Goal: Transaction & Acquisition: Purchase product/service

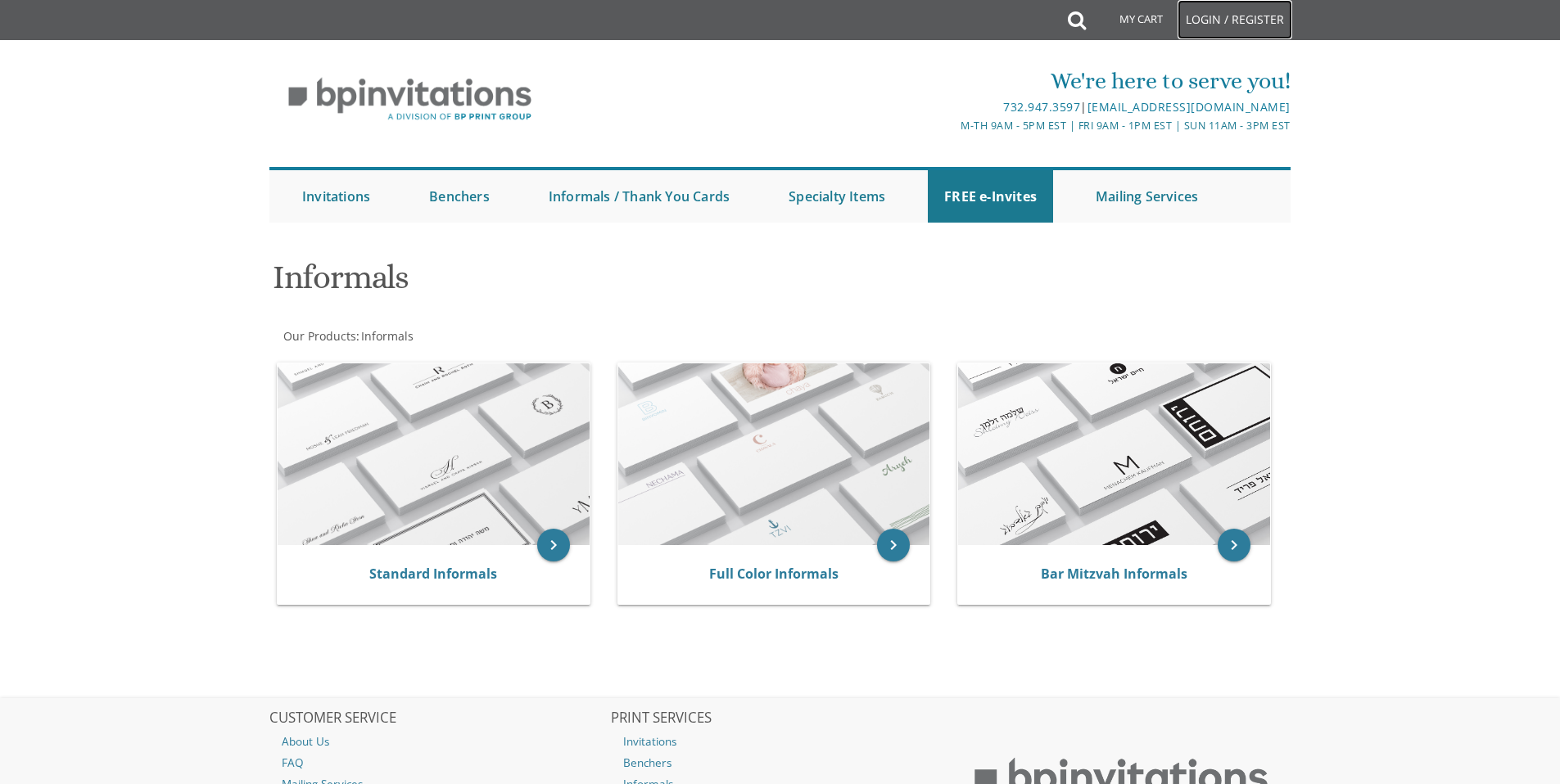
click at [1240, 19] on link "Login / Register" at bounding box center [1235, 19] width 115 height 39
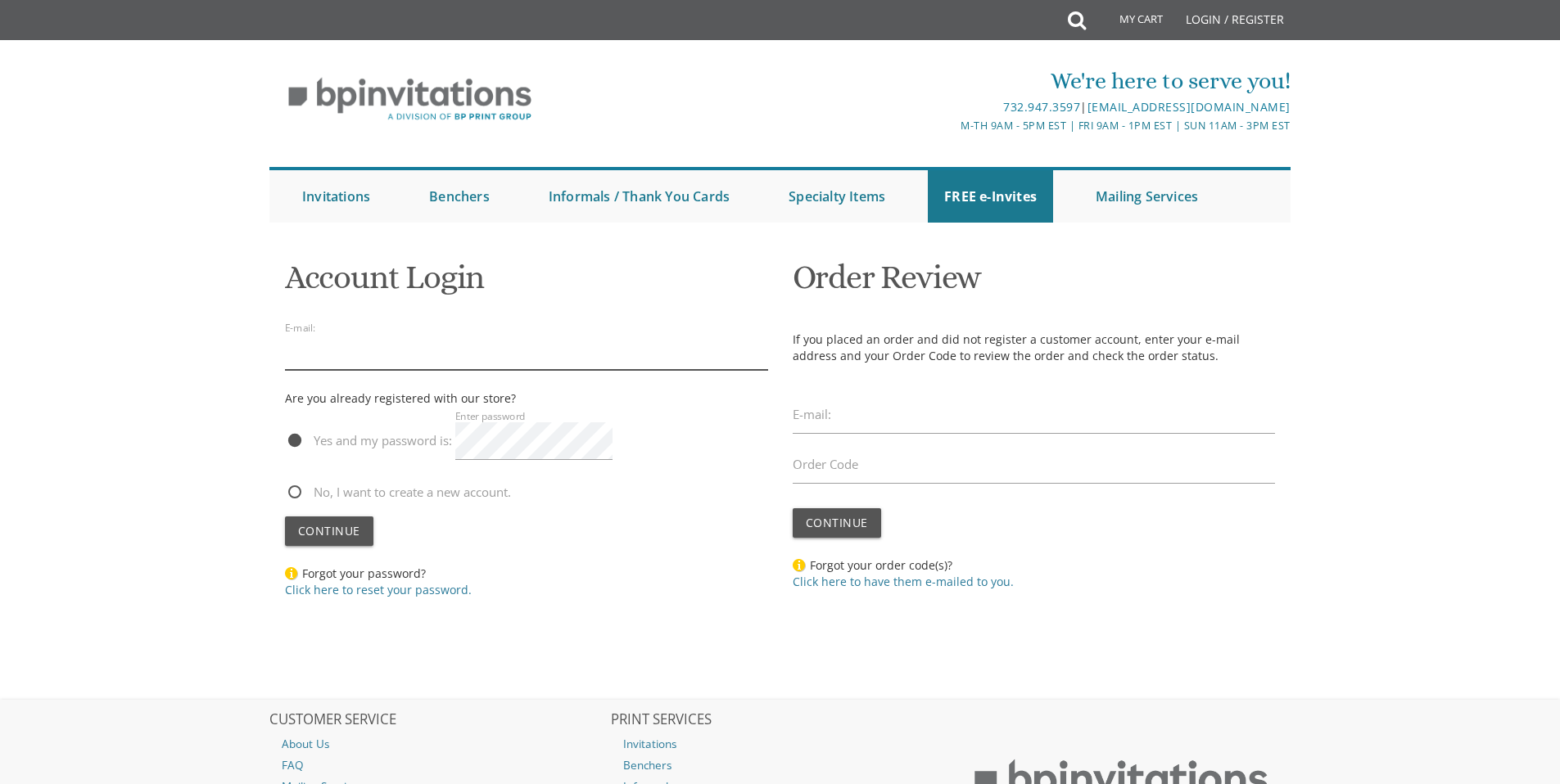
click at [397, 361] on input "email" at bounding box center [526, 351] width 483 height 38
click at [370, 345] on input "email" at bounding box center [526, 351] width 483 height 38
type input "raydabbah@gmail.com"
click at [145, 524] on body "My Cart Total: View Cart Item(s) Submit My Cart Total: View Cart Item(s) Login …" at bounding box center [780, 477] width 1560 height 954
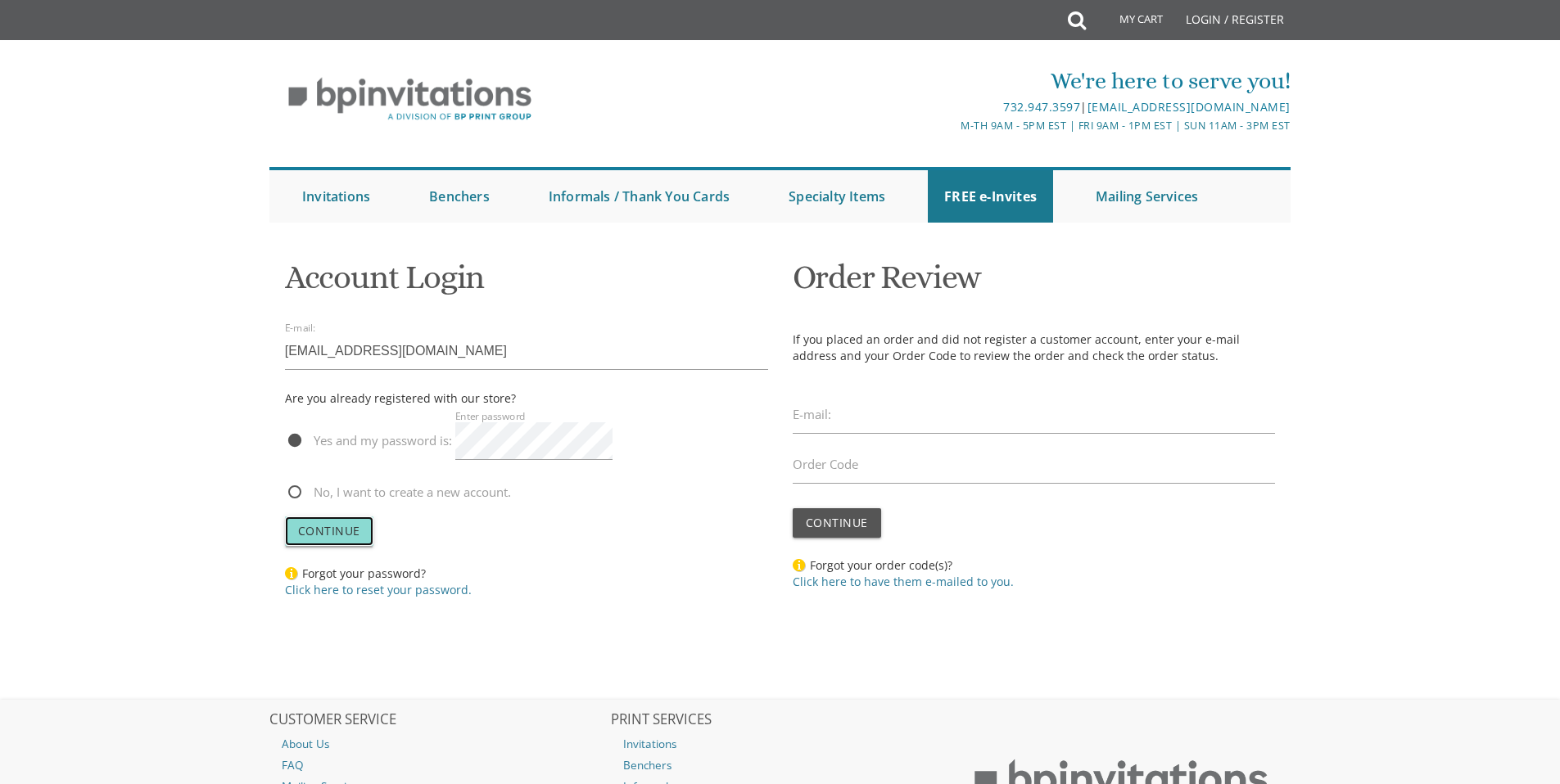
click at [324, 538] on span "Continue" at bounding box center [329, 531] width 62 height 16
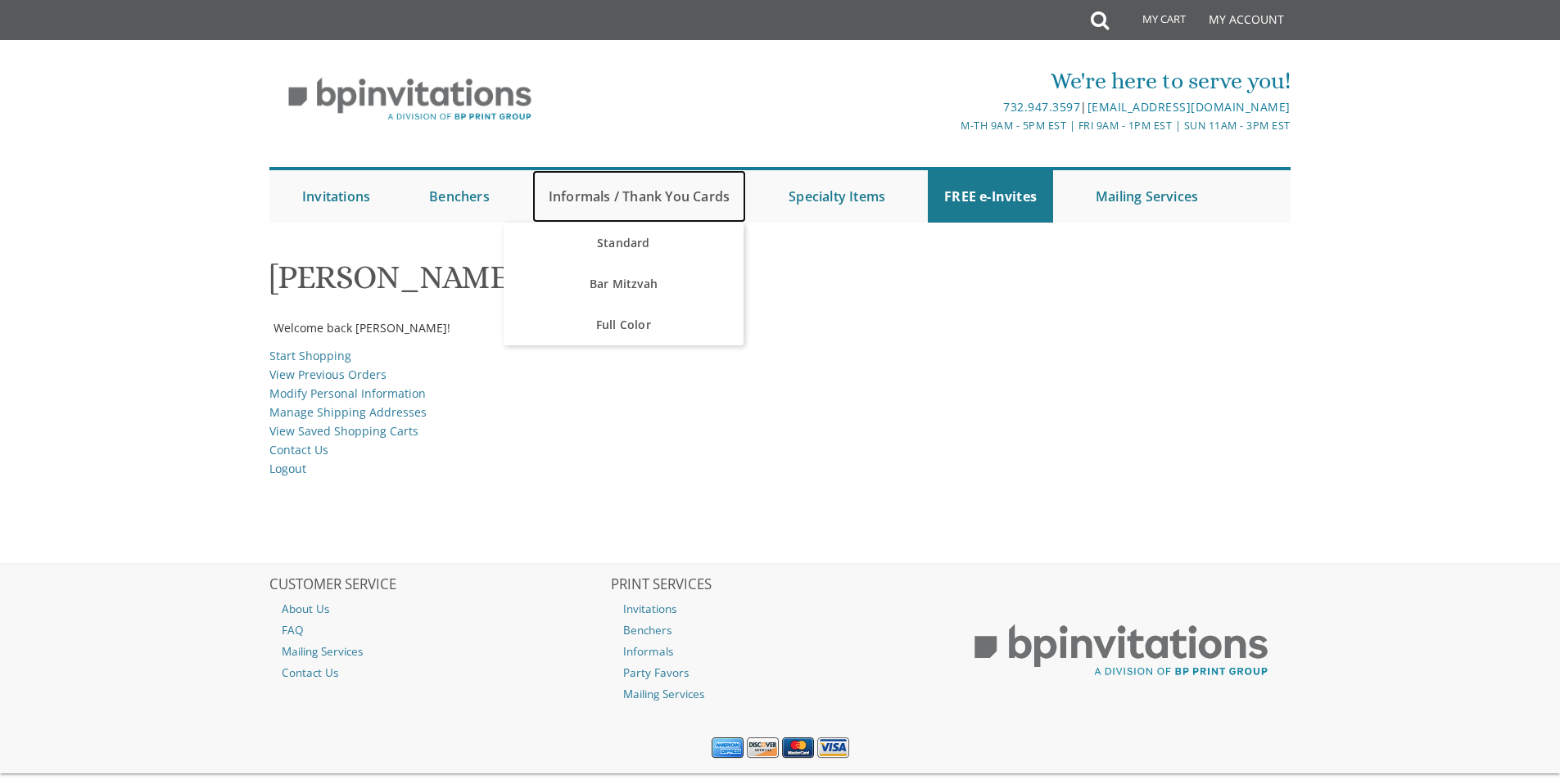
click at [595, 200] on link "Informals / Thank You Cards" at bounding box center [639, 197] width 213 height 52
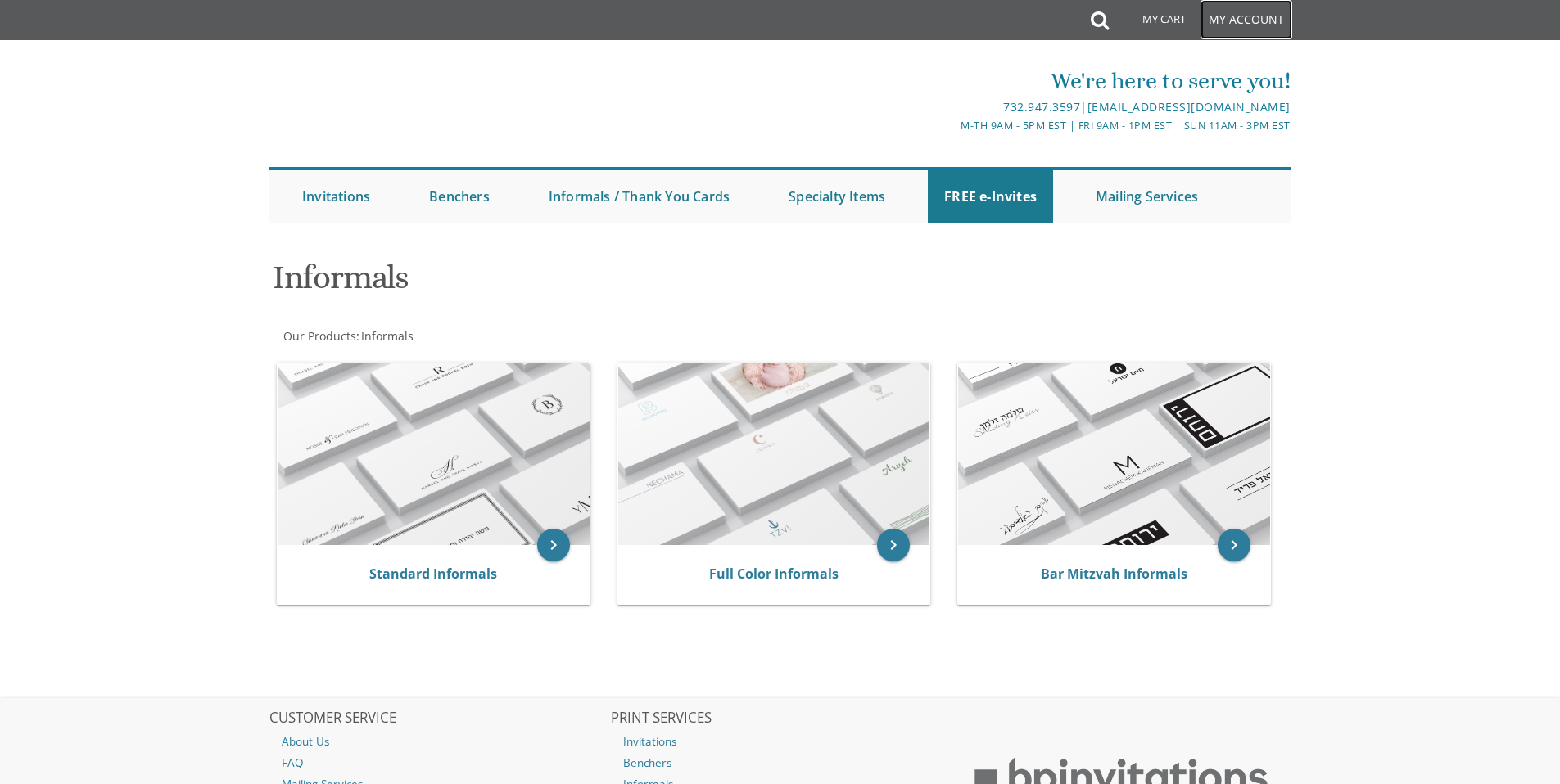
click at [1231, 23] on link "My Account" at bounding box center [1246, 19] width 92 height 39
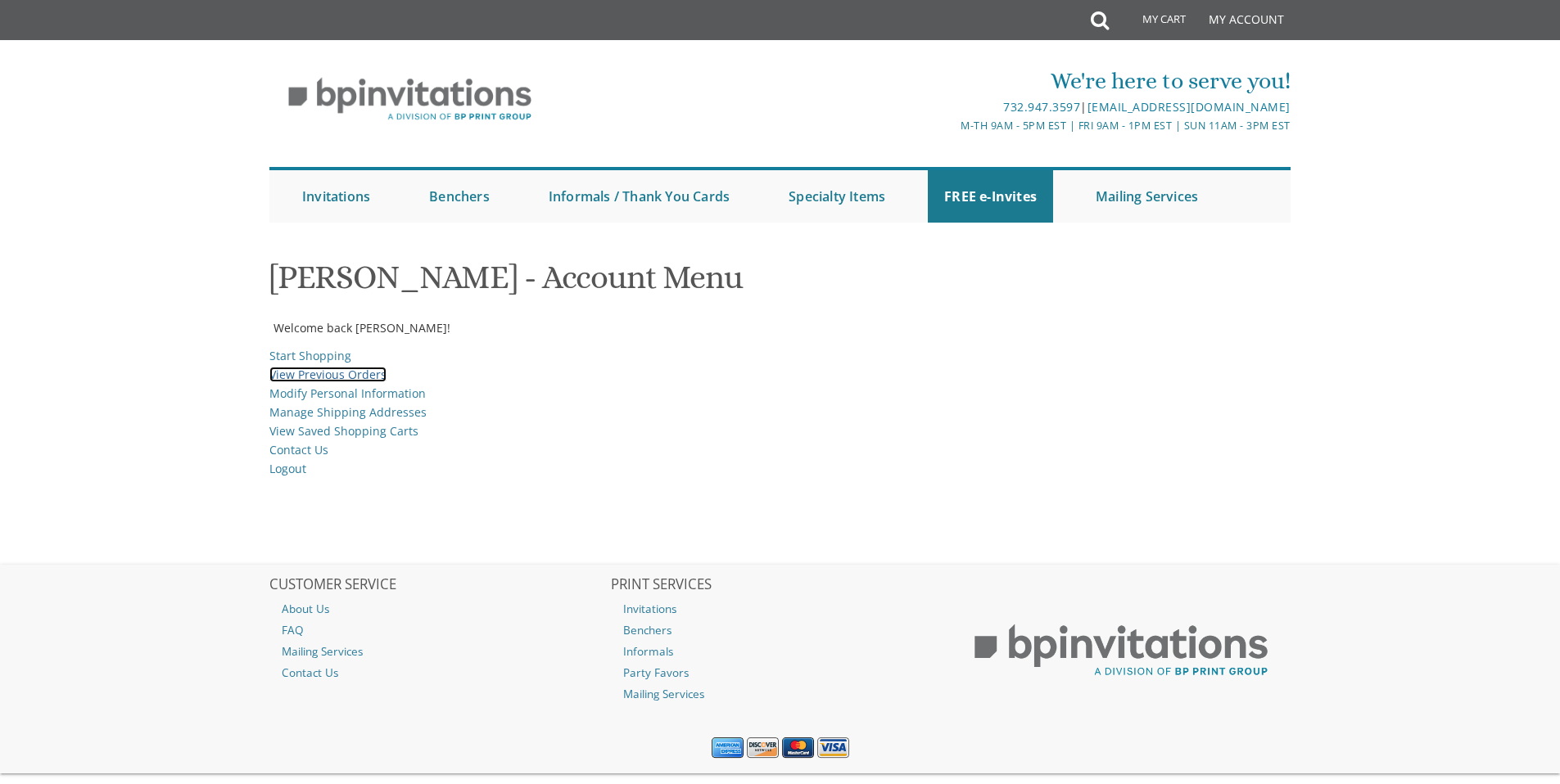
click at [287, 374] on link "View Previous Orders" at bounding box center [328, 374] width 117 height 16
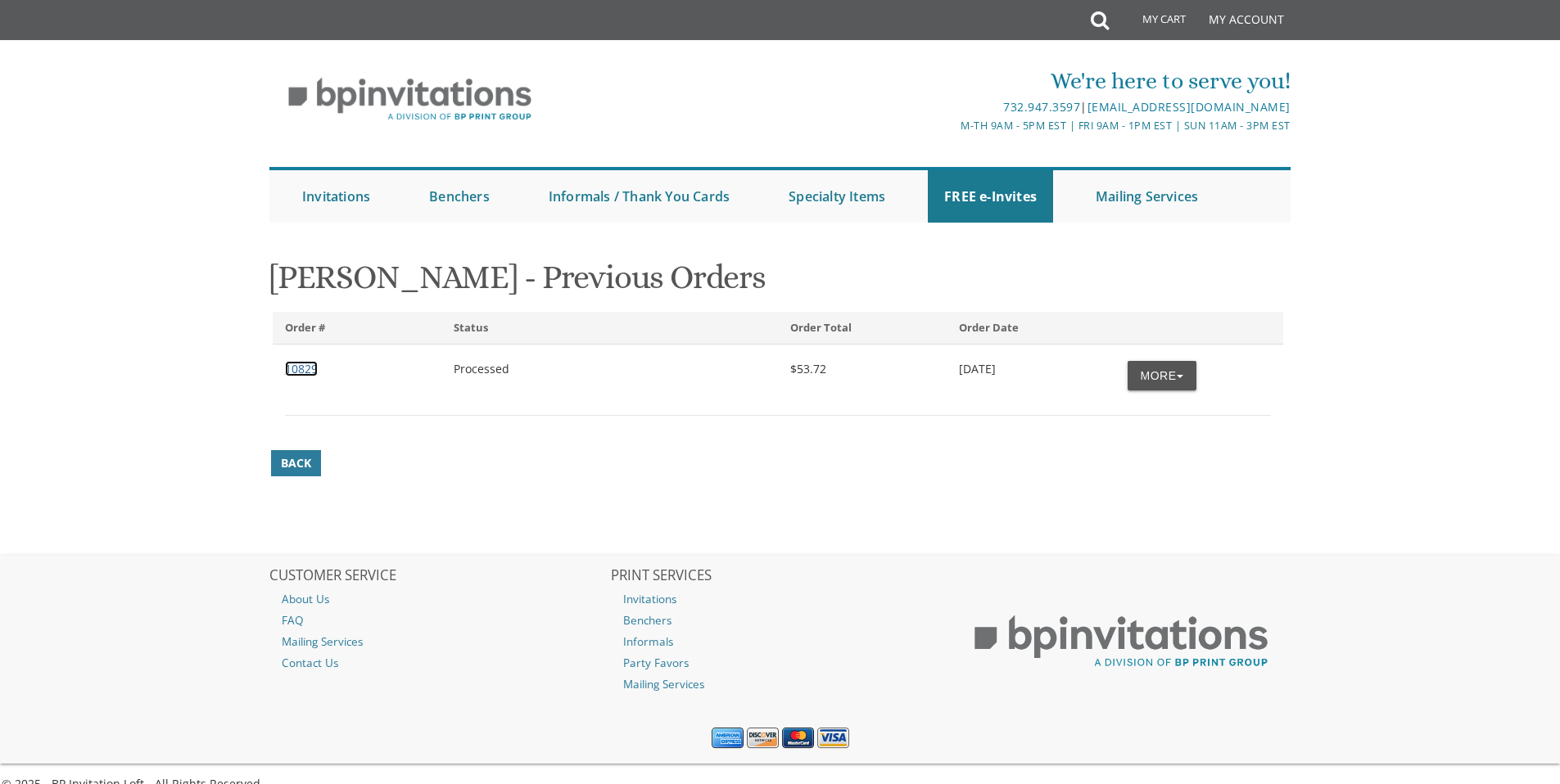
click at [294, 372] on link "10829" at bounding box center [301, 368] width 32 height 16
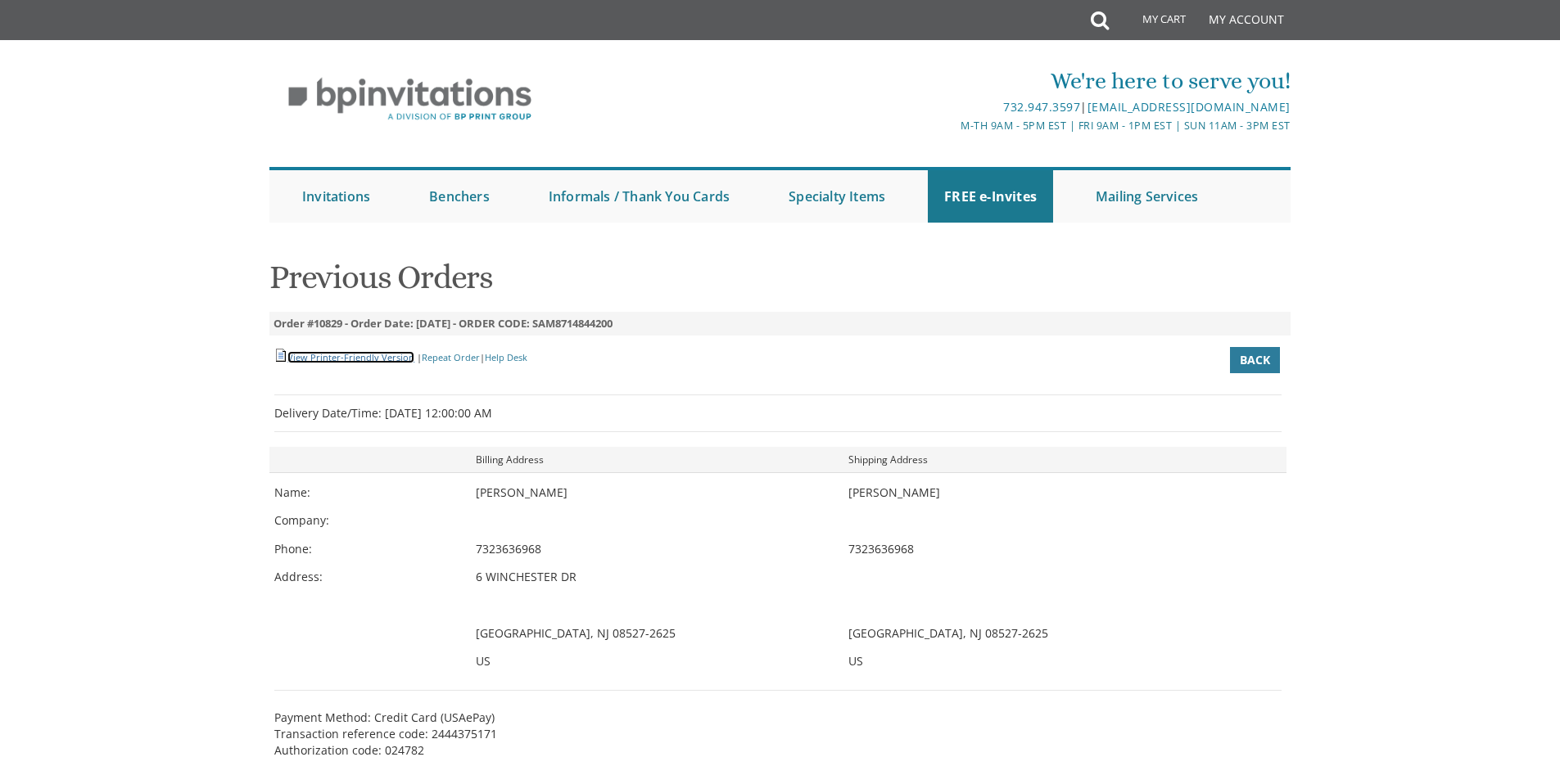
click at [342, 356] on link "View Printer-Friendly Version" at bounding box center [351, 357] width 127 height 12
click at [443, 360] on link "Repeat Order" at bounding box center [450, 357] width 58 height 12
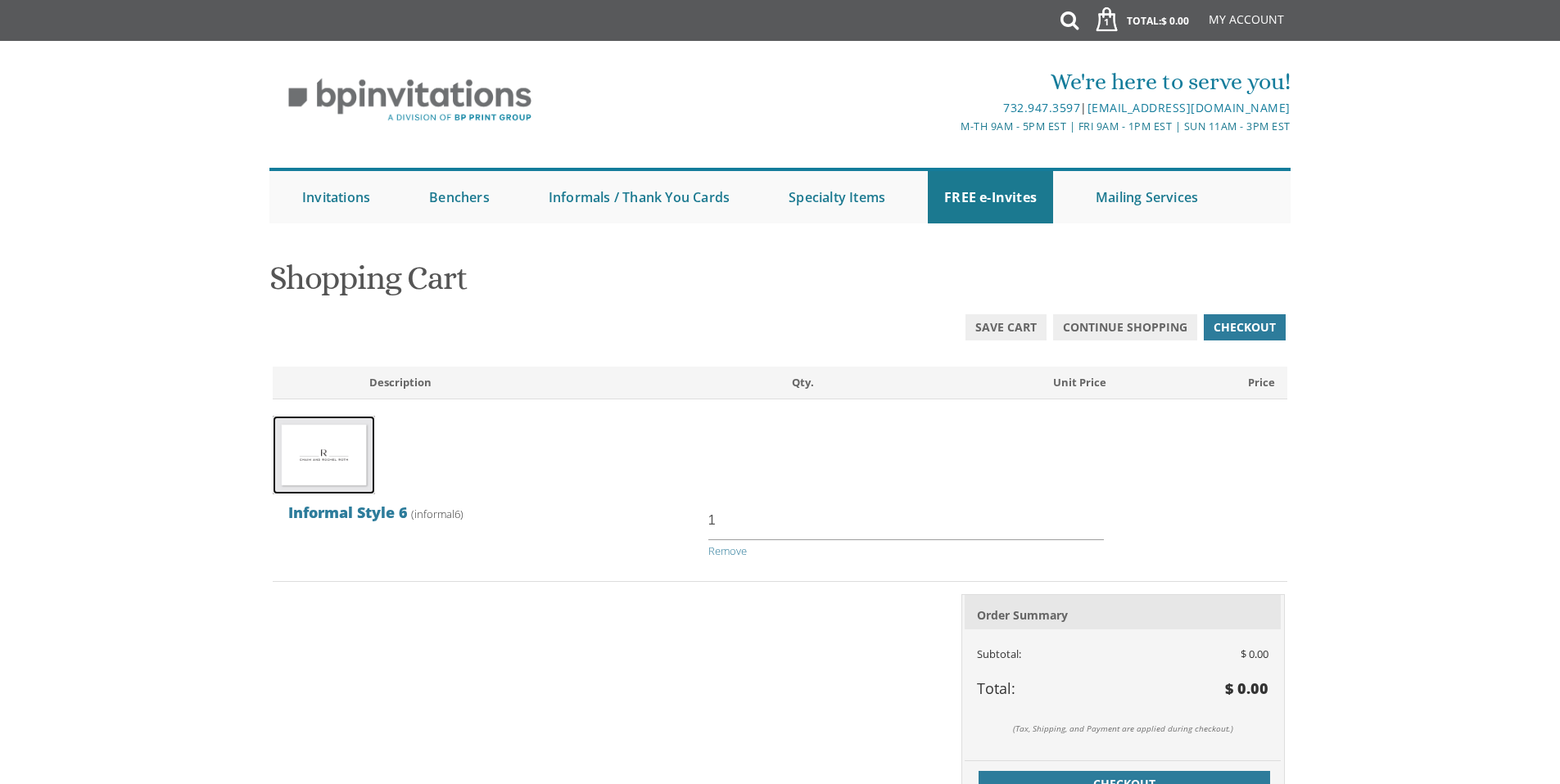
click at [334, 451] on img at bounding box center [324, 455] width 102 height 79
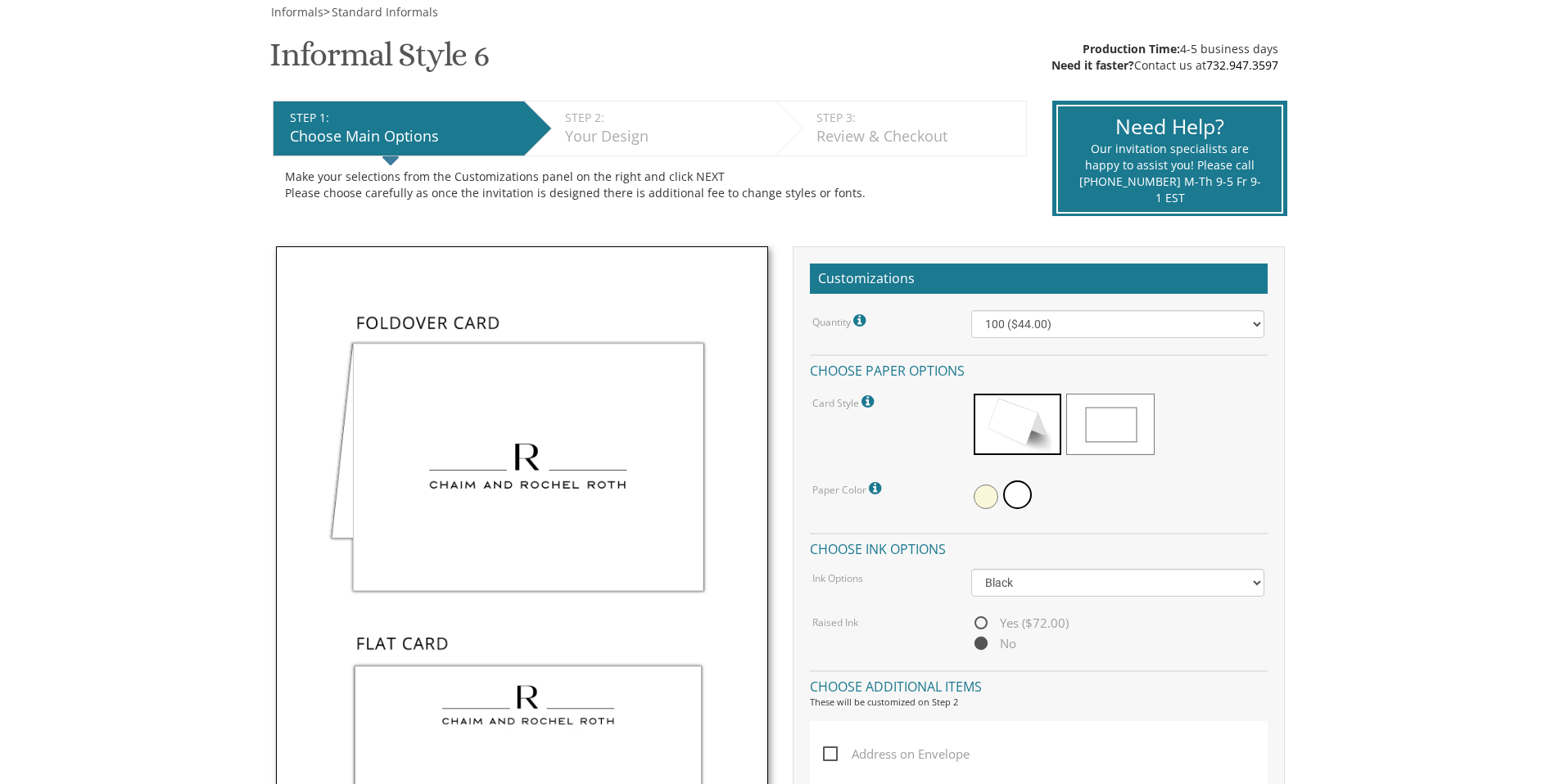
scroll to position [238, 0]
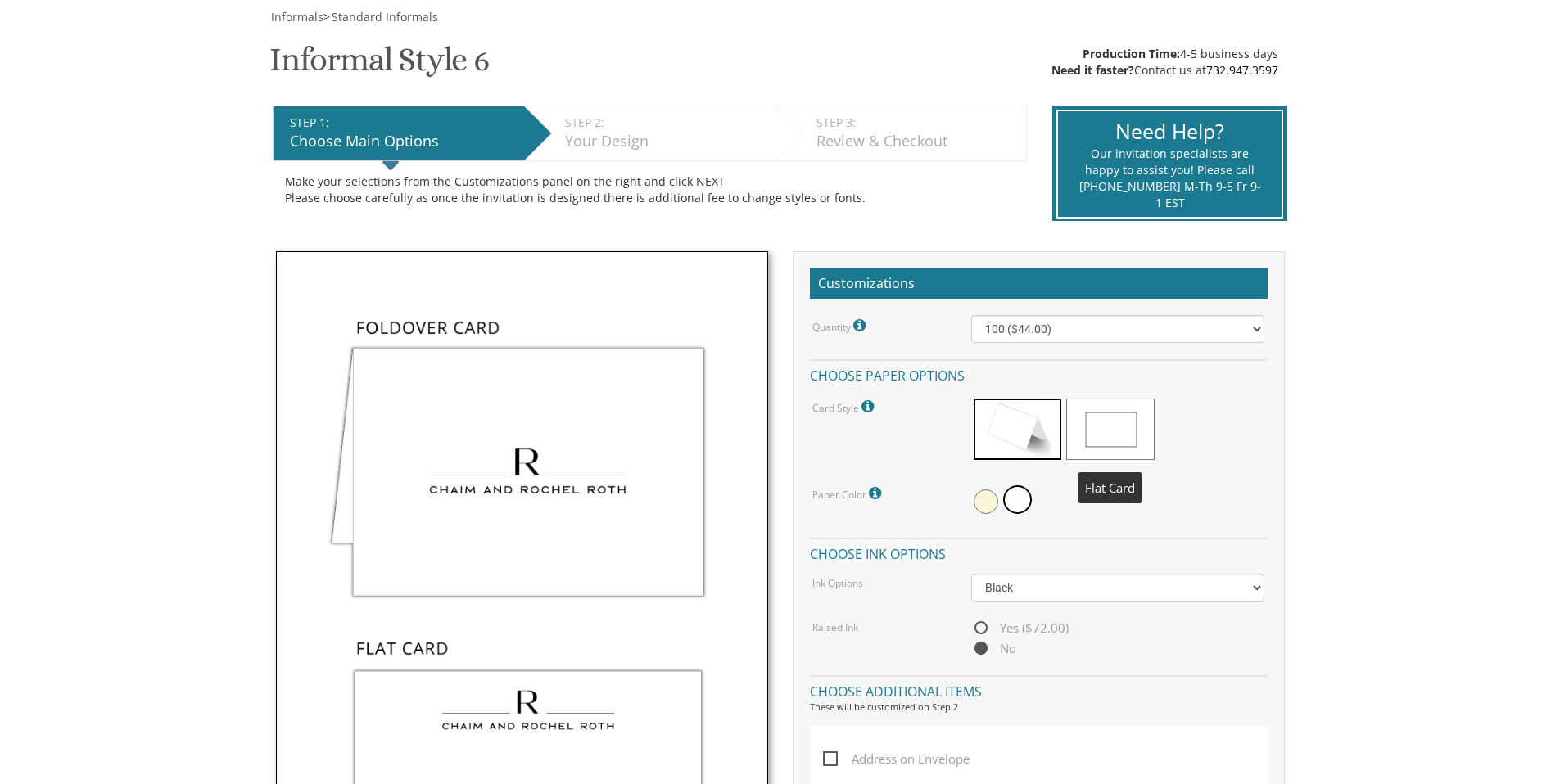
click at [1128, 436] on span at bounding box center [1110, 430] width 87 height 61
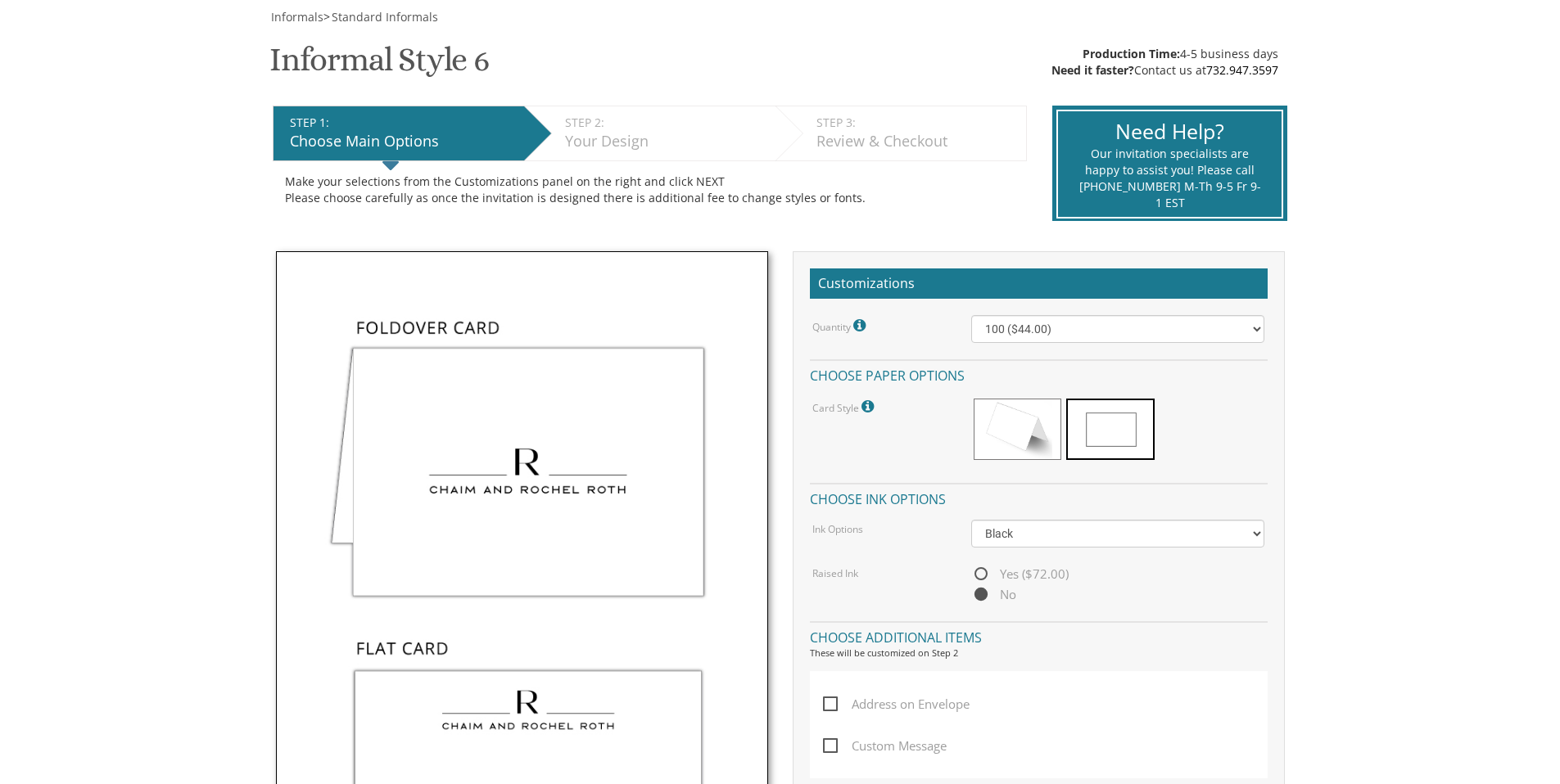
click at [1009, 438] on span at bounding box center [1017, 430] width 87 height 61
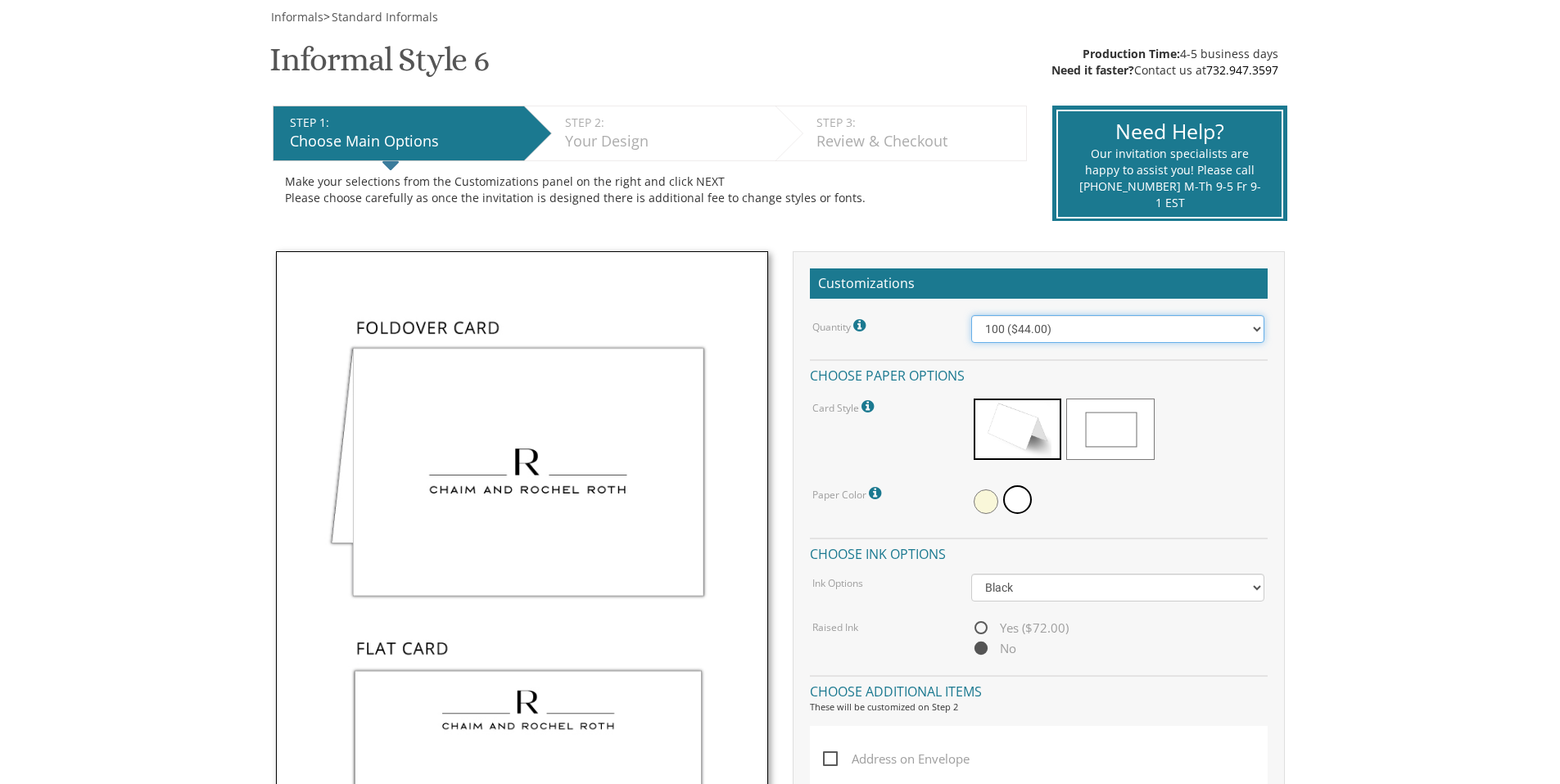
select select "200"
click at [972, 315] on select "100 ($44.00) 200 ($63.00) 300 ($82.00) 400 ($101.00) 500 ($120.00) 600 ($139.00…" at bounding box center [1118, 329] width 293 height 28
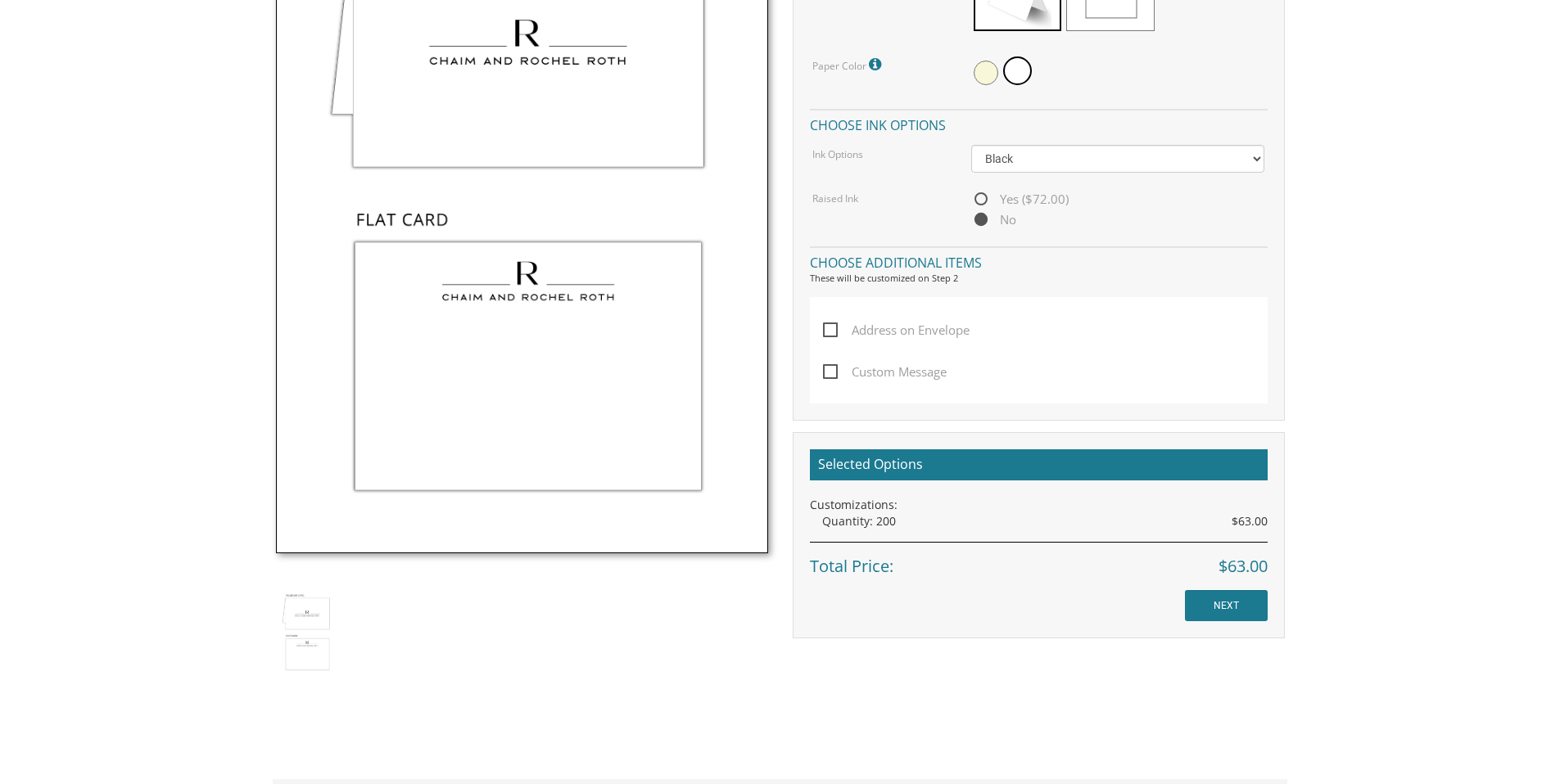
scroll to position [834, 0]
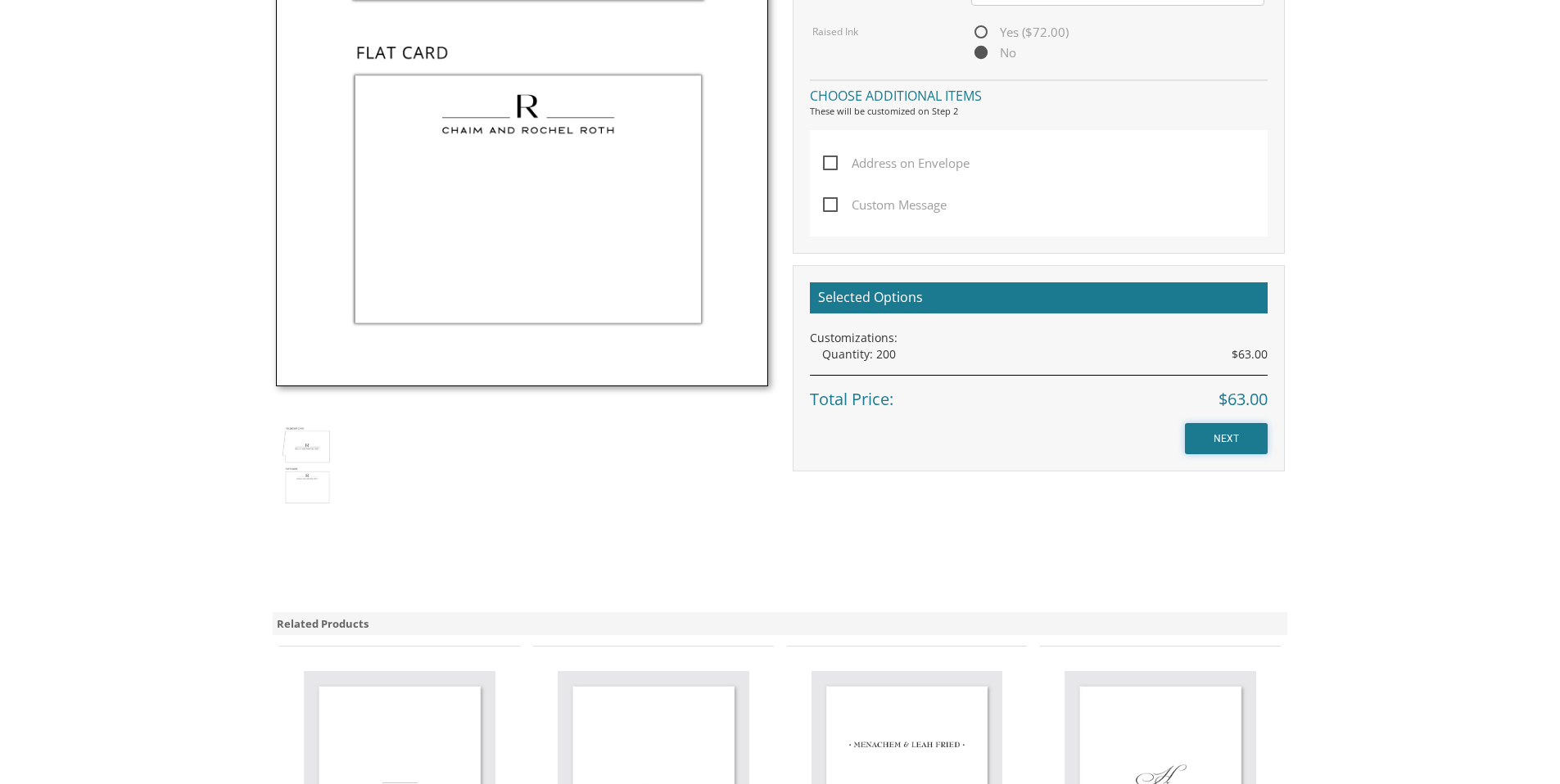
click at [1223, 434] on input "NEXT" at bounding box center [1226, 439] width 83 height 32
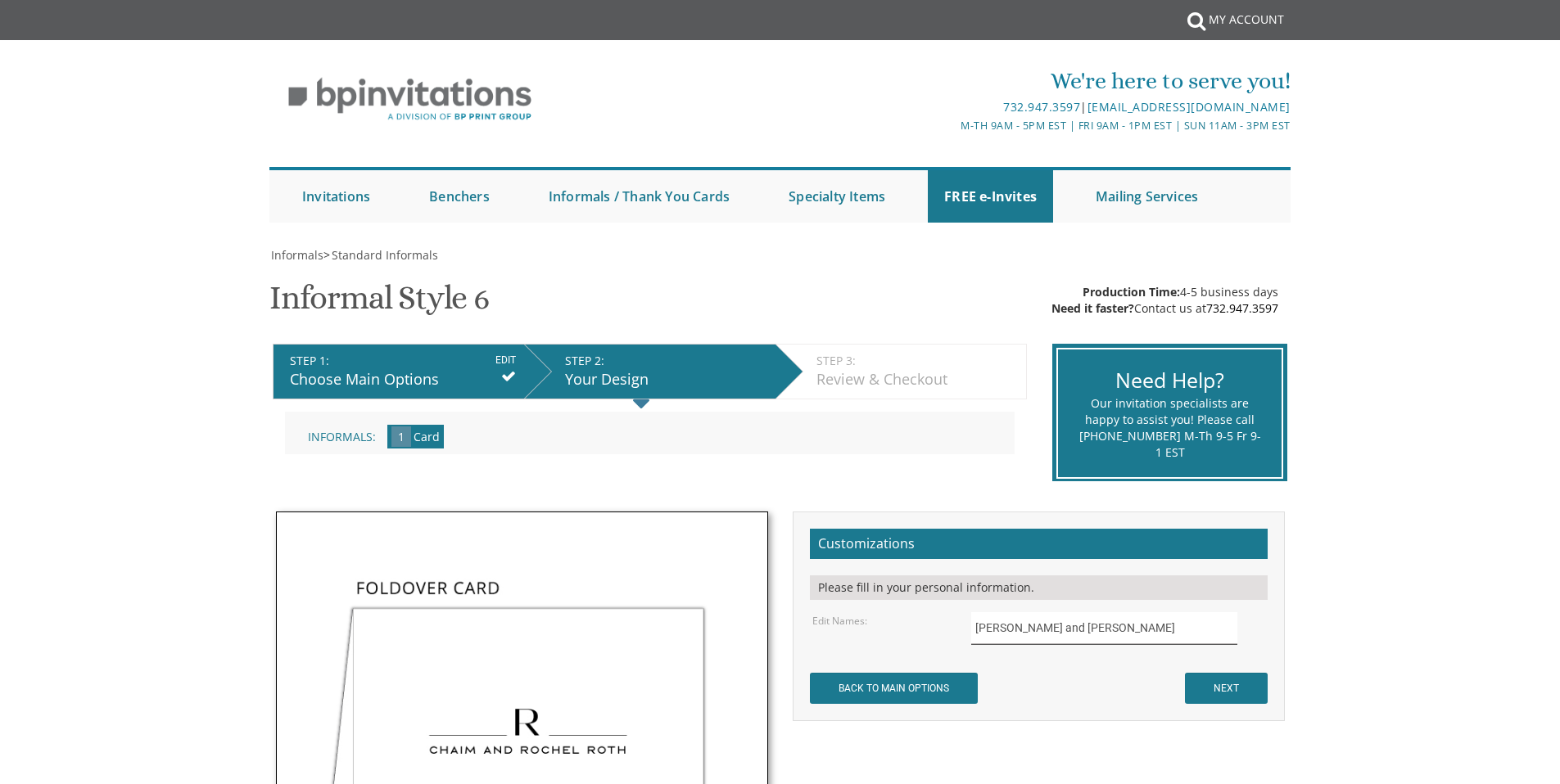
click at [1068, 629] on input "[PERSON_NAME] and [PERSON_NAME]" at bounding box center [1104, 628] width 266 height 32
click at [1140, 631] on input "[PERSON_NAME] & [PERSON_NAME] [PERSON_NAME]" at bounding box center [1104, 628] width 266 height 32
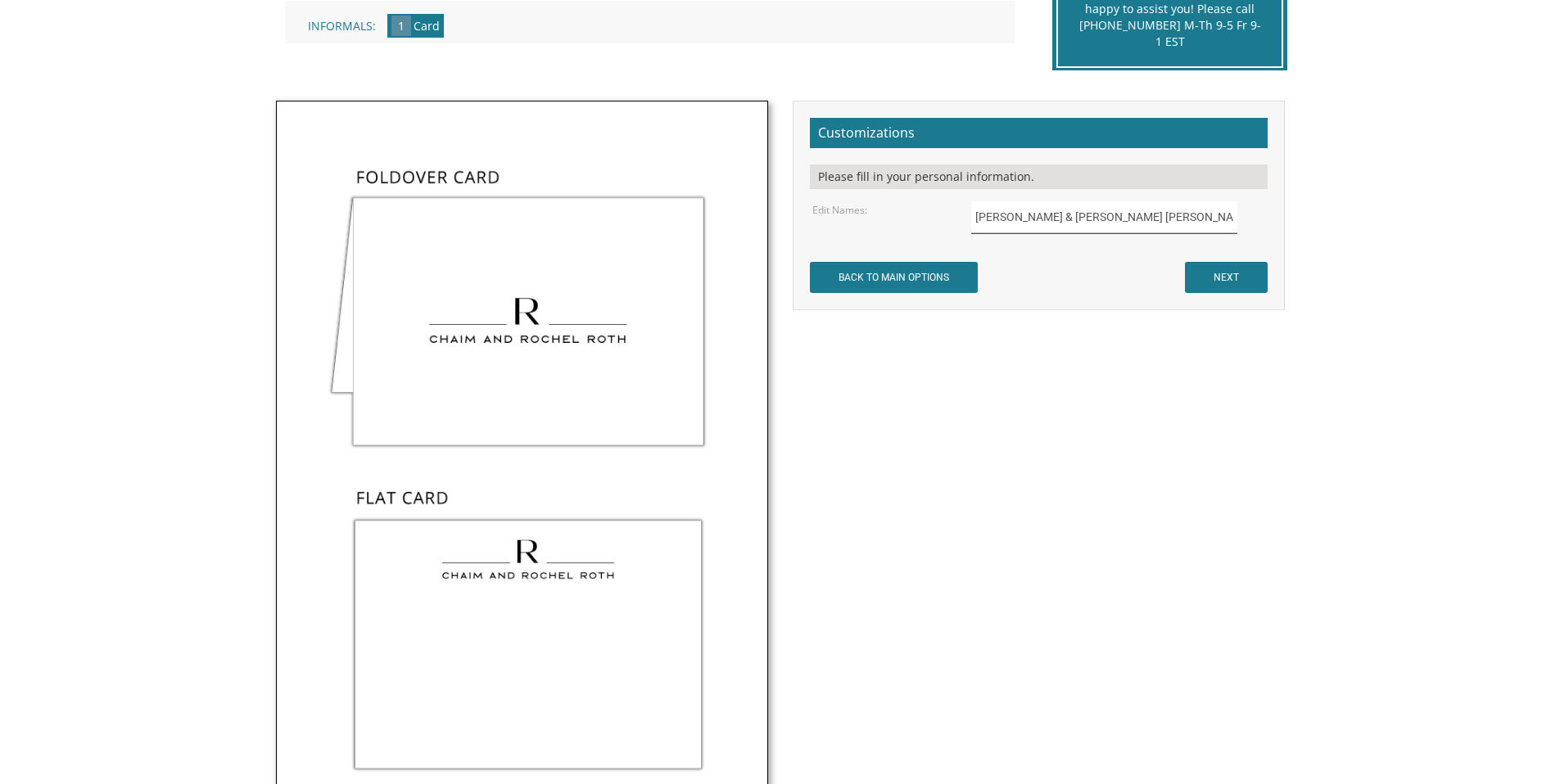
scroll to position [413, 0]
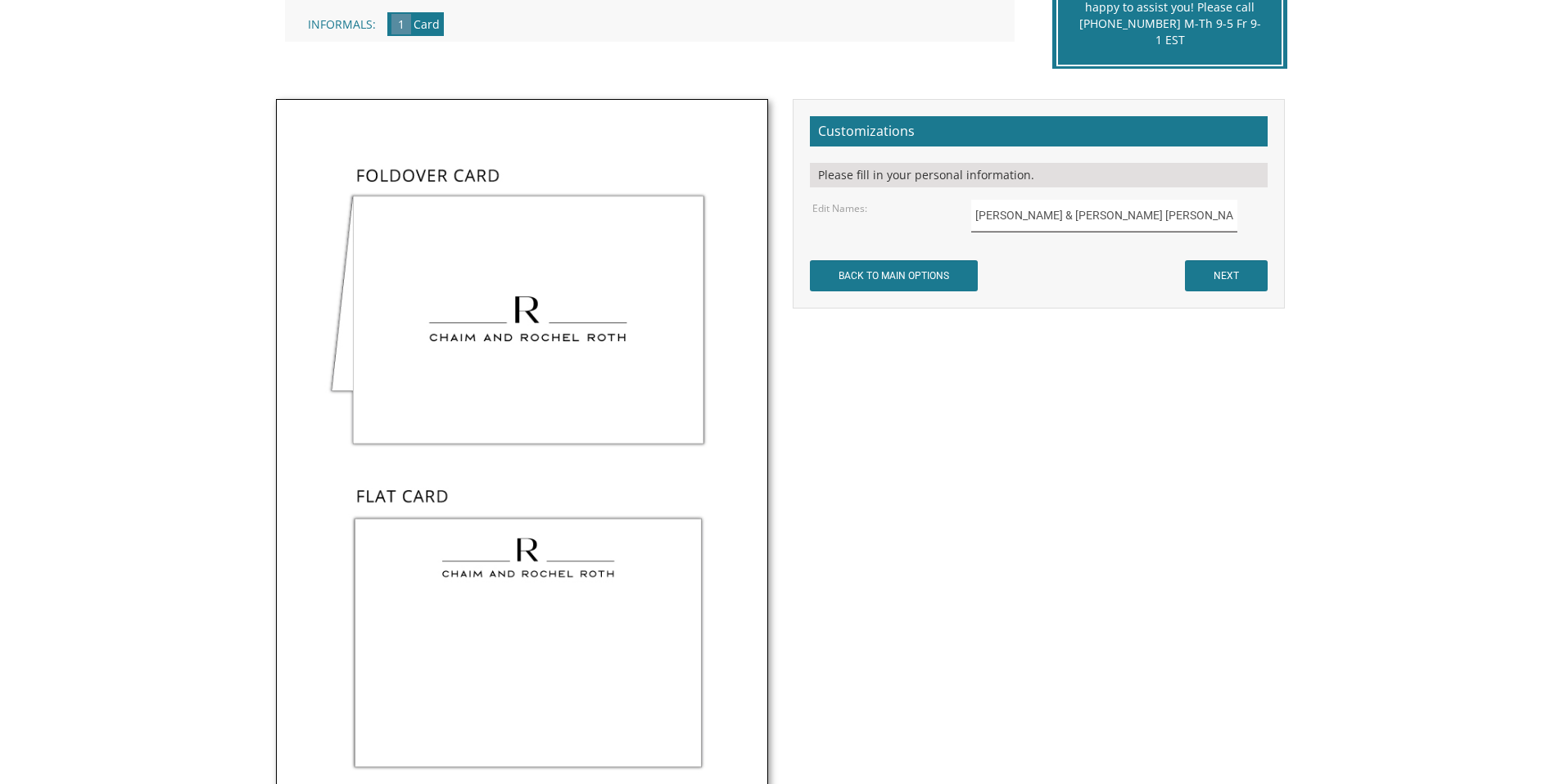
type input "[PERSON_NAME] & [PERSON_NAME] [PERSON_NAME]"
click at [1229, 275] on input "NEXT" at bounding box center [1226, 276] width 83 height 32
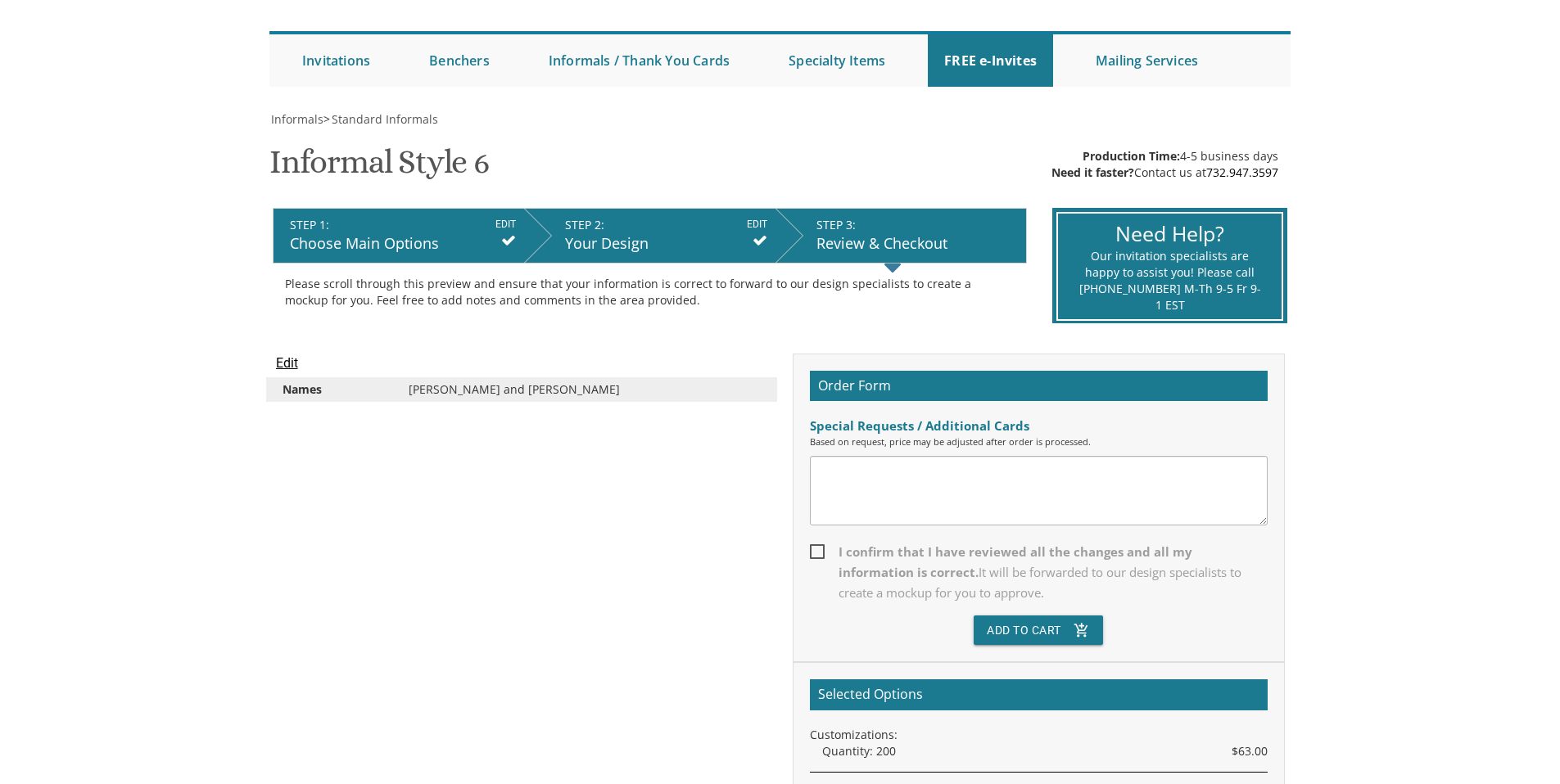
scroll to position [141, 0]
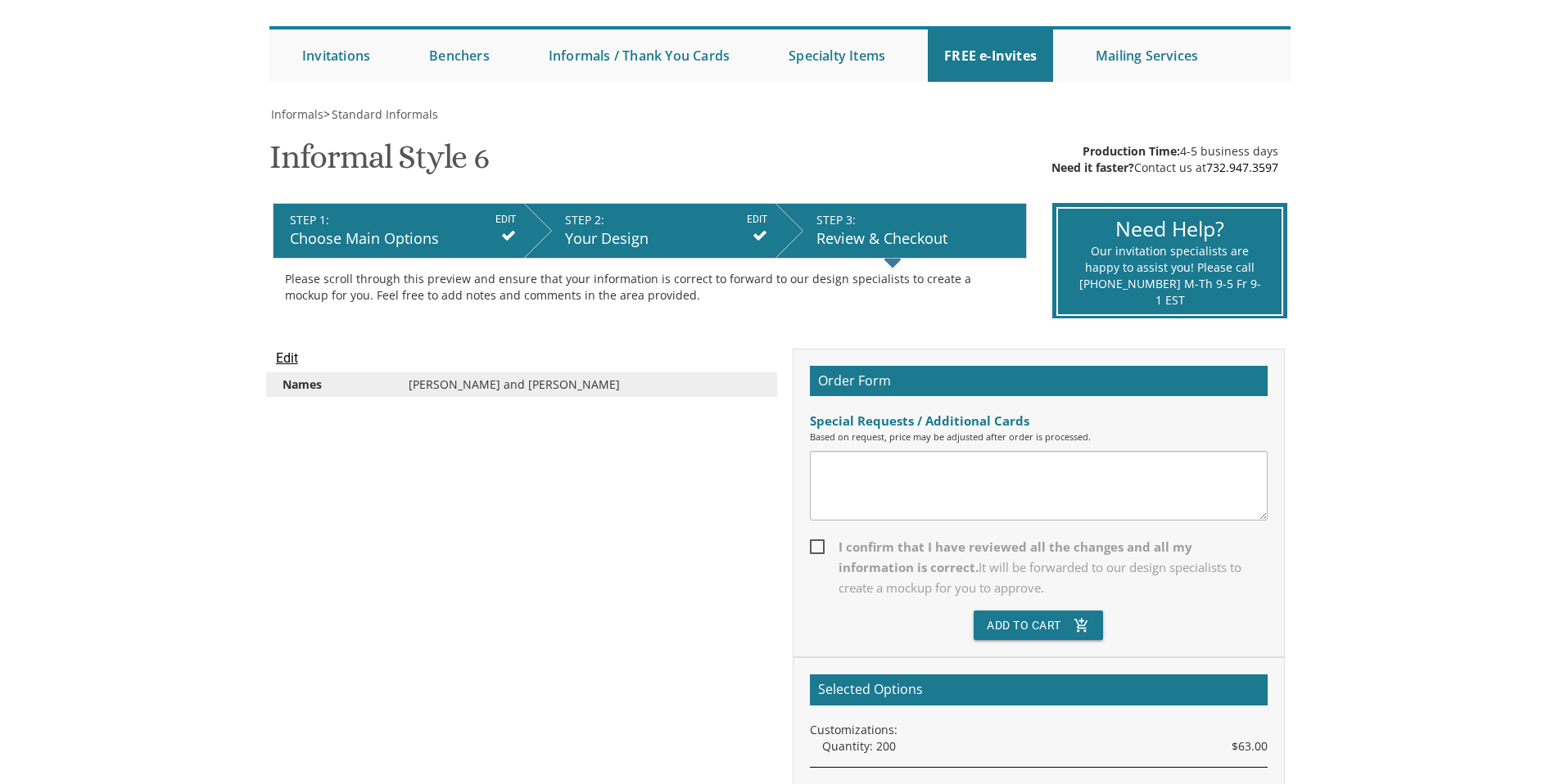
click at [458, 379] on div "Chaim and Rochel Roth" at bounding box center [585, 385] width 377 height 17
click at [285, 359] on input "Edit" at bounding box center [287, 358] width 22 height 19
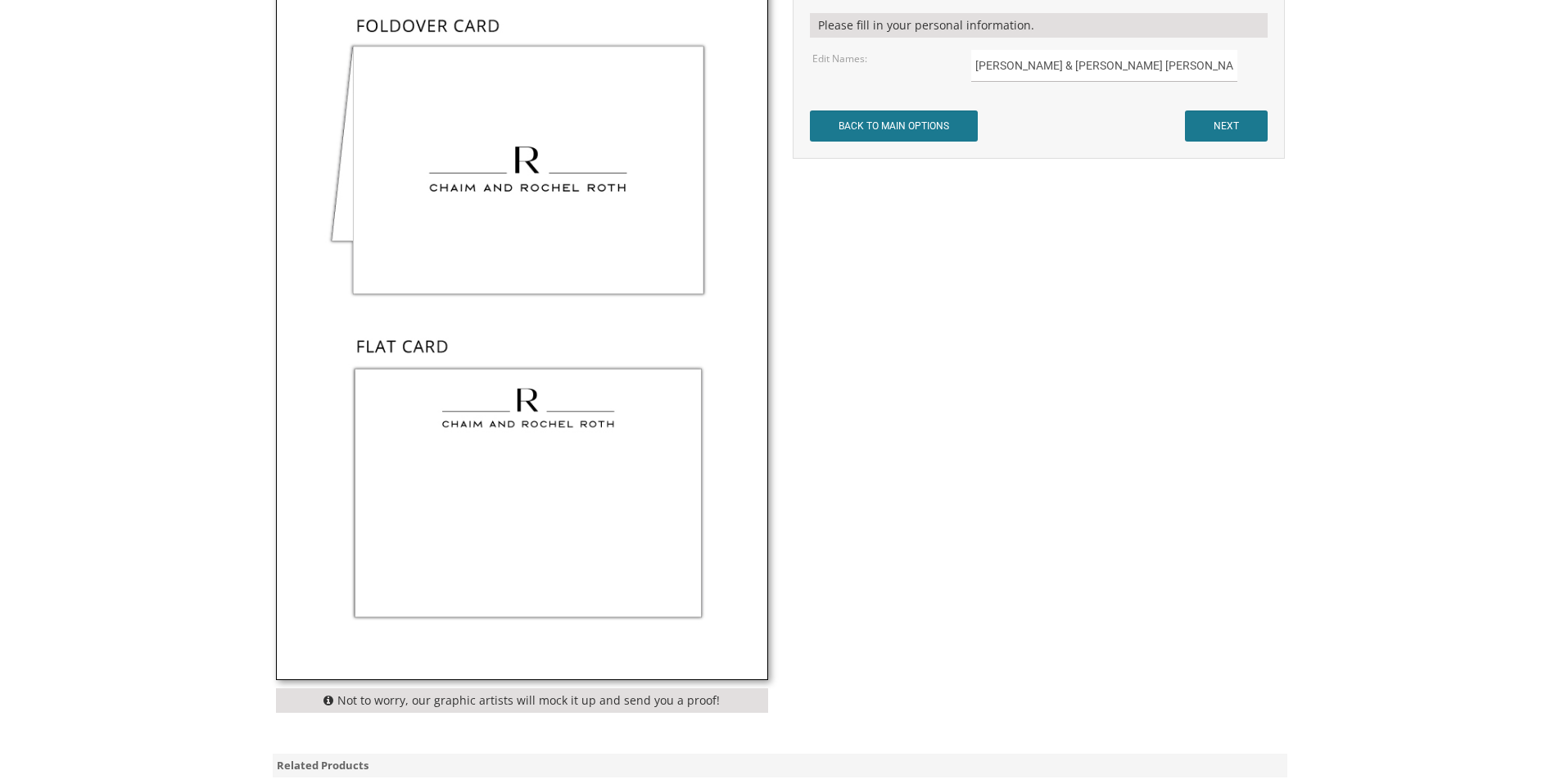
scroll to position [578, 0]
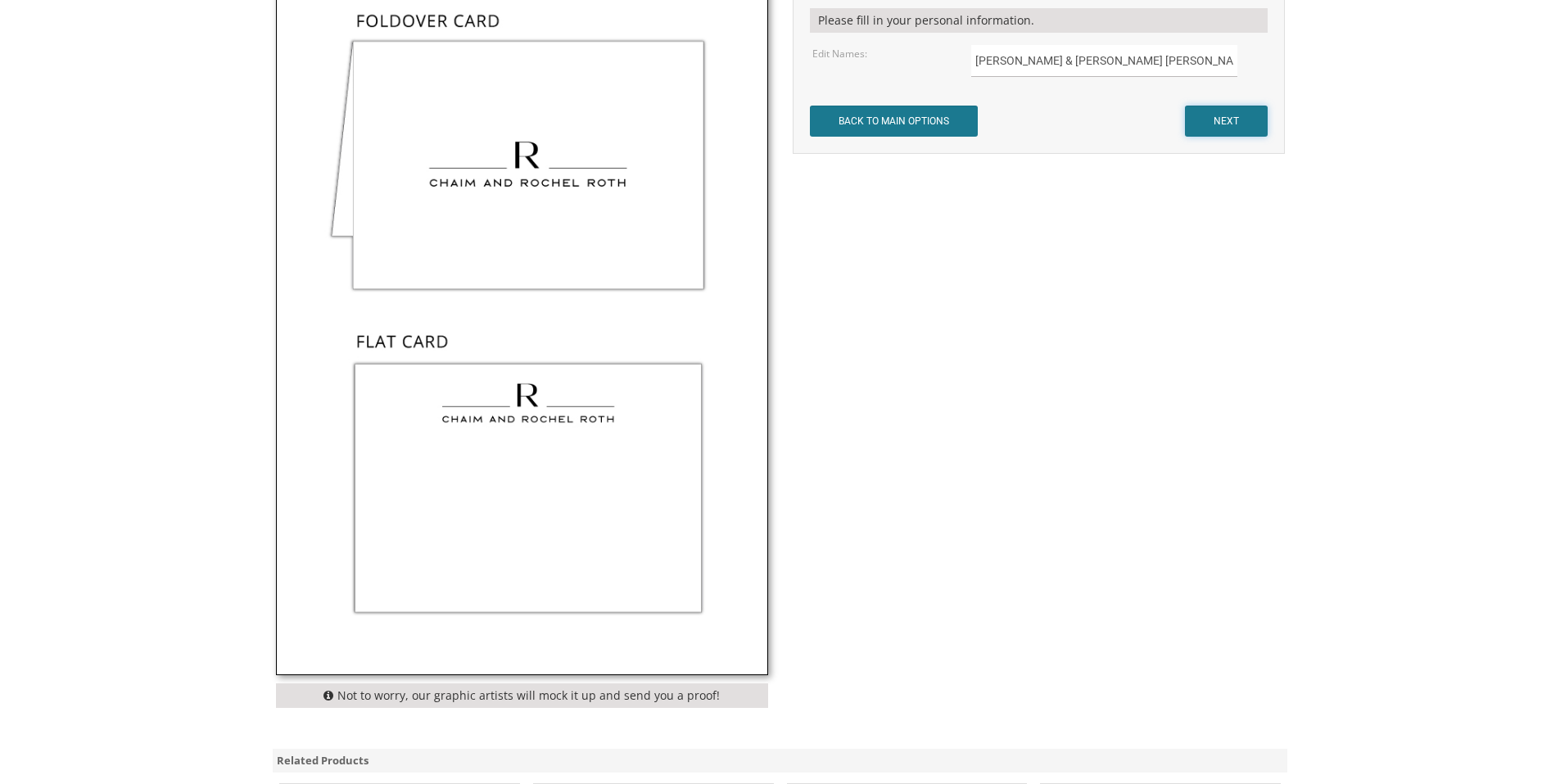
click at [1220, 122] on input "NEXT" at bounding box center [1226, 122] width 83 height 32
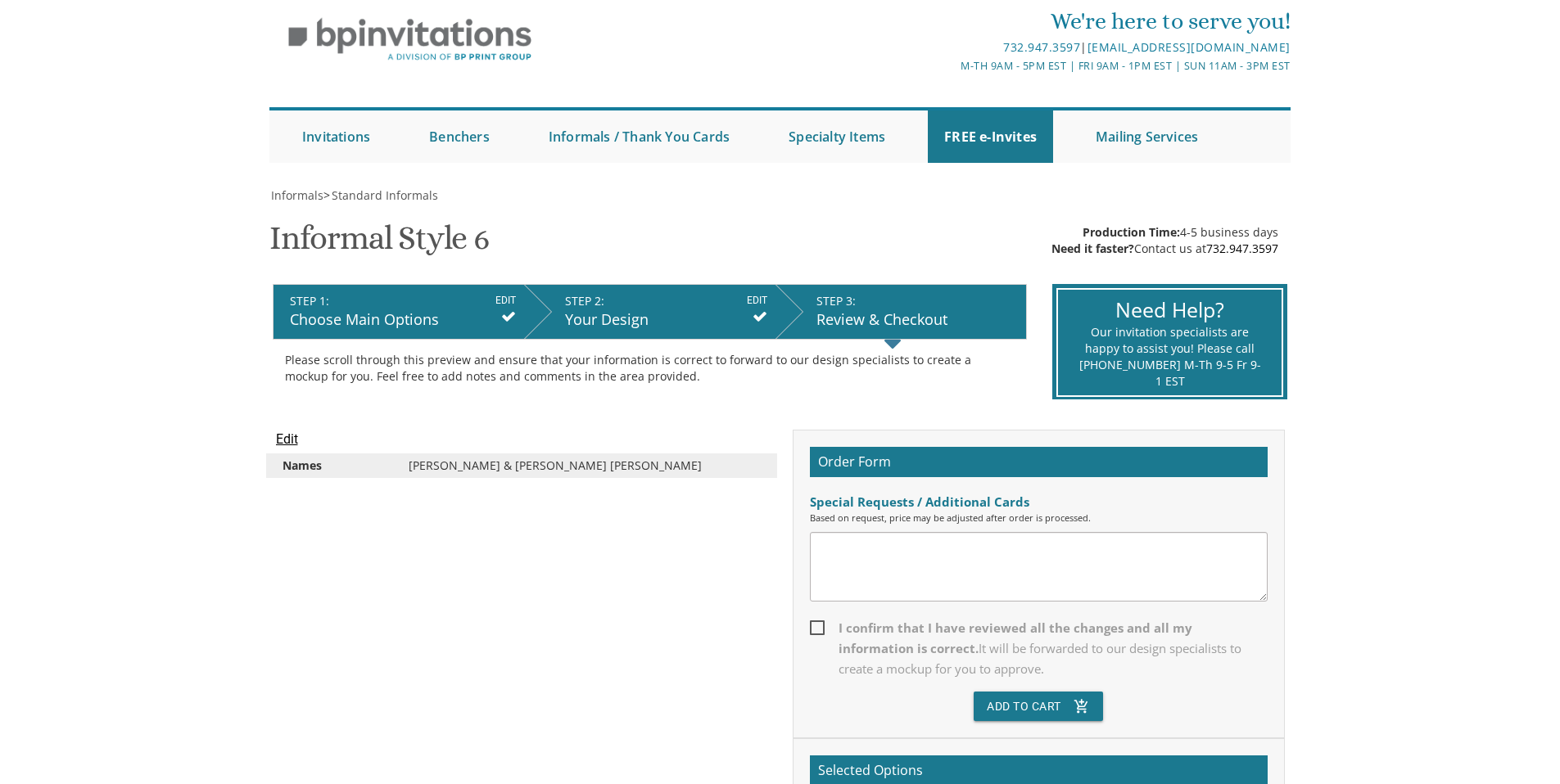
scroll to position [62, 0]
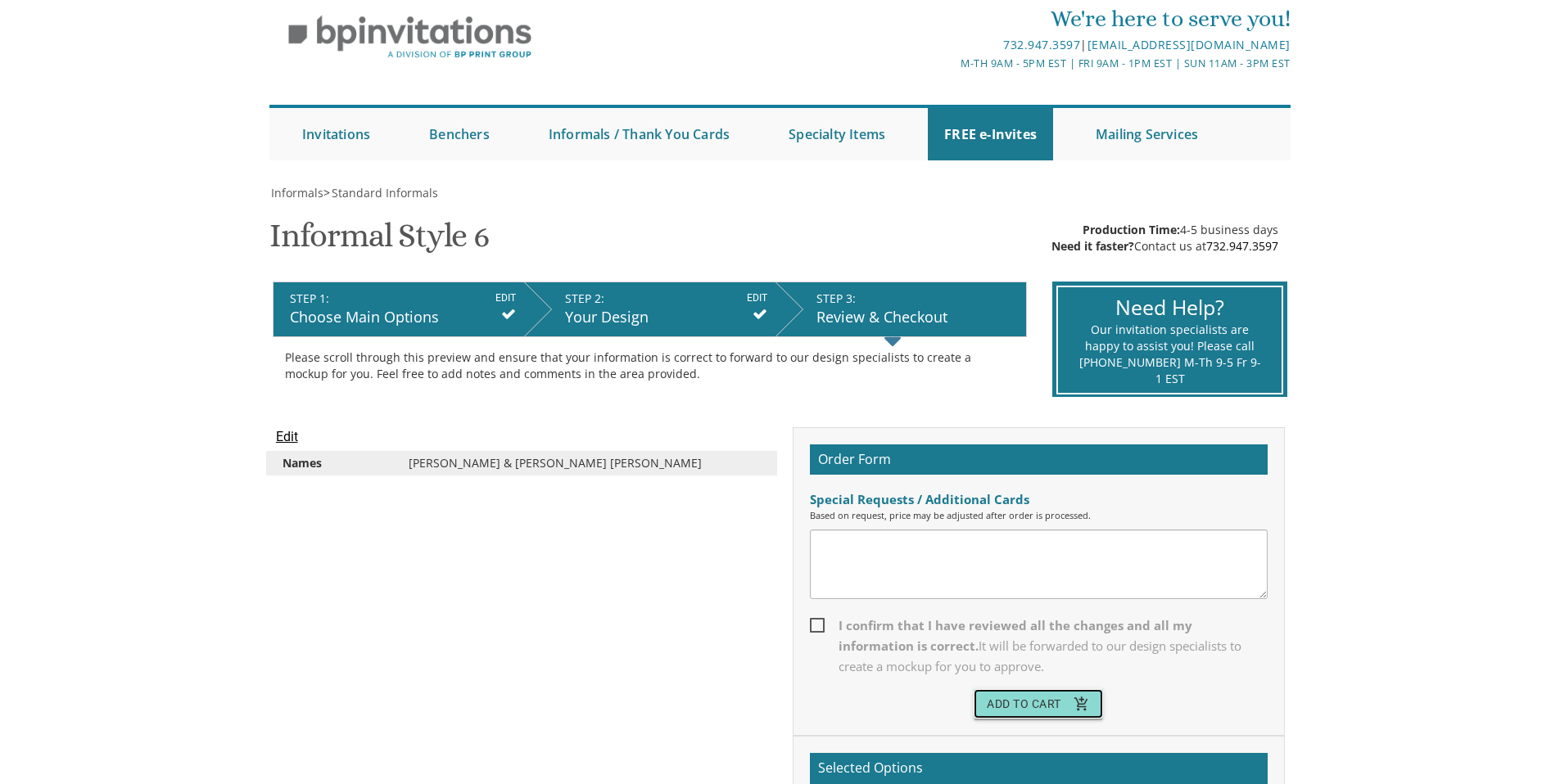
click at [1036, 710] on button "Add To Cart add_shopping_cart" at bounding box center [1038, 704] width 129 height 30
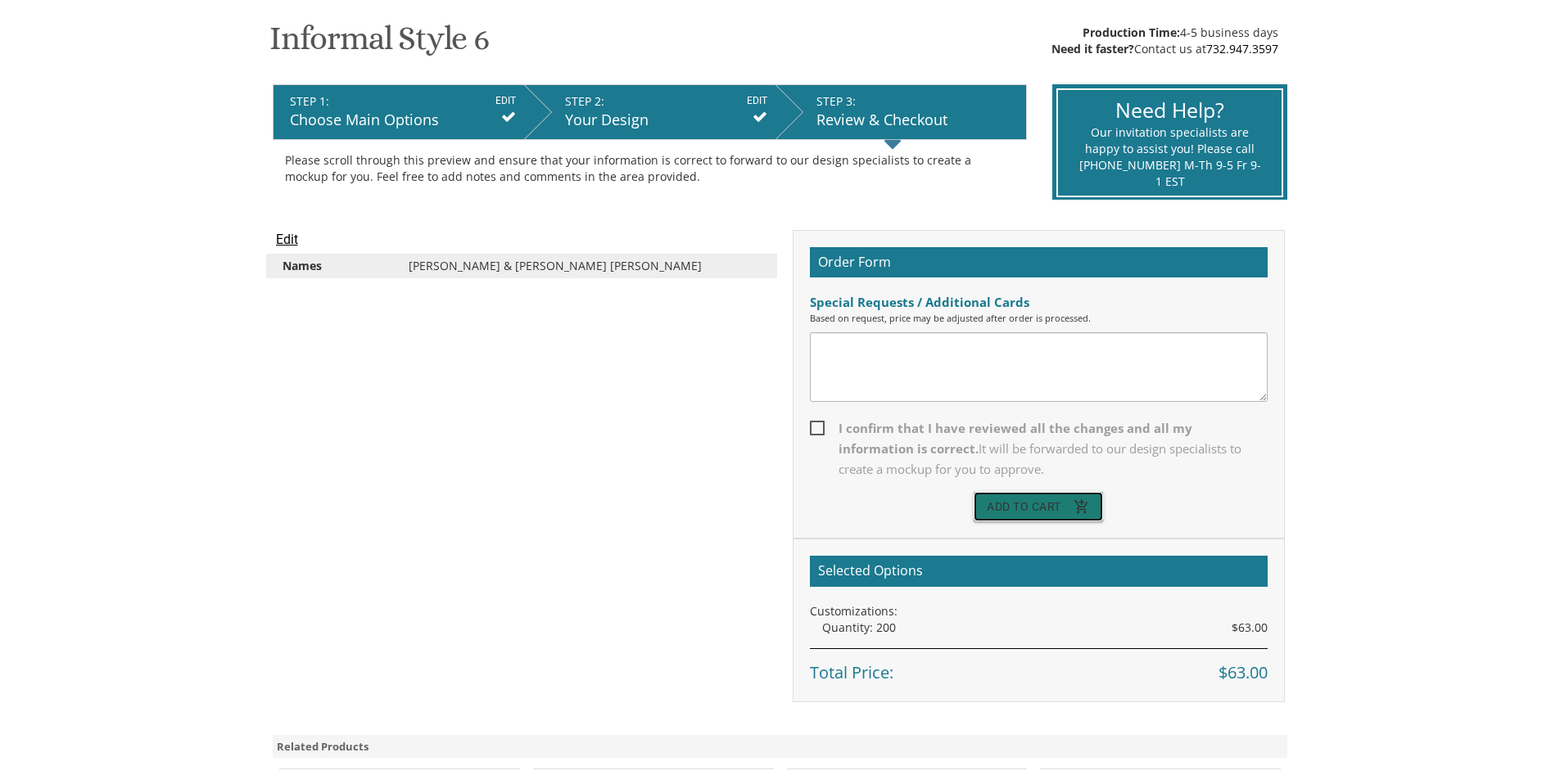
scroll to position [263, 0]
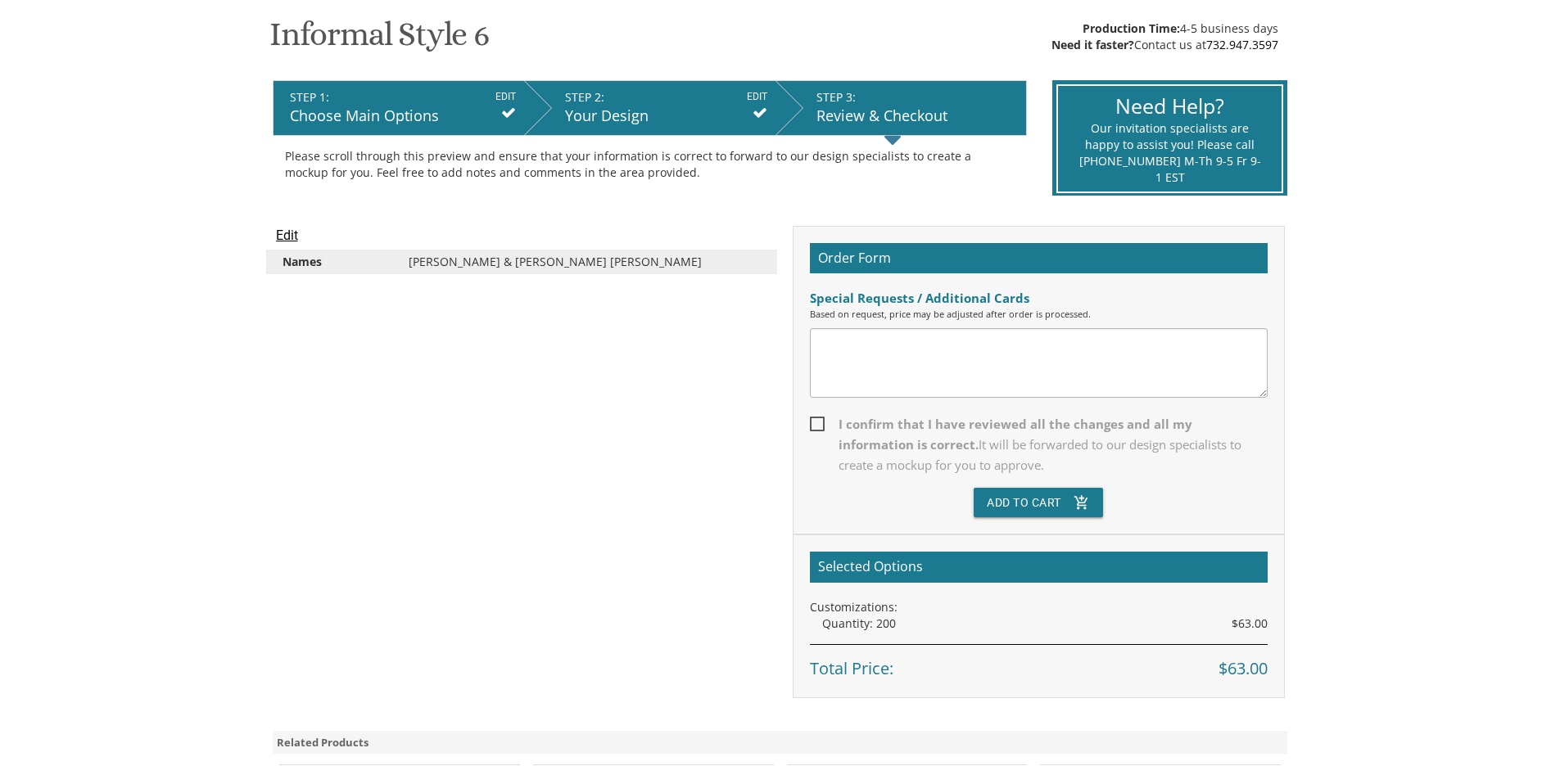
click at [806, 419] on div "Order Form Special Requests / Additional Cards Based on request, price may be a…" at bounding box center [1038, 381] width 492 height 310
click at [818, 421] on span "I confirm that I have reviewed all the changes and all my information is correc…" at bounding box center [1038, 445] width 458 height 61
click at [818, 421] on input "I confirm that I have reviewed all the changes and all my information is correc…" at bounding box center [815, 422] width 10 height 10
checkbox input "true"
click at [1021, 502] on button "Add To Cart add_shopping_cart" at bounding box center [1038, 503] width 129 height 30
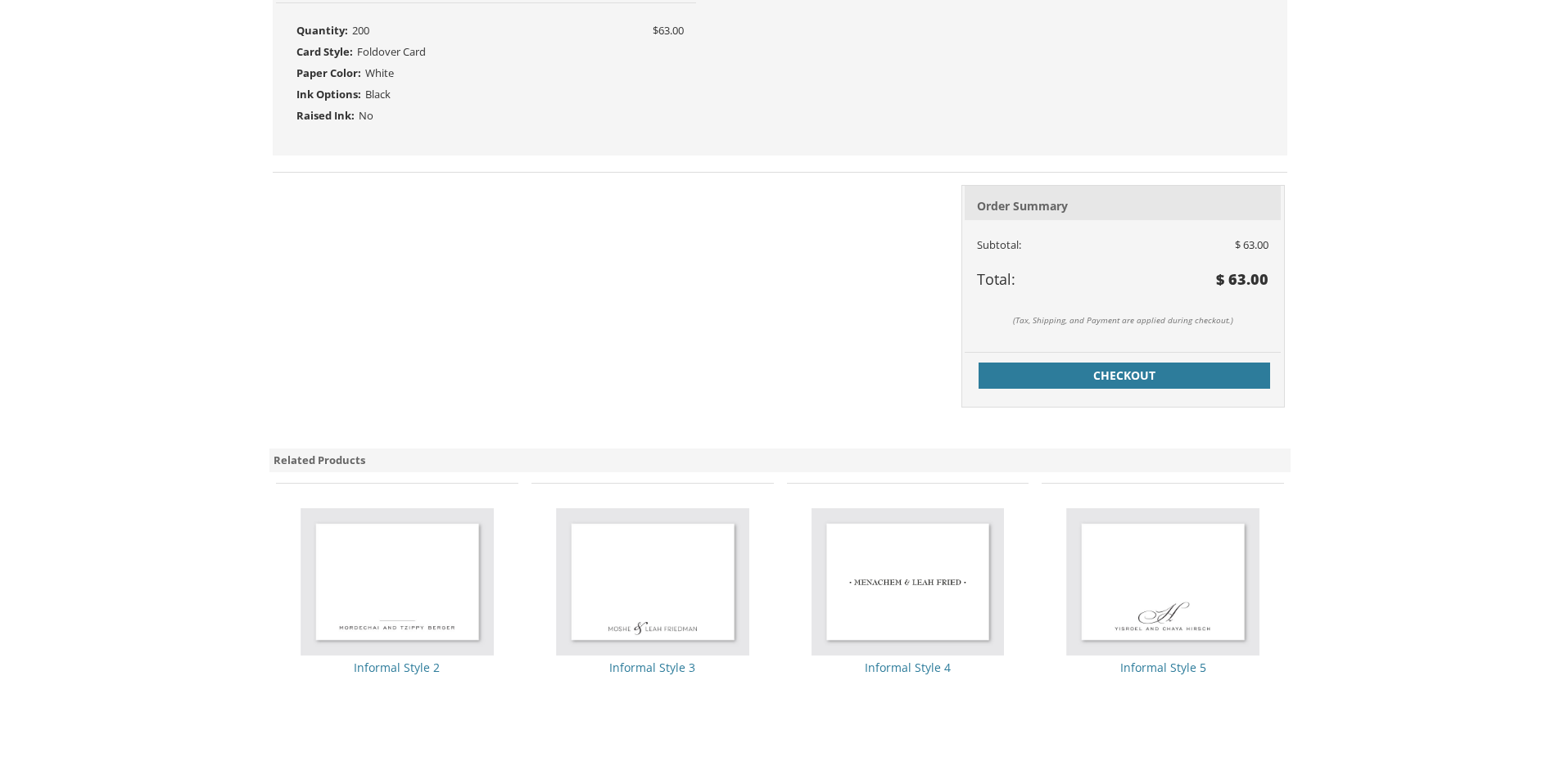
scroll to position [791, 0]
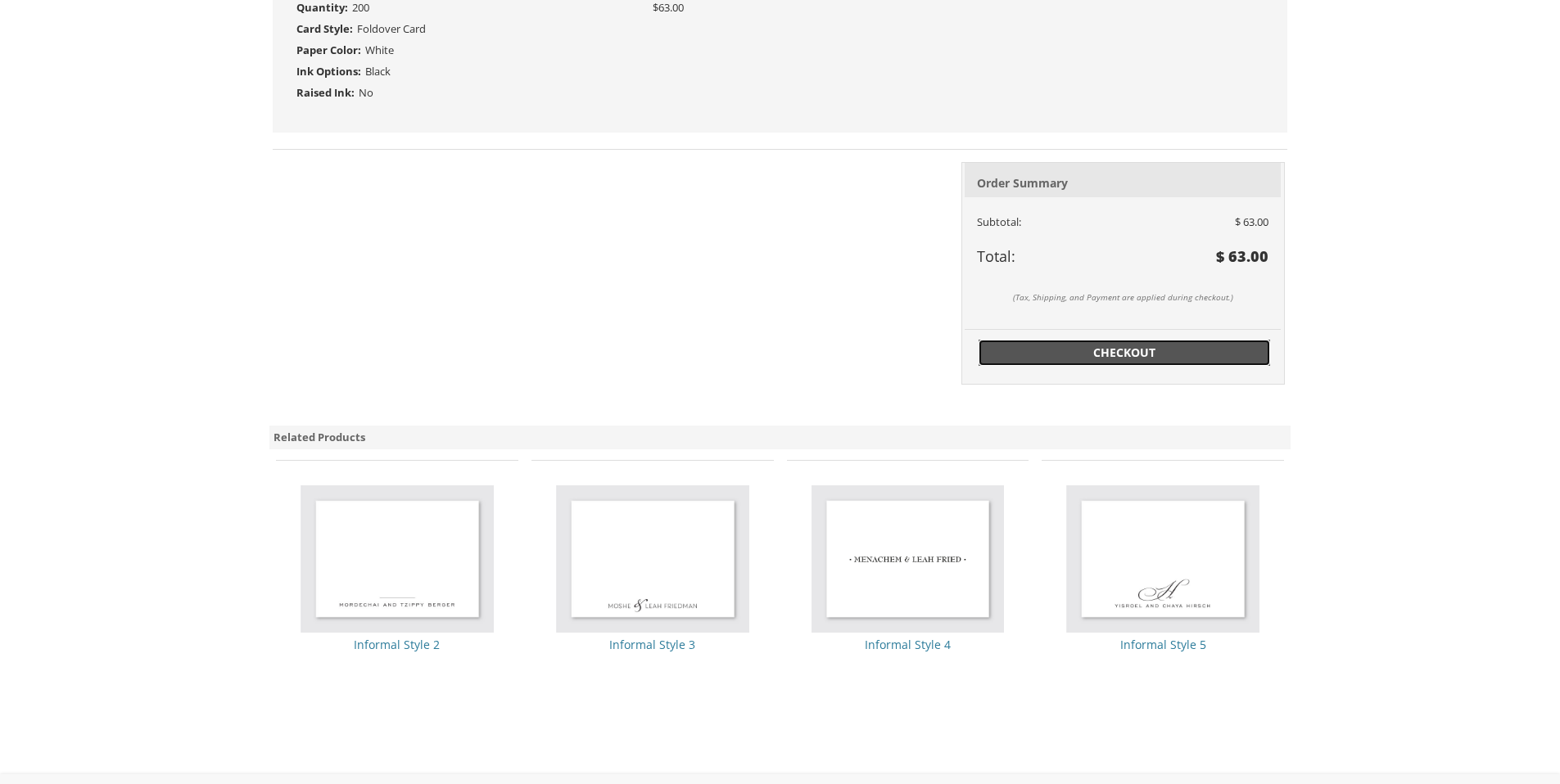
click at [1131, 346] on span "Checkout" at bounding box center [1124, 353] width 272 height 17
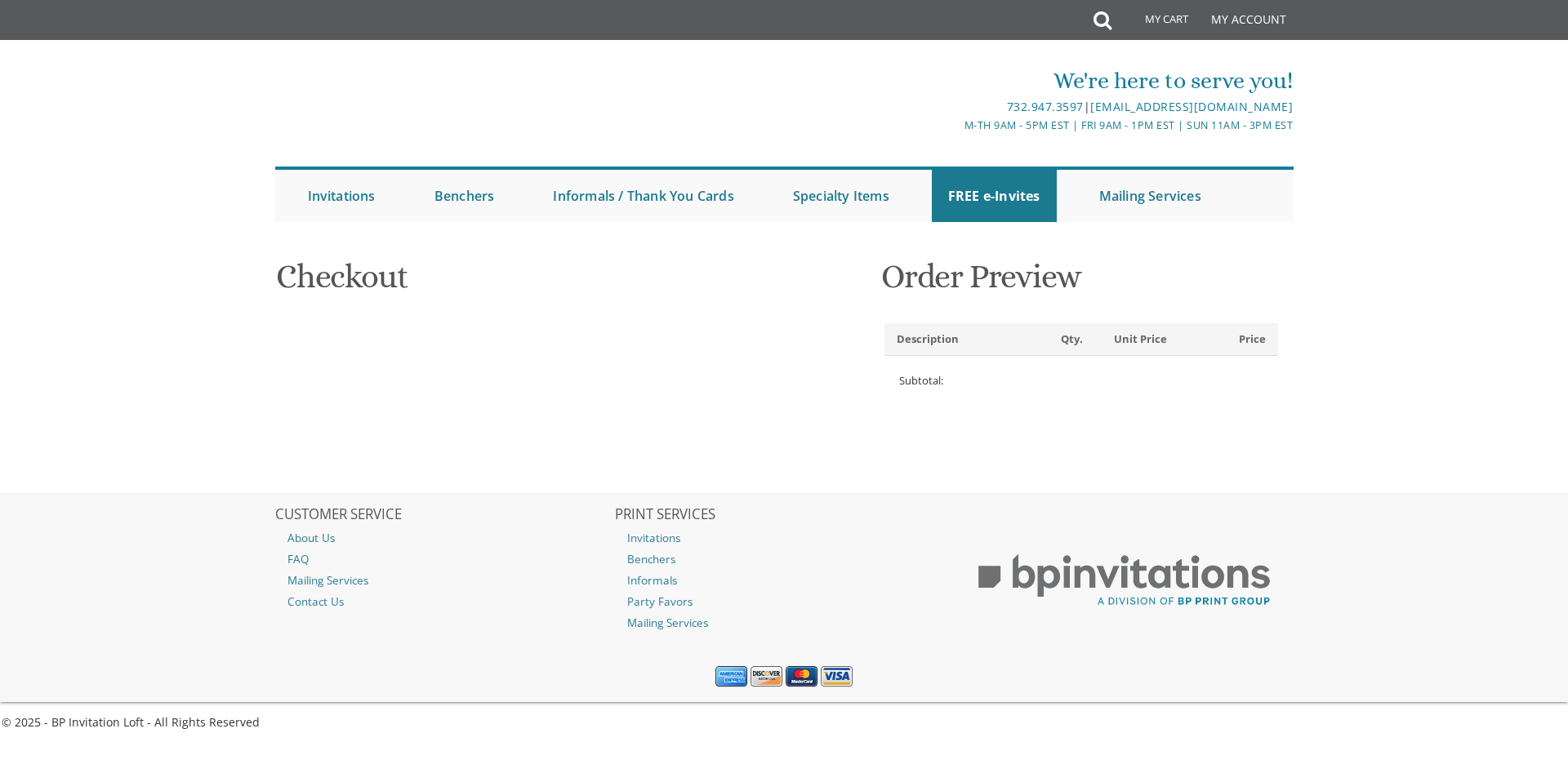
select select
type input "Rachamim"
type input "[PERSON_NAME]"
type input "6 WINCHESTER DR"
type input "[PERSON_NAME]"
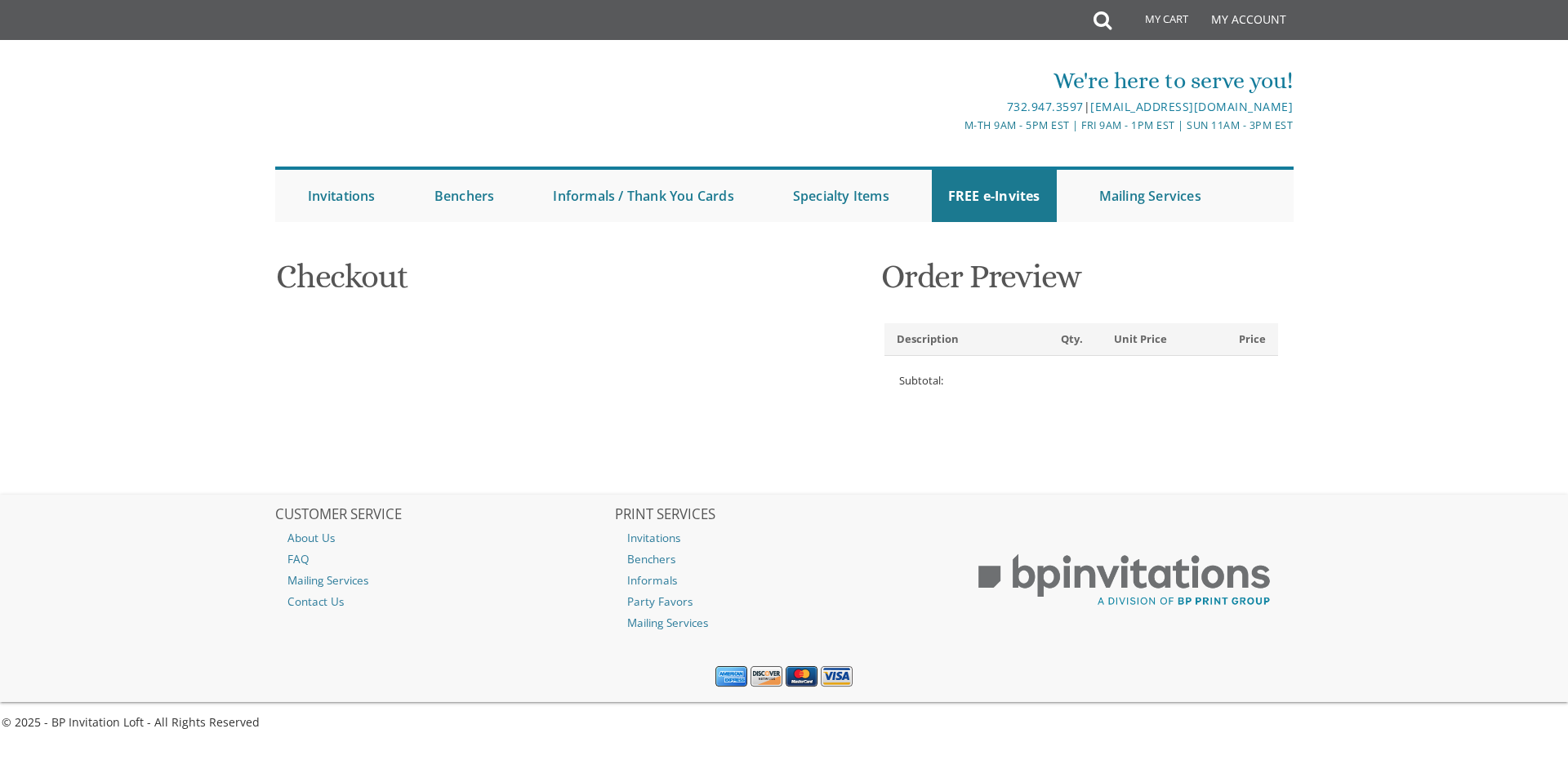
type input "08527-2625"
select select "US"
select select "NJ"
type input "7323636968"
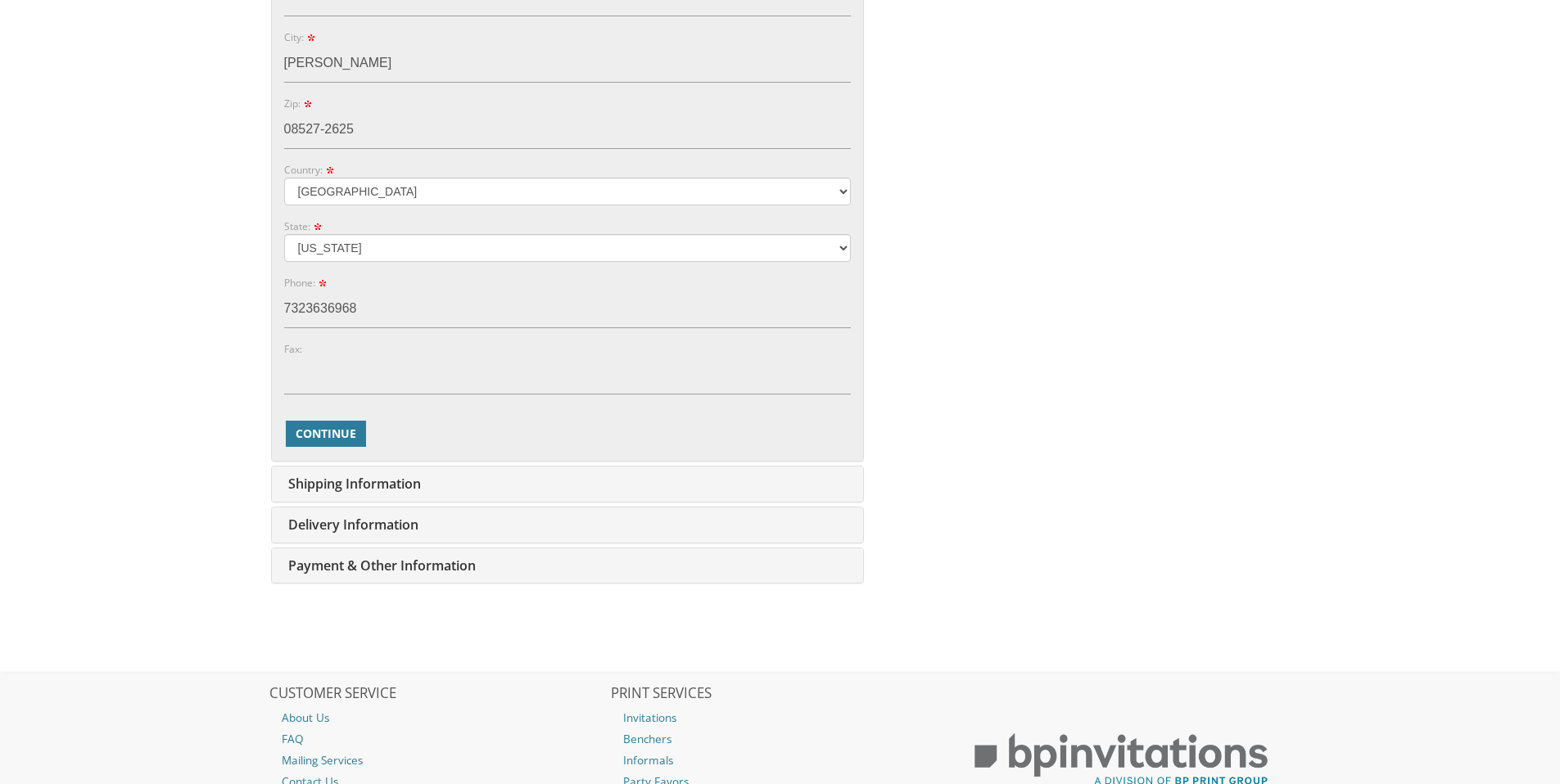
scroll to position [702, 0]
click at [344, 428] on span "Continue" at bounding box center [326, 432] width 60 height 17
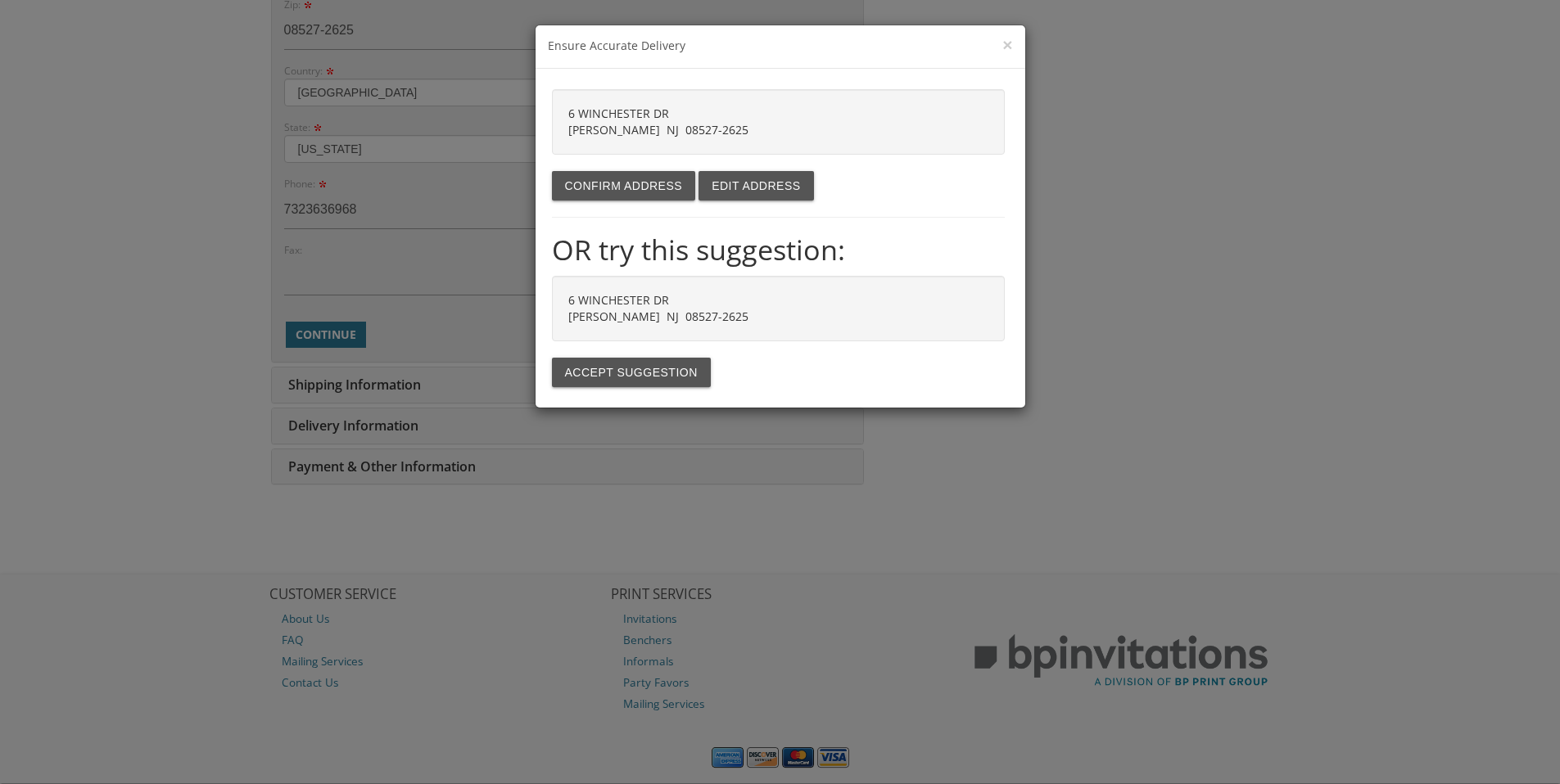
scroll to position [805, 0]
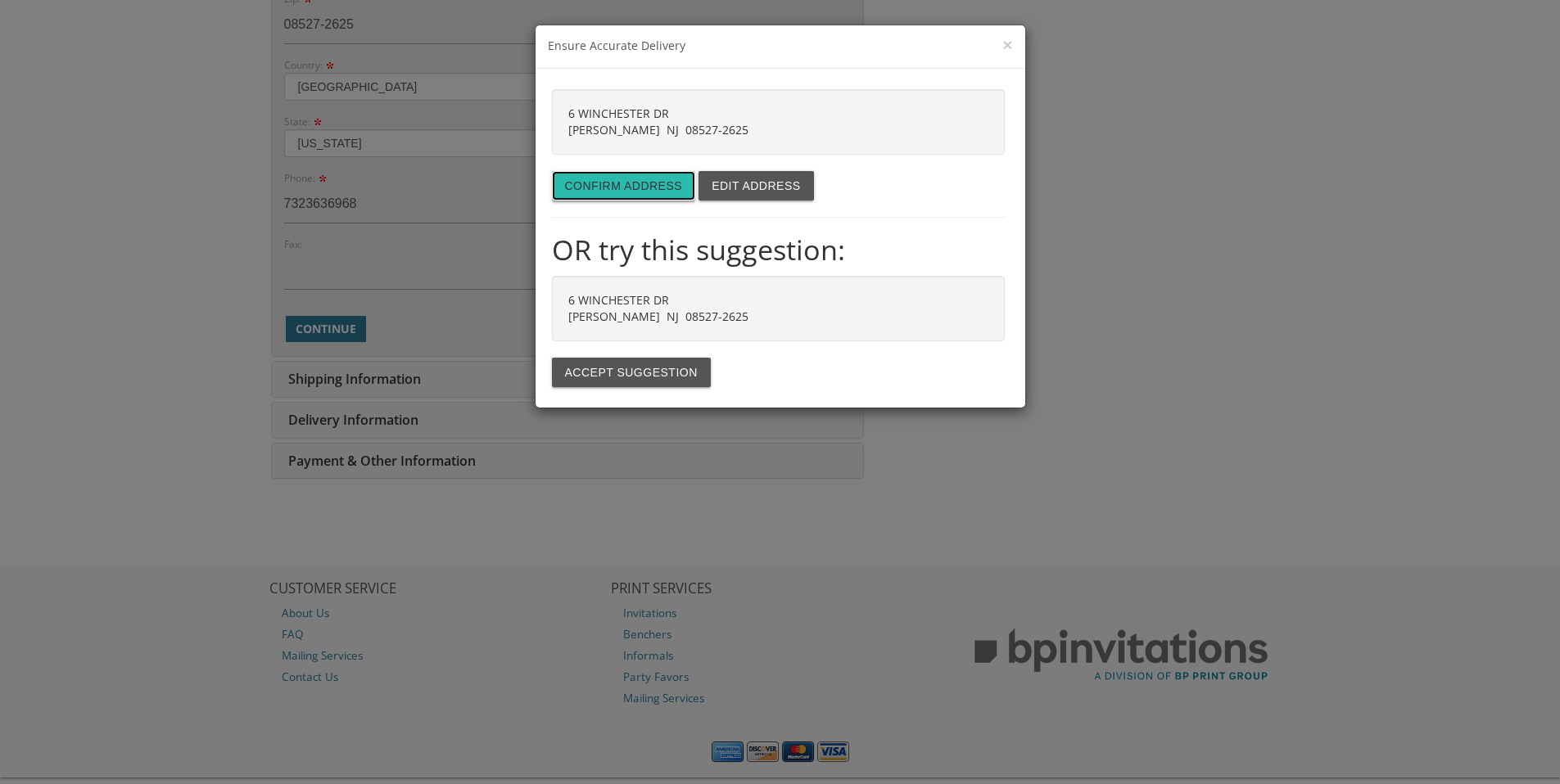
click at [591, 171] on button "Confirm address" at bounding box center [624, 186] width 144 height 30
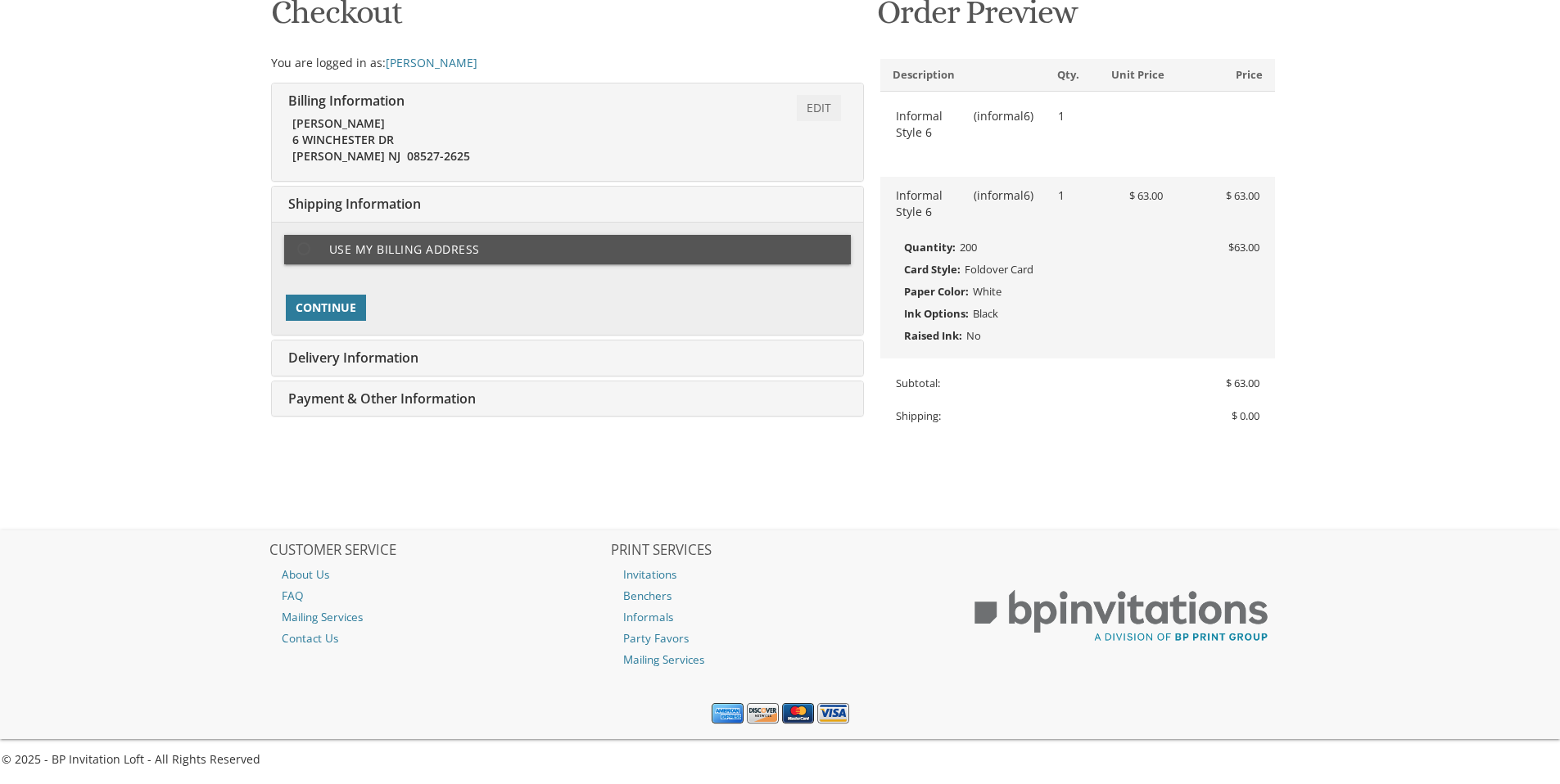
type input "raydabbah@gmail.com"
type input "6 WINCHESTER DR"
type input "JACKSON"
type input "08527-2625"
select select "US"
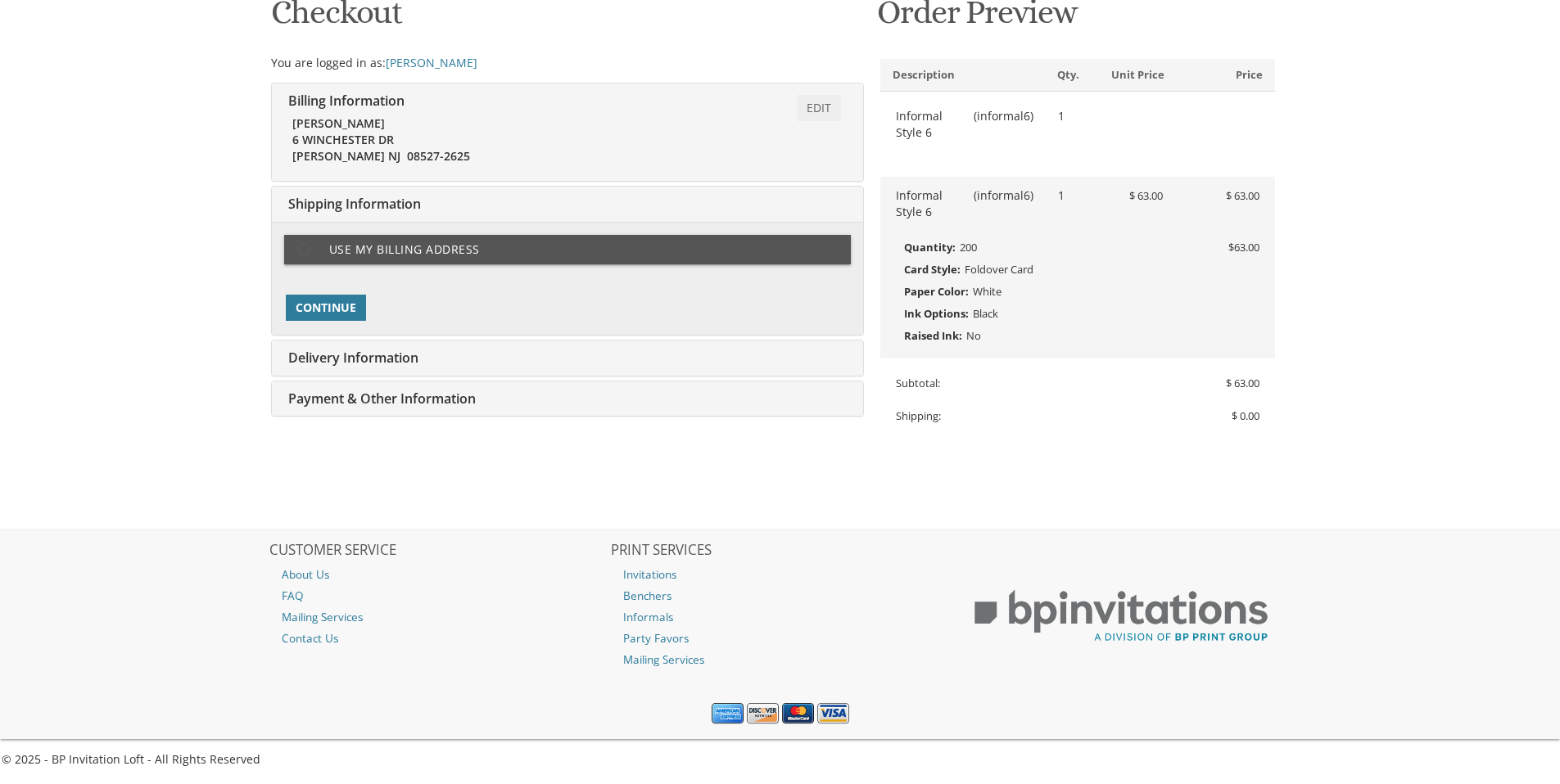
type input "7323636968"
select select "NJ"
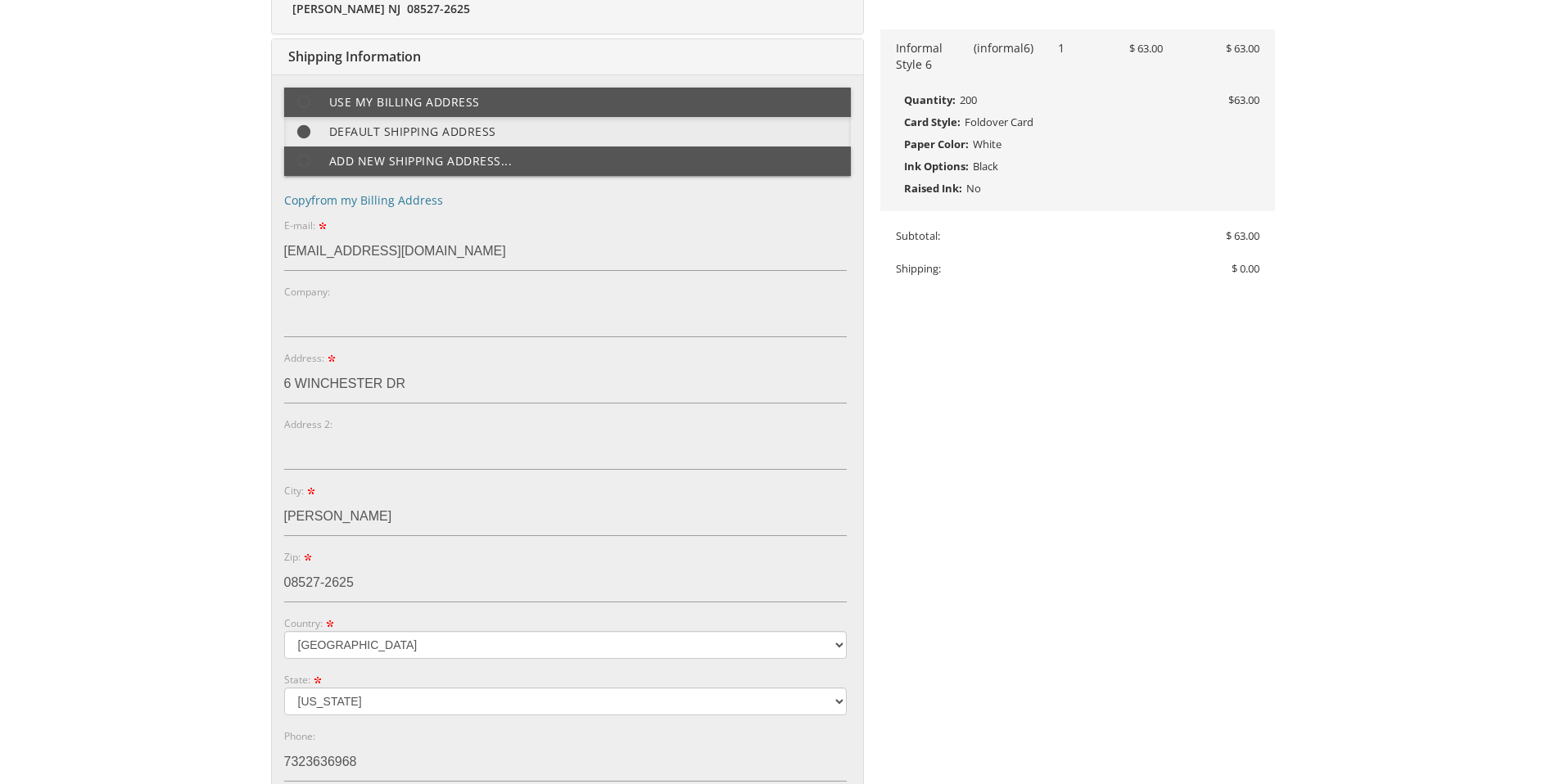
scroll to position [422, 0]
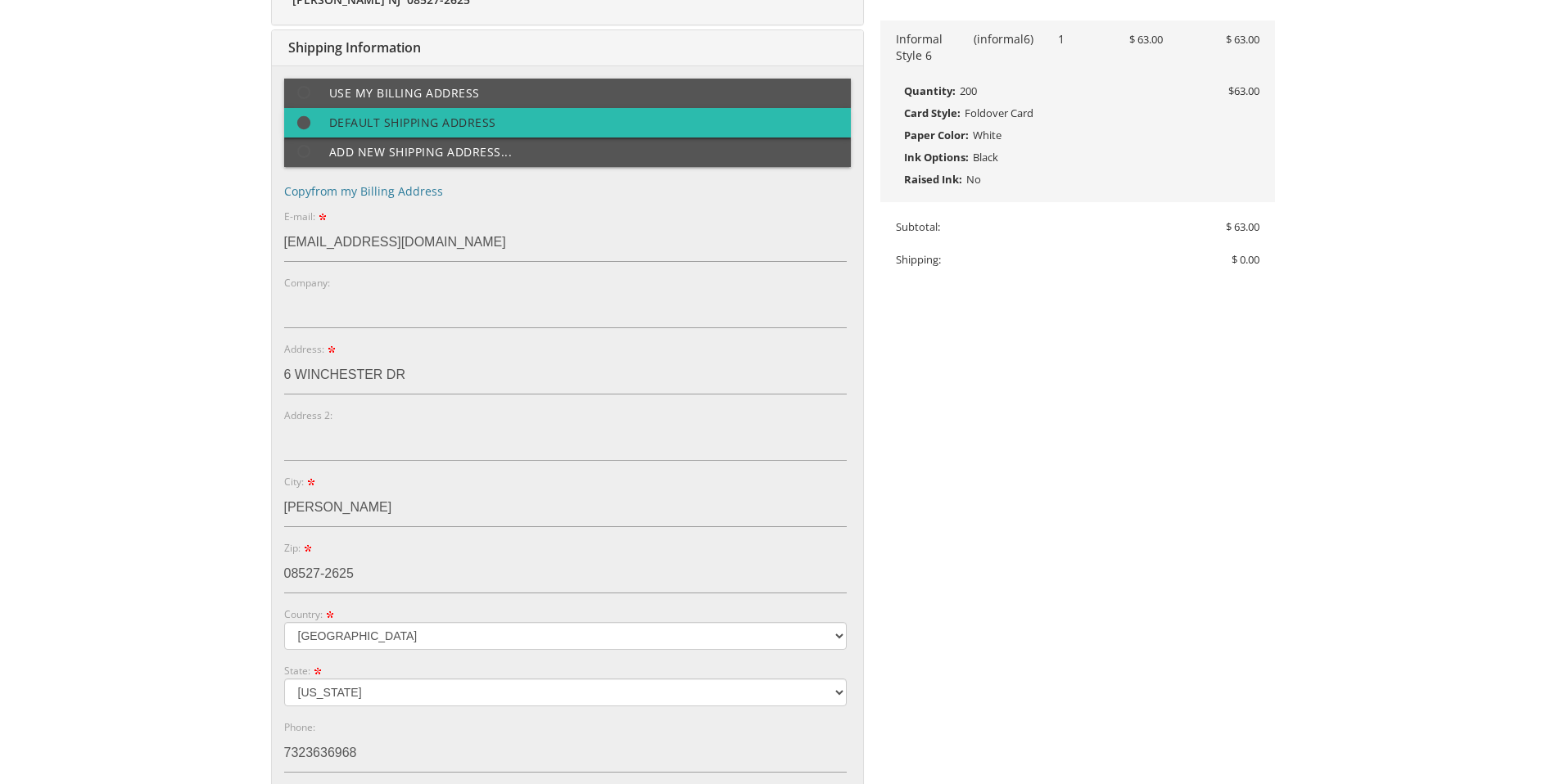
click at [304, 122] on span at bounding box center [312, 123] width 35 height 20
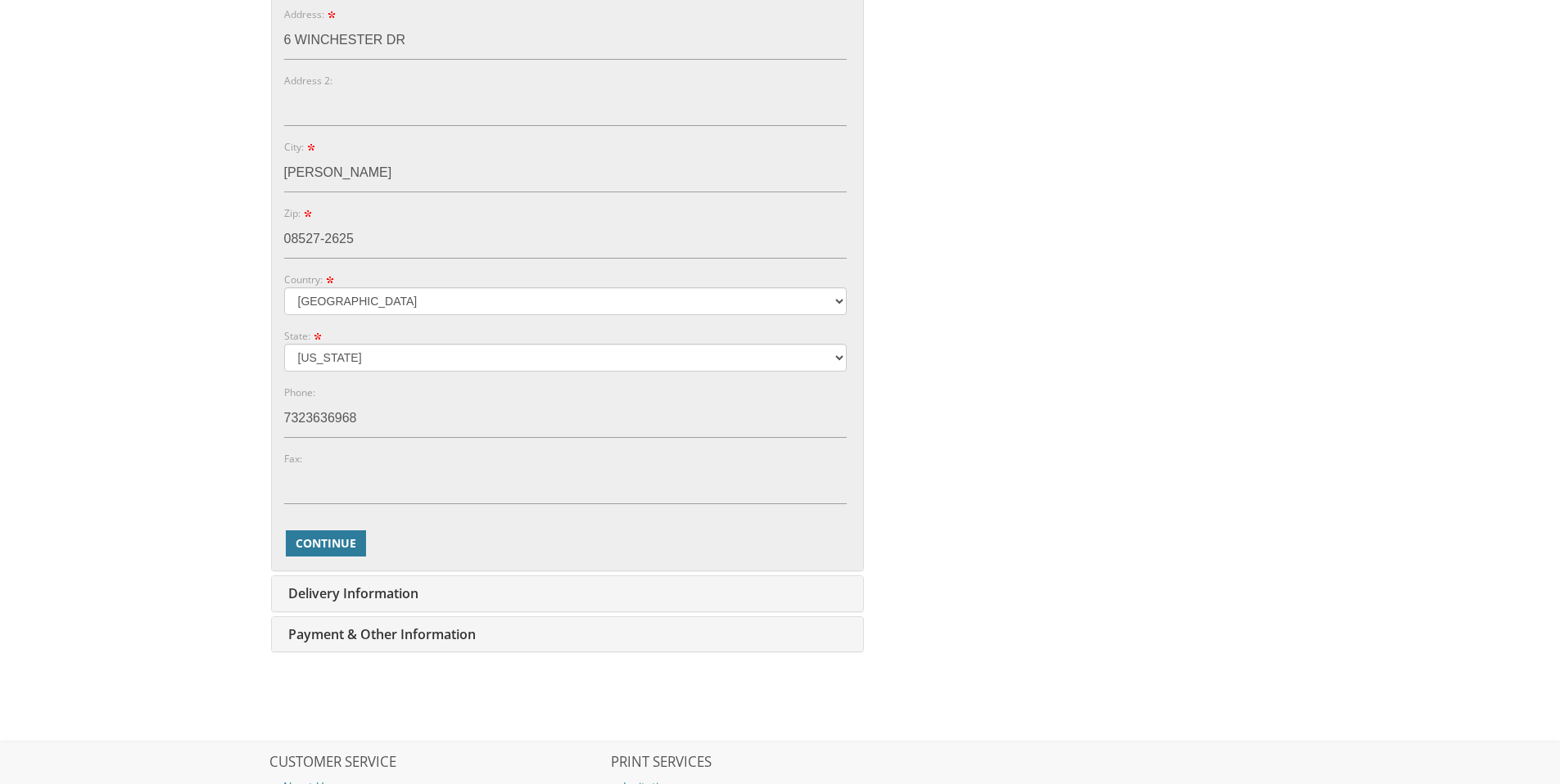
scroll to position [865, 0]
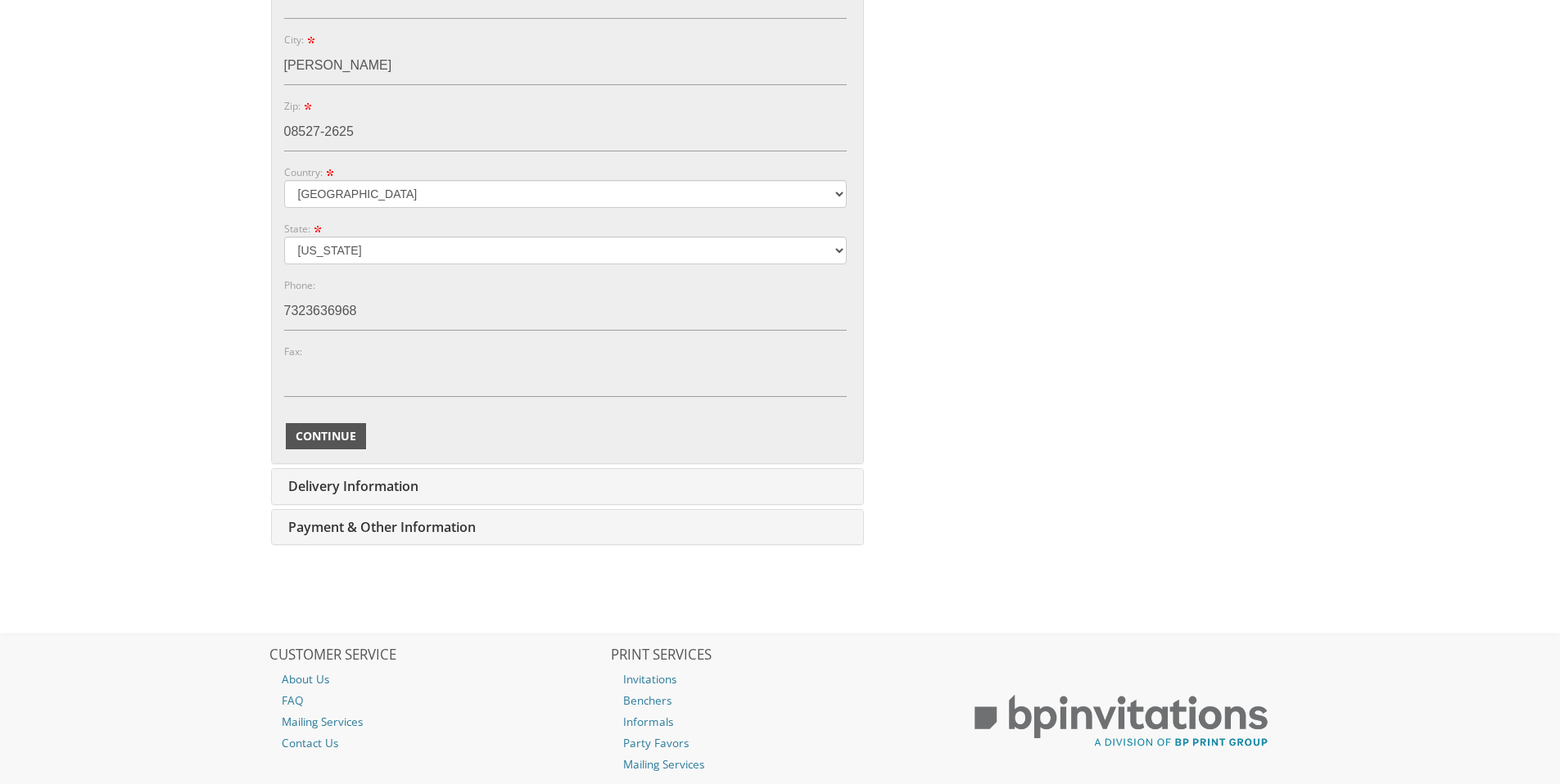
click at [325, 430] on span "Continue" at bounding box center [326, 437] width 60 height 17
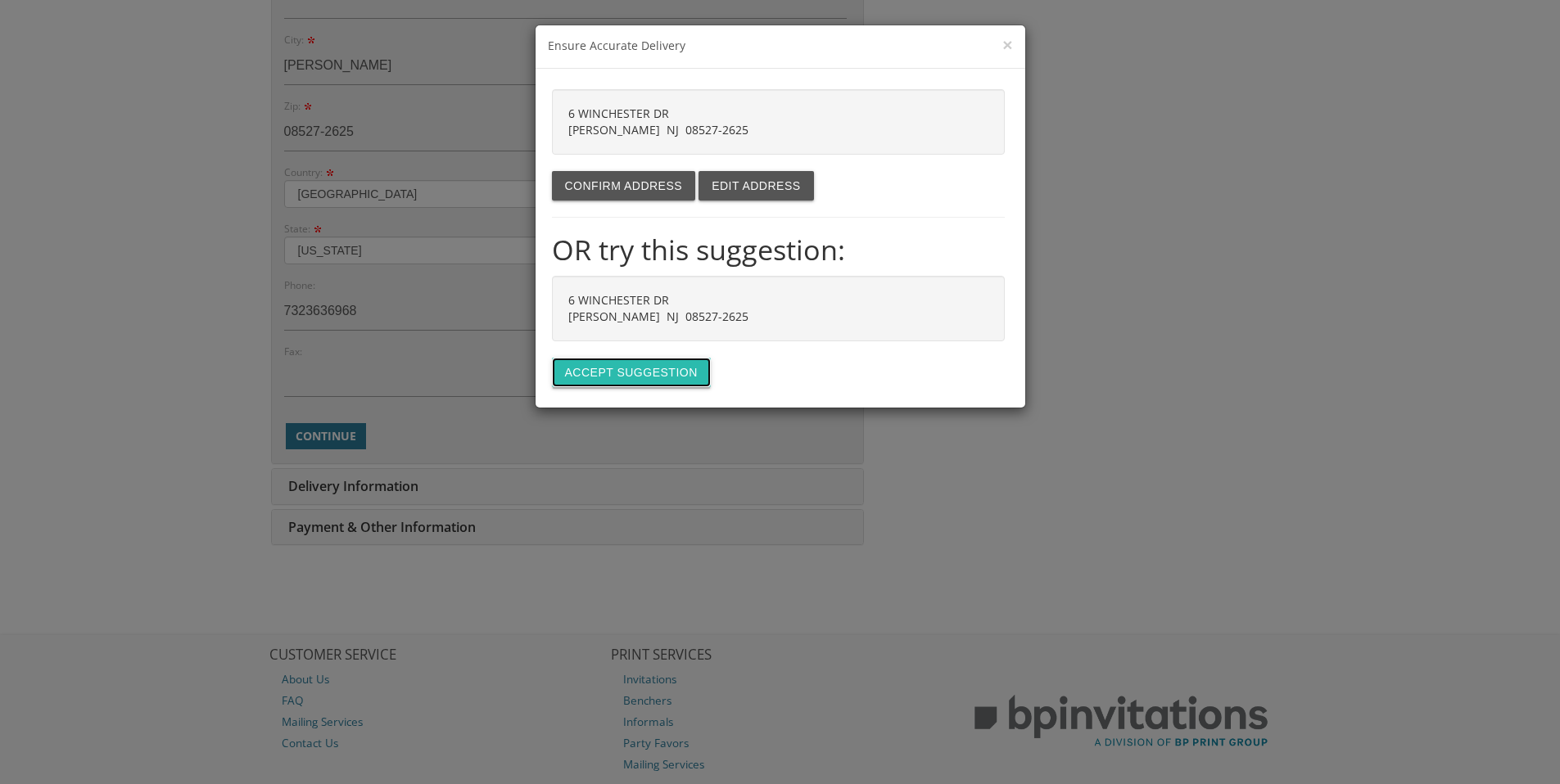
click at [597, 377] on button "Accept suggestion" at bounding box center [631, 373] width 159 height 30
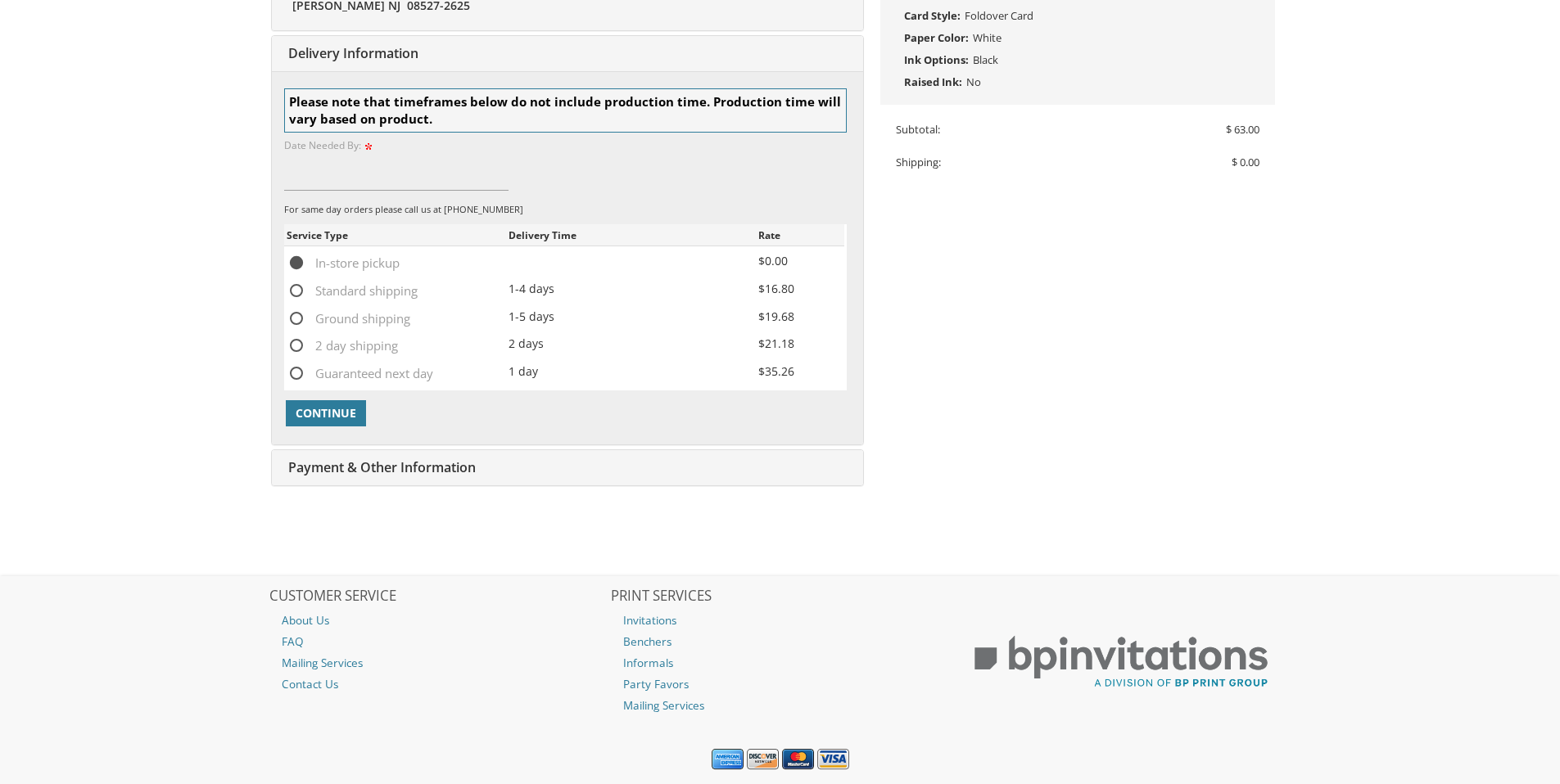
scroll to position [526, 0]
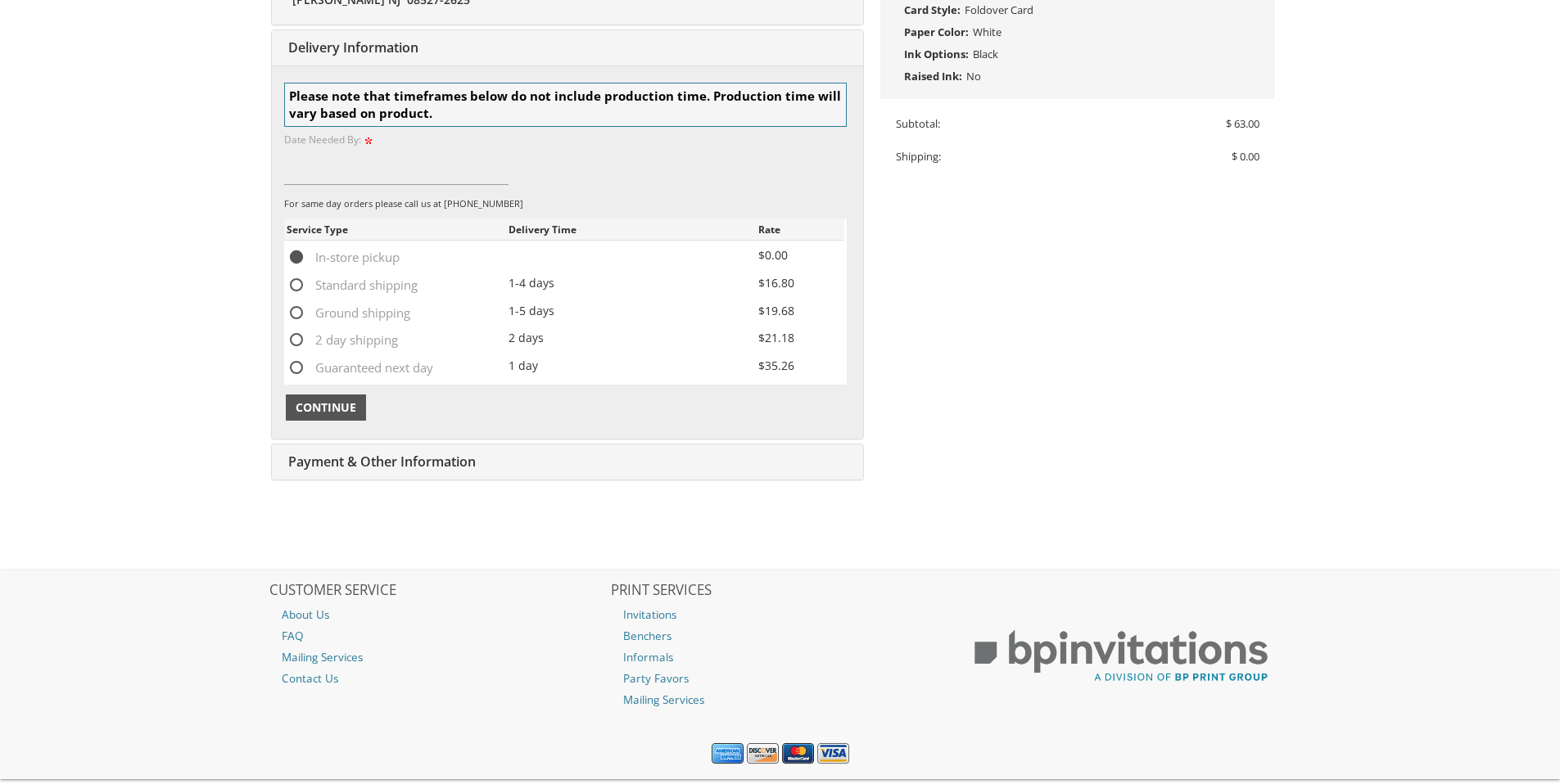
click at [323, 417] on button "Continue" at bounding box center [326, 407] width 80 height 26
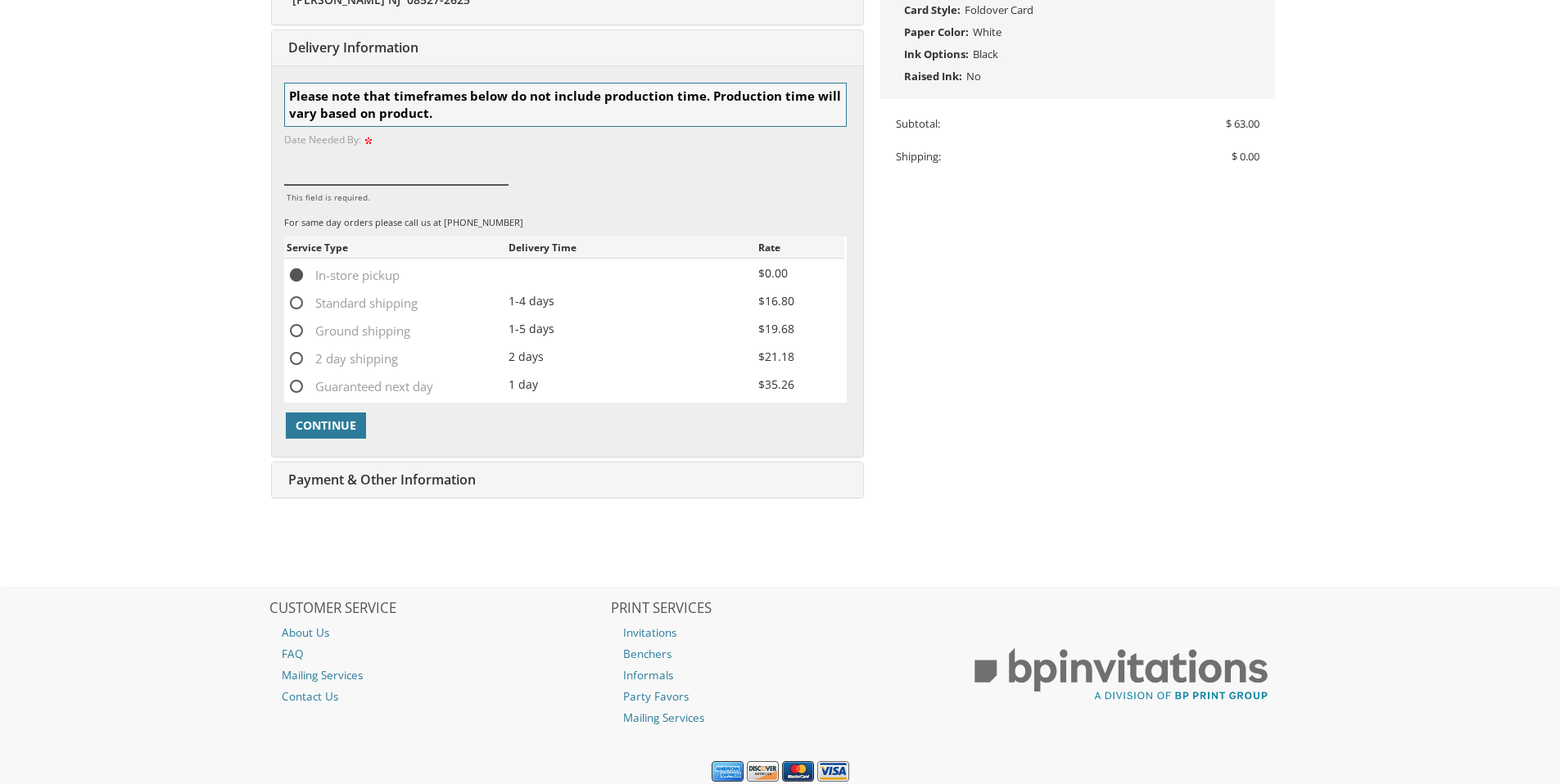
click at [378, 173] on input "This field is required." at bounding box center [396, 166] width 226 height 38
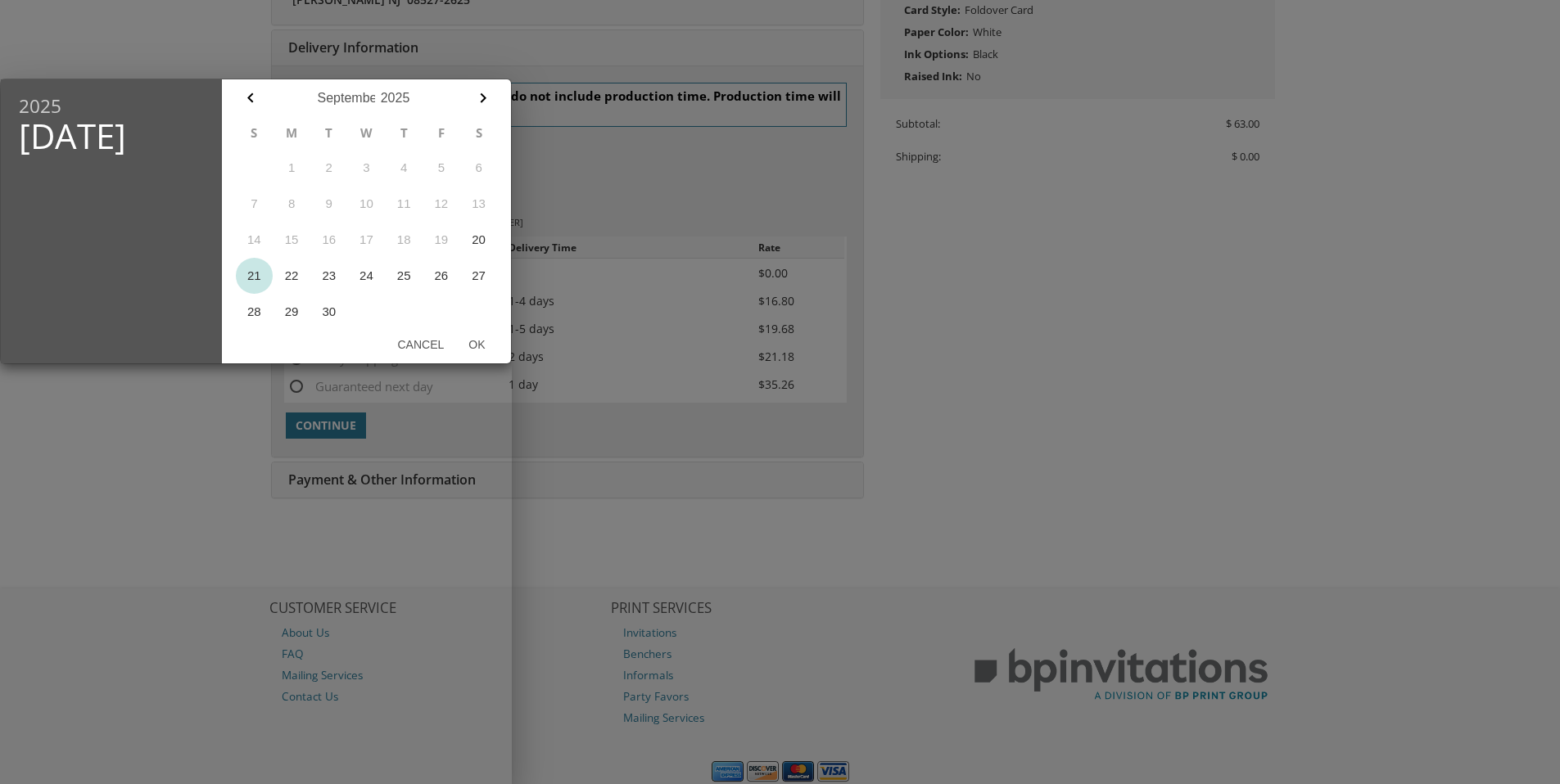
click at [254, 283] on button "21" at bounding box center [254, 276] width 38 height 36
click at [471, 337] on button "Ok" at bounding box center [477, 345] width 41 height 30
type input "Sep 21, 2025"
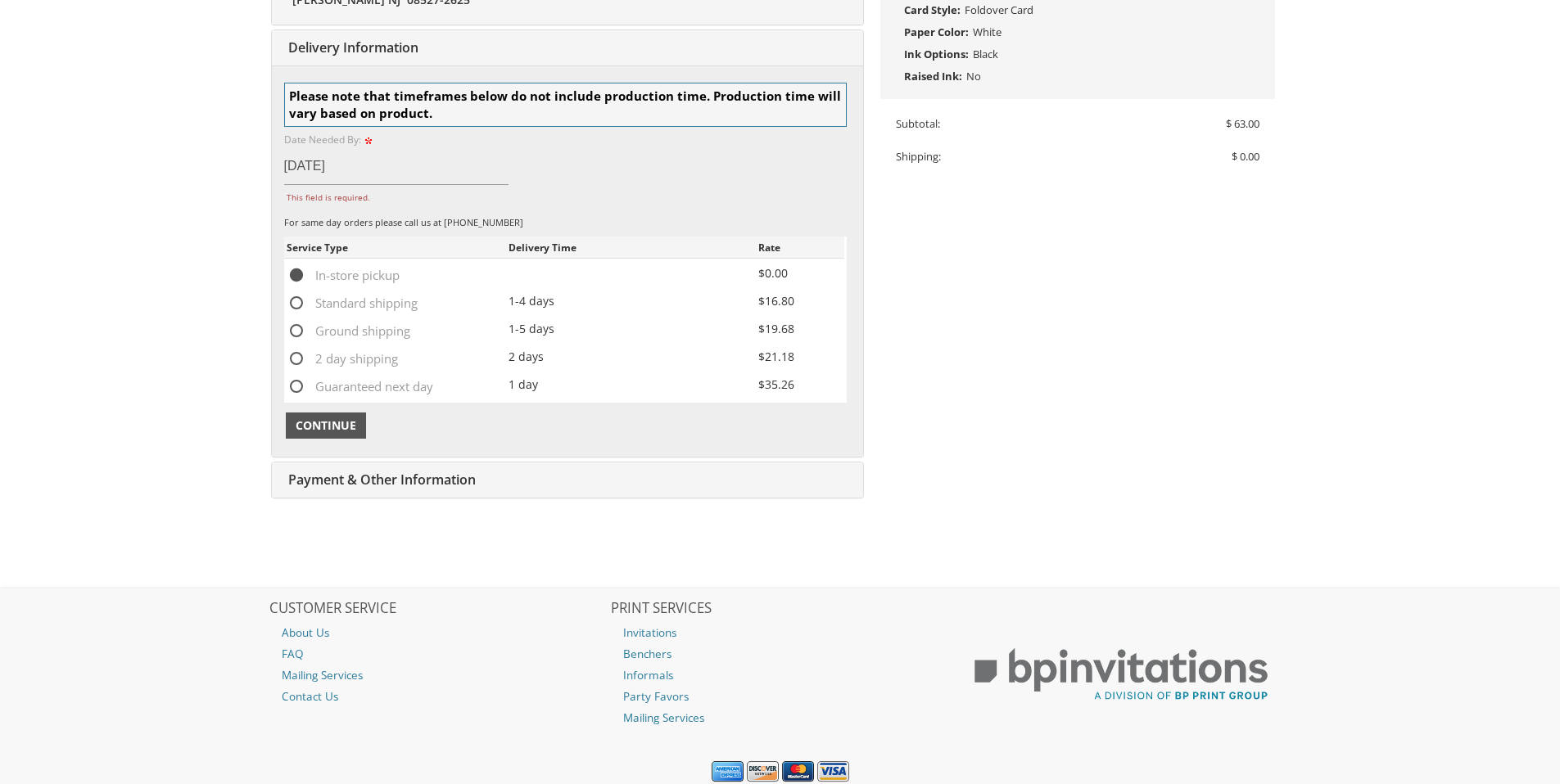
click at [327, 422] on span "Continue" at bounding box center [326, 426] width 60 height 17
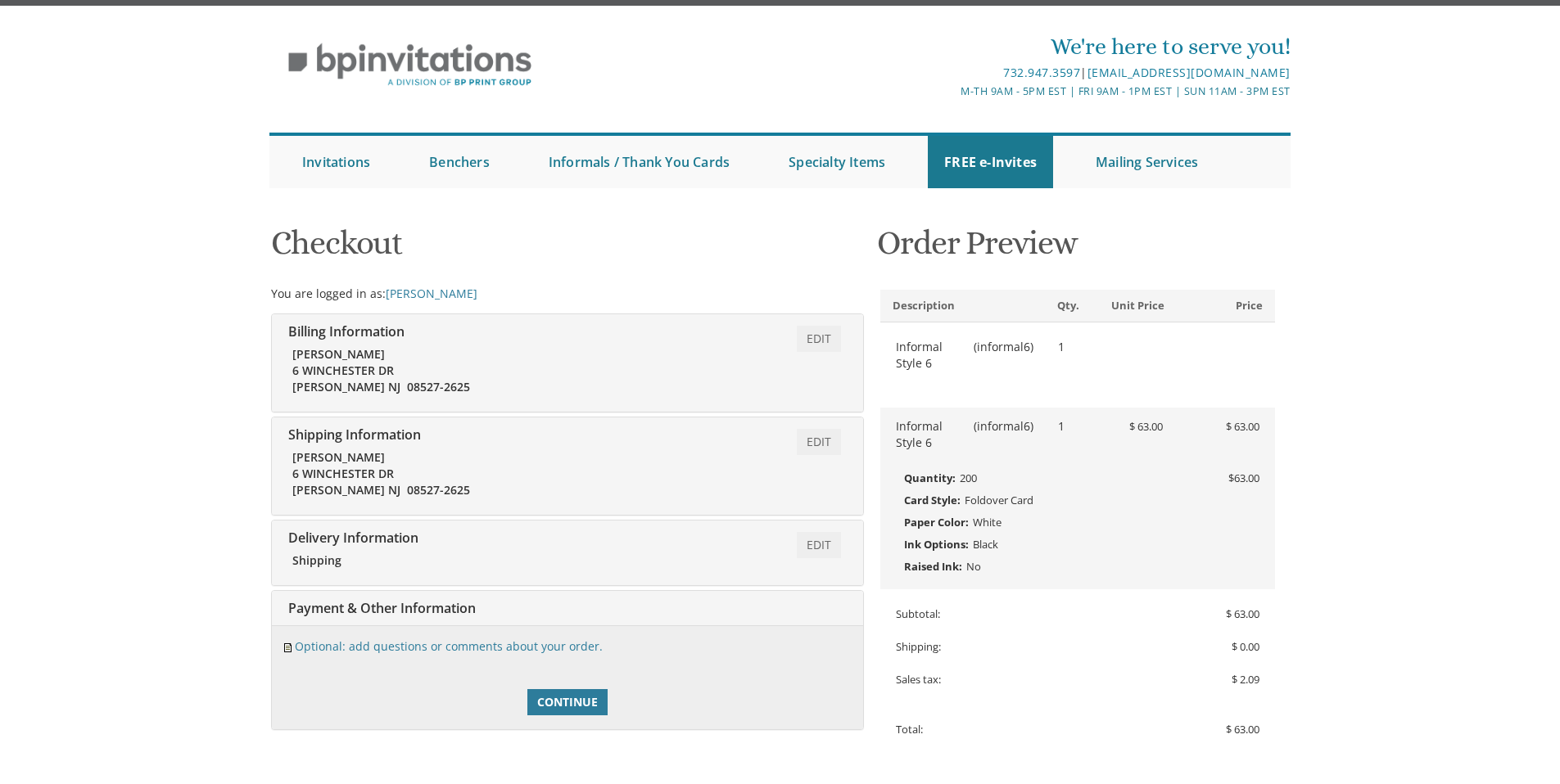
scroll to position [366, 0]
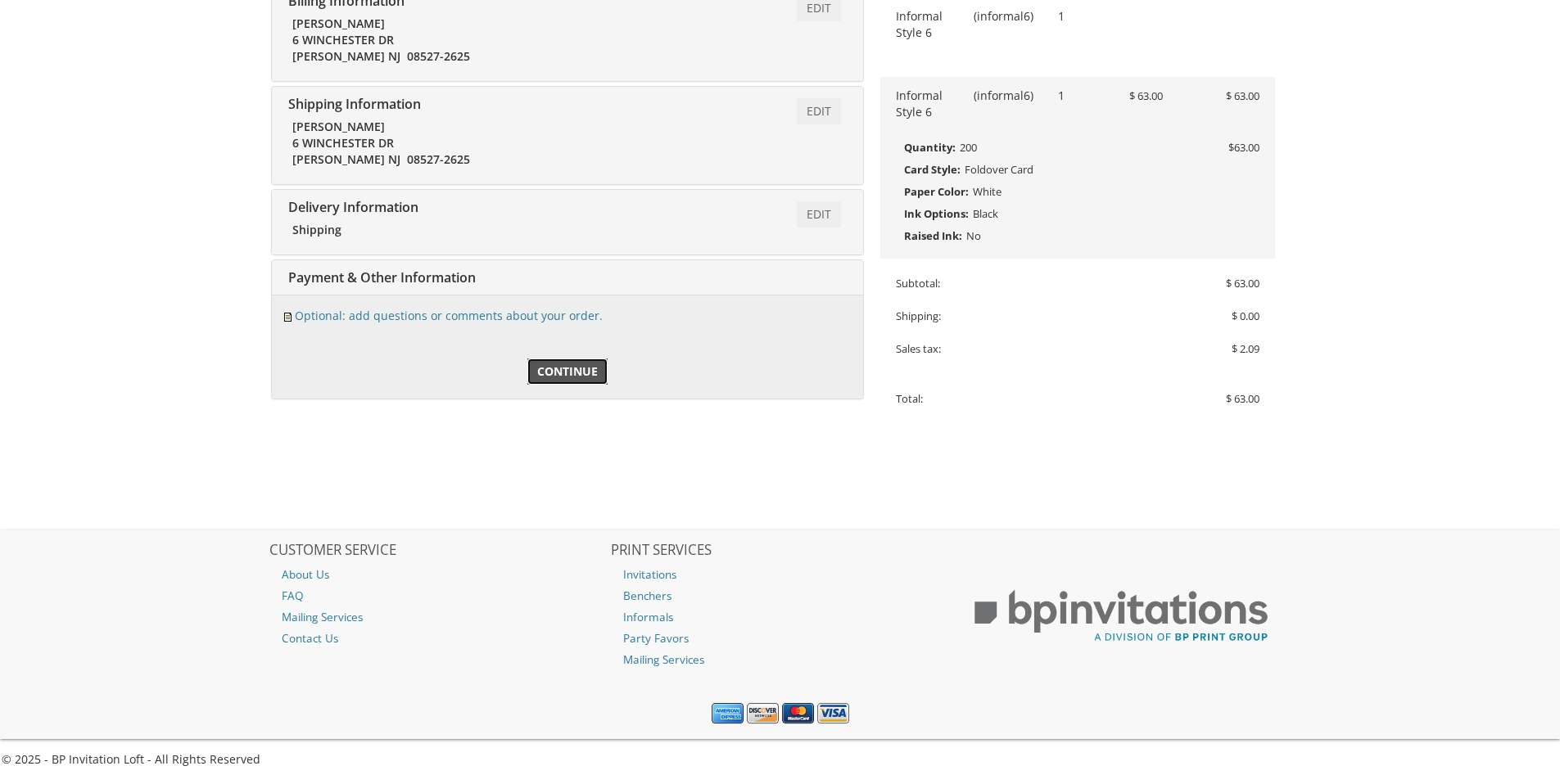
click at [589, 368] on span "Continue" at bounding box center [567, 372] width 60 height 17
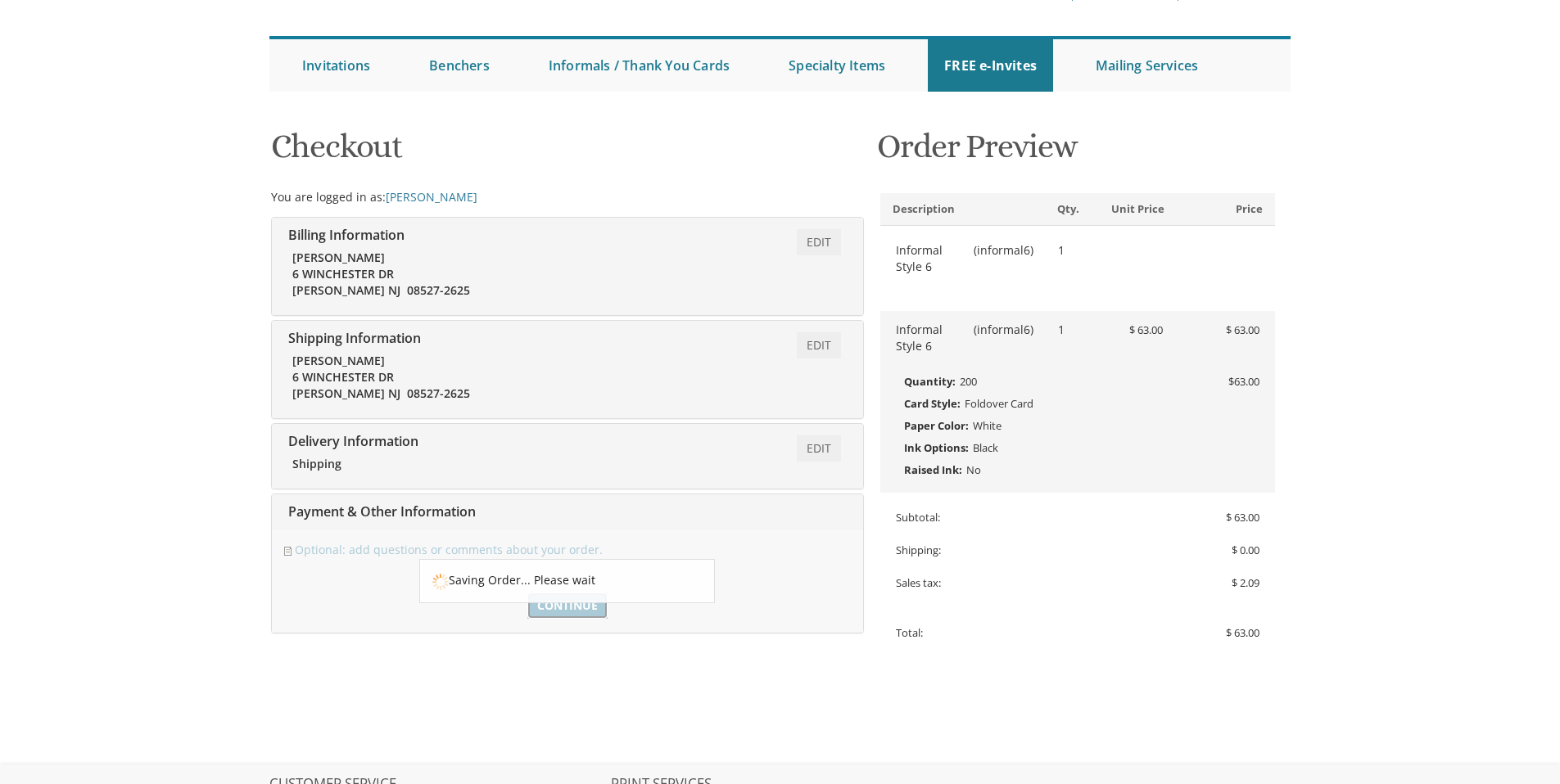
scroll to position [126, 0]
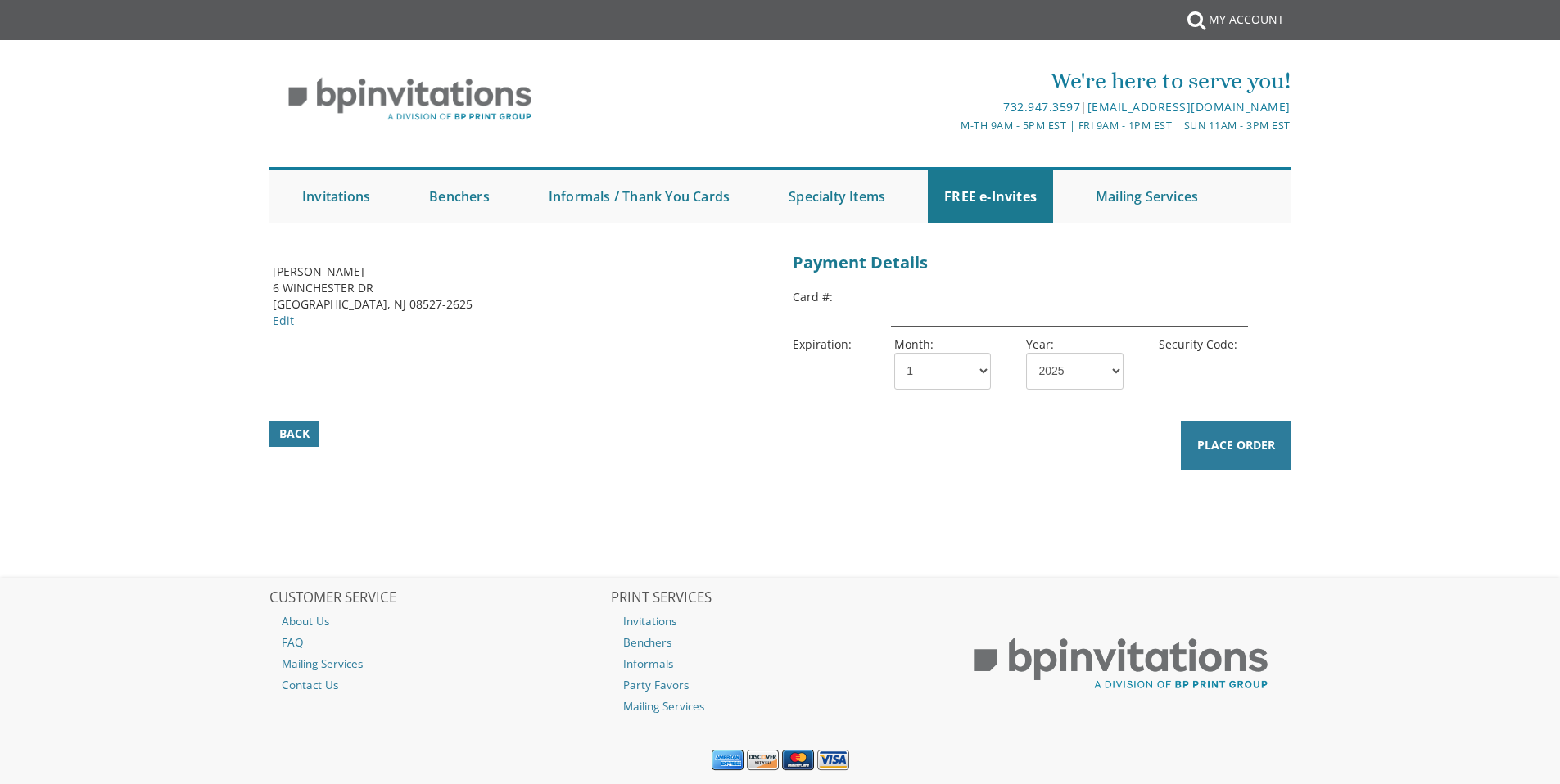
click at [951, 316] on input "text" at bounding box center [1069, 308] width 356 height 38
click at [594, 409] on div "Back Place Order" at bounding box center [780, 360] width 1058 height 225
click at [280, 431] on span "Back" at bounding box center [294, 434] width 31 height 17
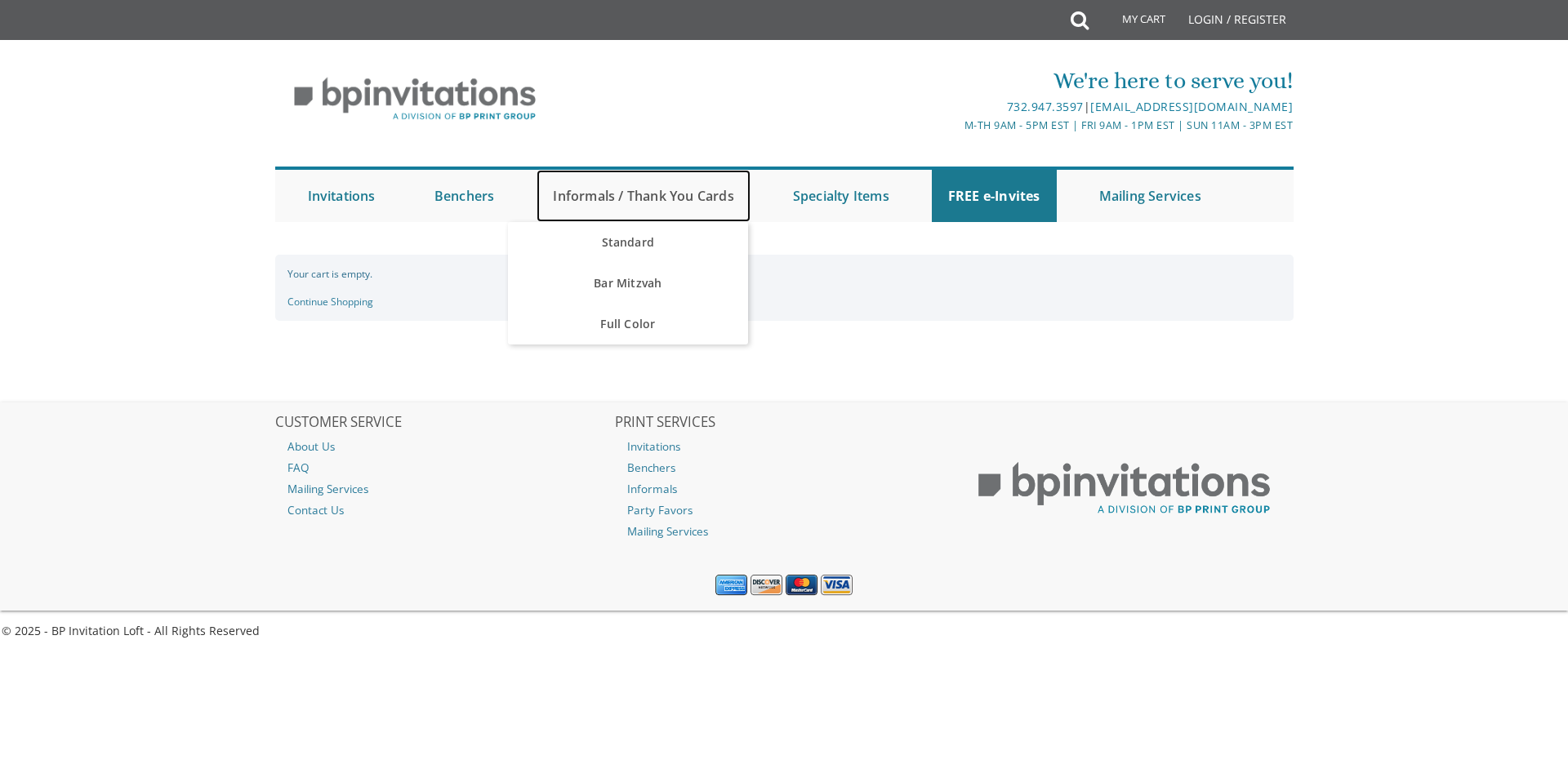
click at [610, 185] on link "Informals / Thank You Cards" at bounding box center [643, 196] width 213 height 52
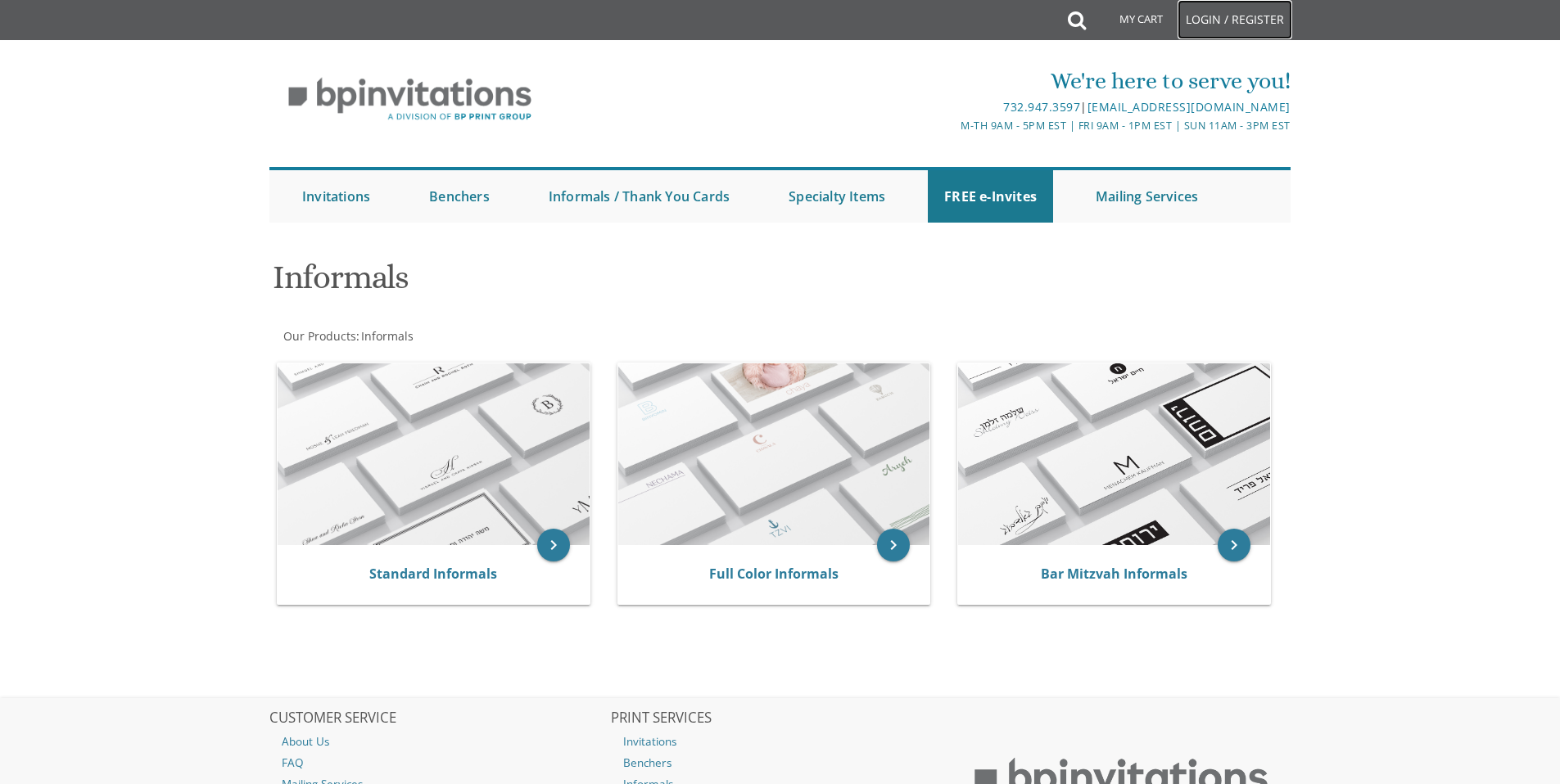
click at [1213, 18] on link "Login / Register" at bounding box center [1235, 19] width 115 height 39
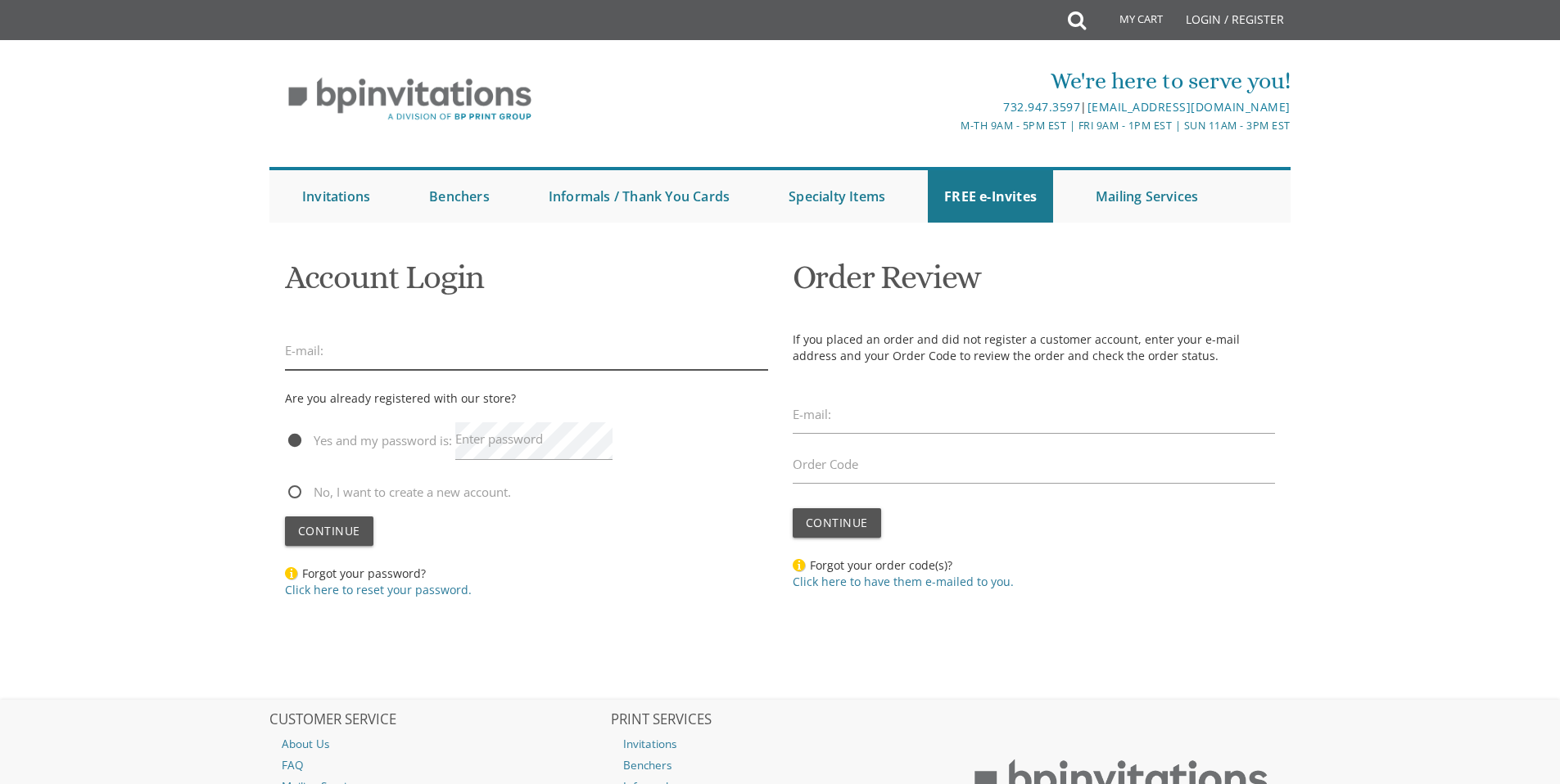
type input "[EMAIL_ADDRESS][DOMAIN_NAME]"
click at [414, 361] on input "raydabbah@gmail.com" at bounding box center [526, 351] width 483 height 38
click at [123, 479] on body "My Cart Total: View Cart Item(s) Submit My Cart Total: View Cart Item(s) Login …" at bounding box center [780, 477] width 1560 height 954
click at [316, 532] on span "Continue" at bounding box center [329, 531] width 62 height 16
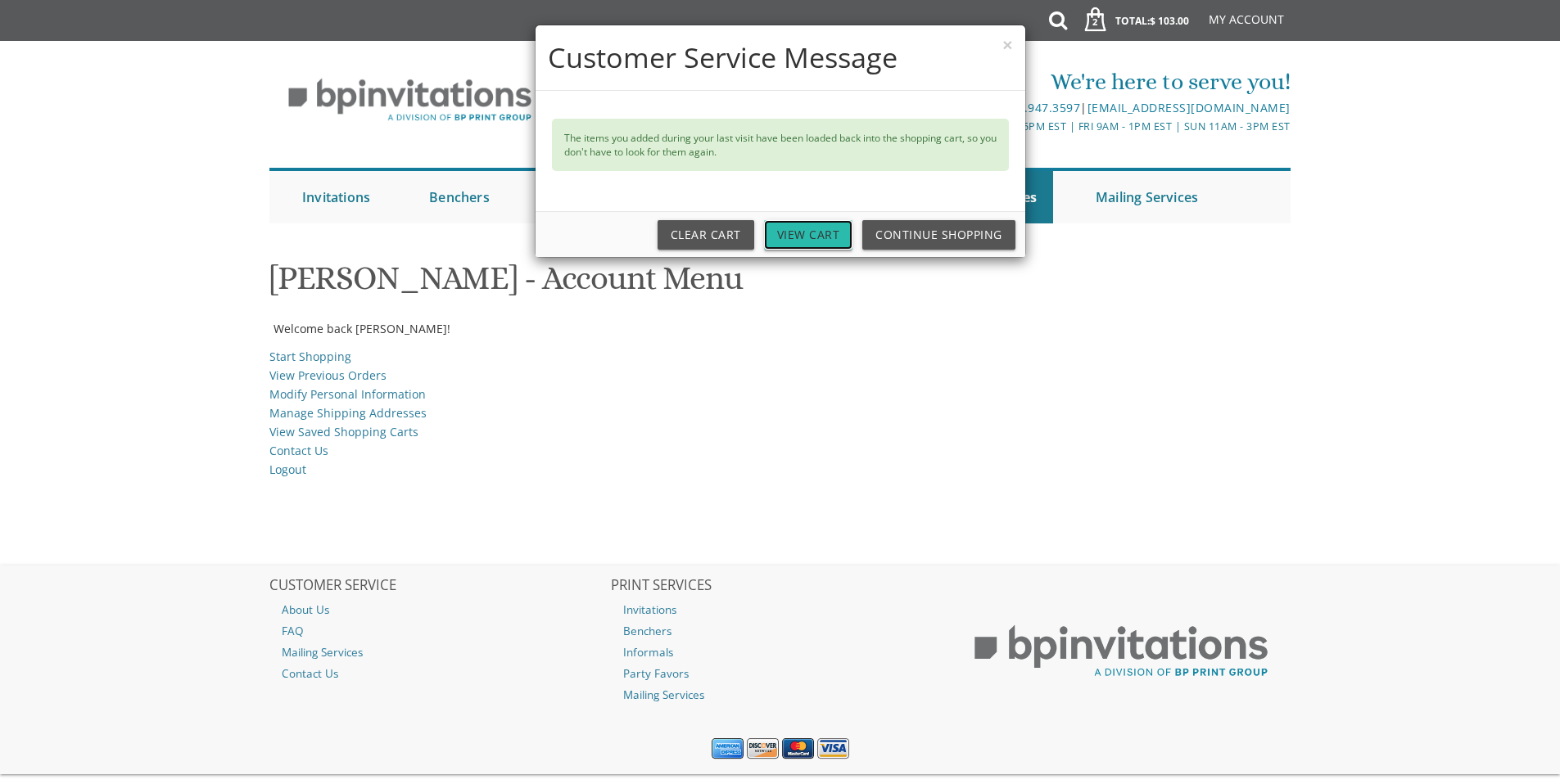
click at [813, 233] on link "View Cart" at bounding box center [808, 235] width 89 height 30
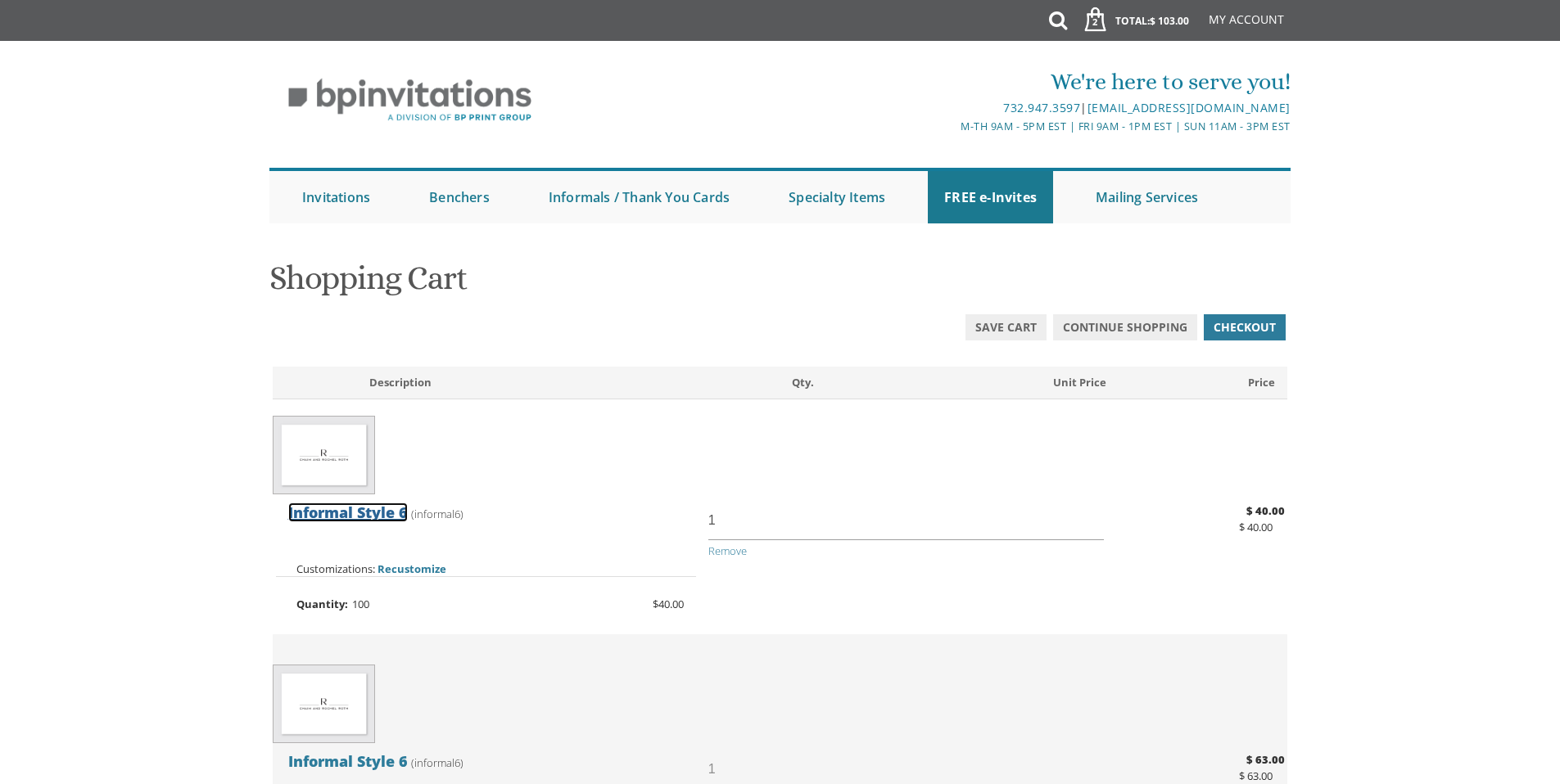
click at [344, 519] on span "Informal Style 6" at bounding box center [348, 512] width 120 height 19
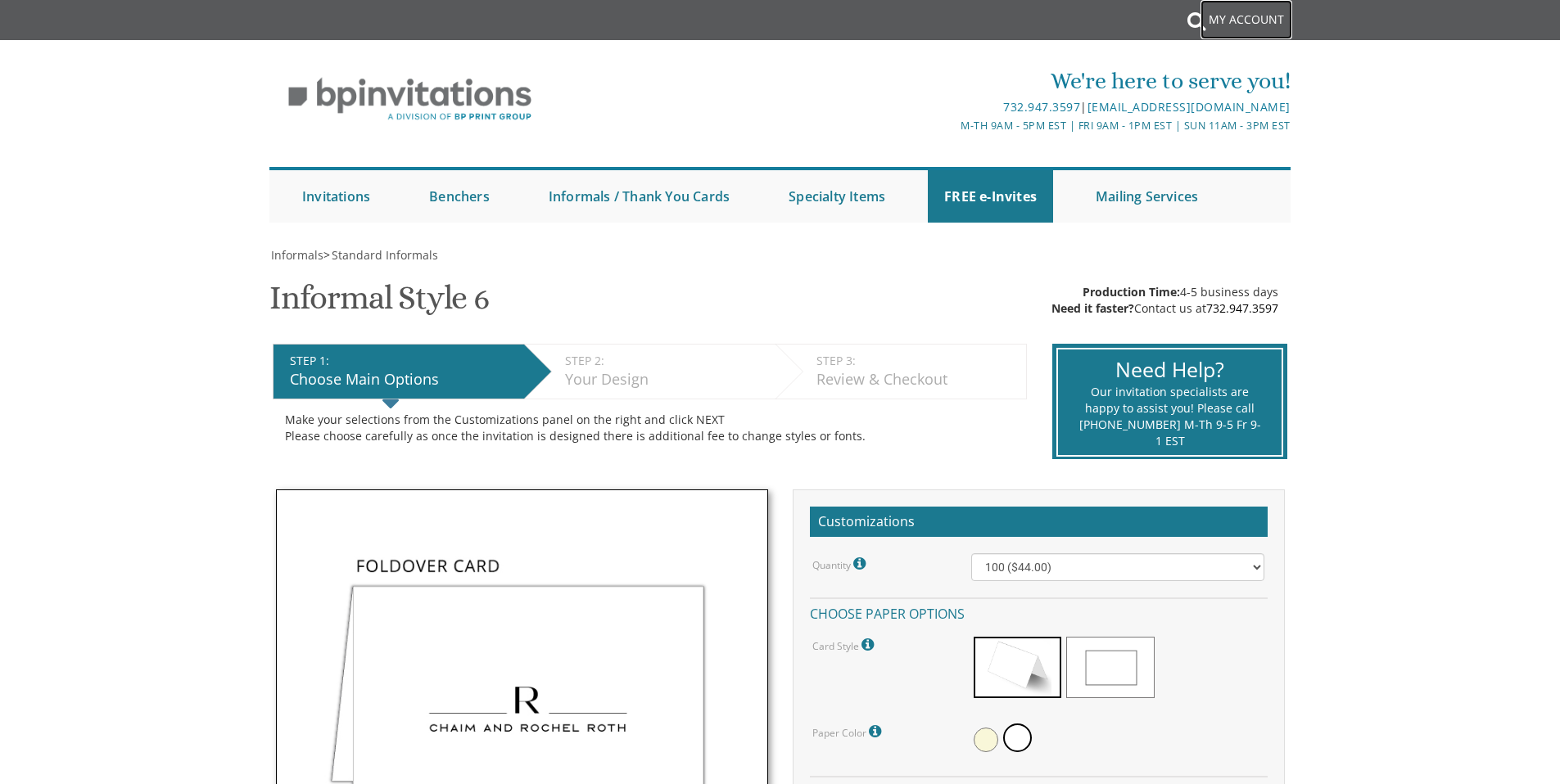
click at [1244, 19] on link "My Account" at bounding box center [1246, 19] width 92 height 39
click at [1254, 18] on link "My Account" at bounding box center [1246, 19] width 92 height 39
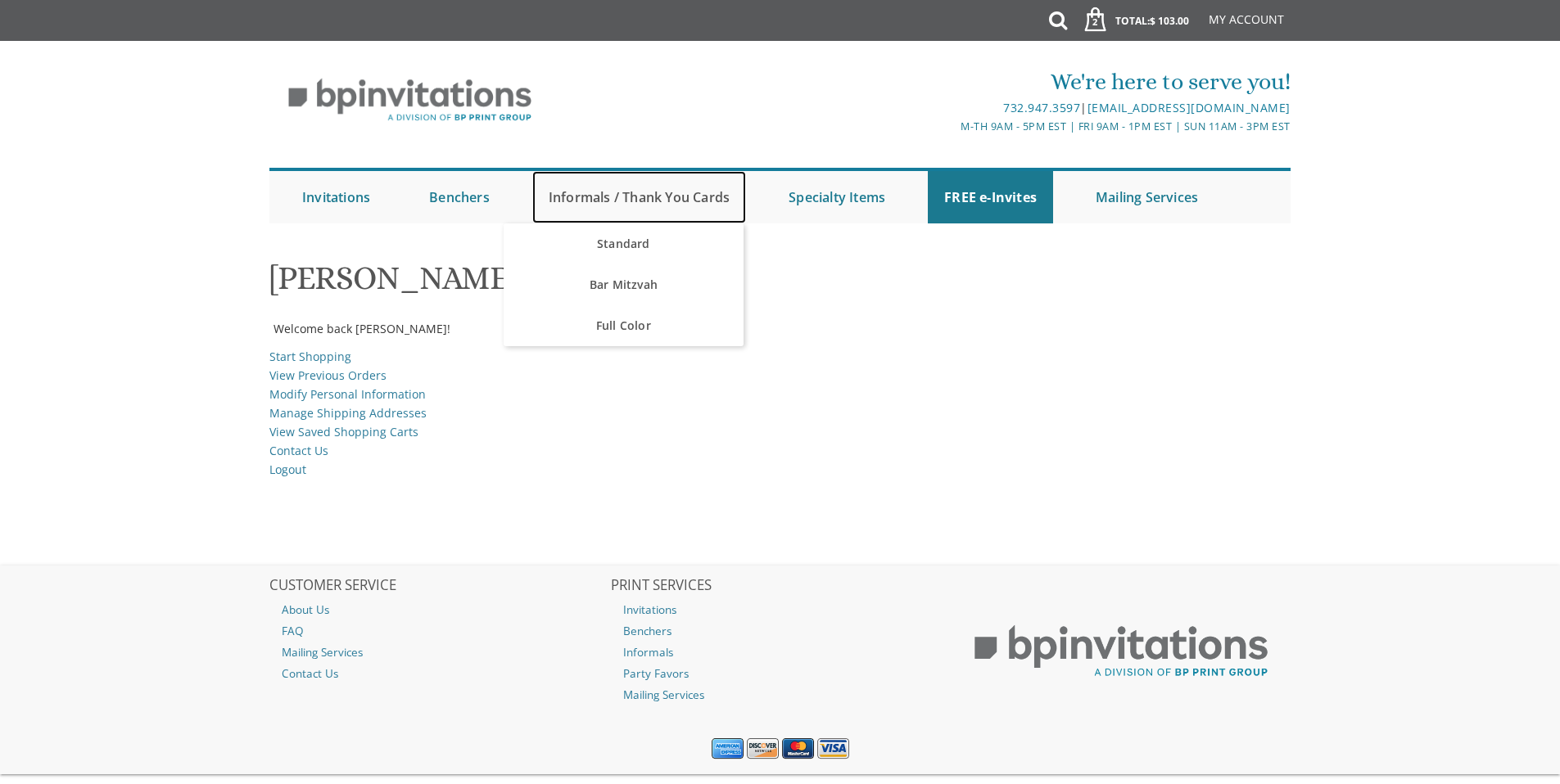
click at [621, 197] on link "Informals / Thank You Cards" at bounding box center [639, 197] width 213 height 52
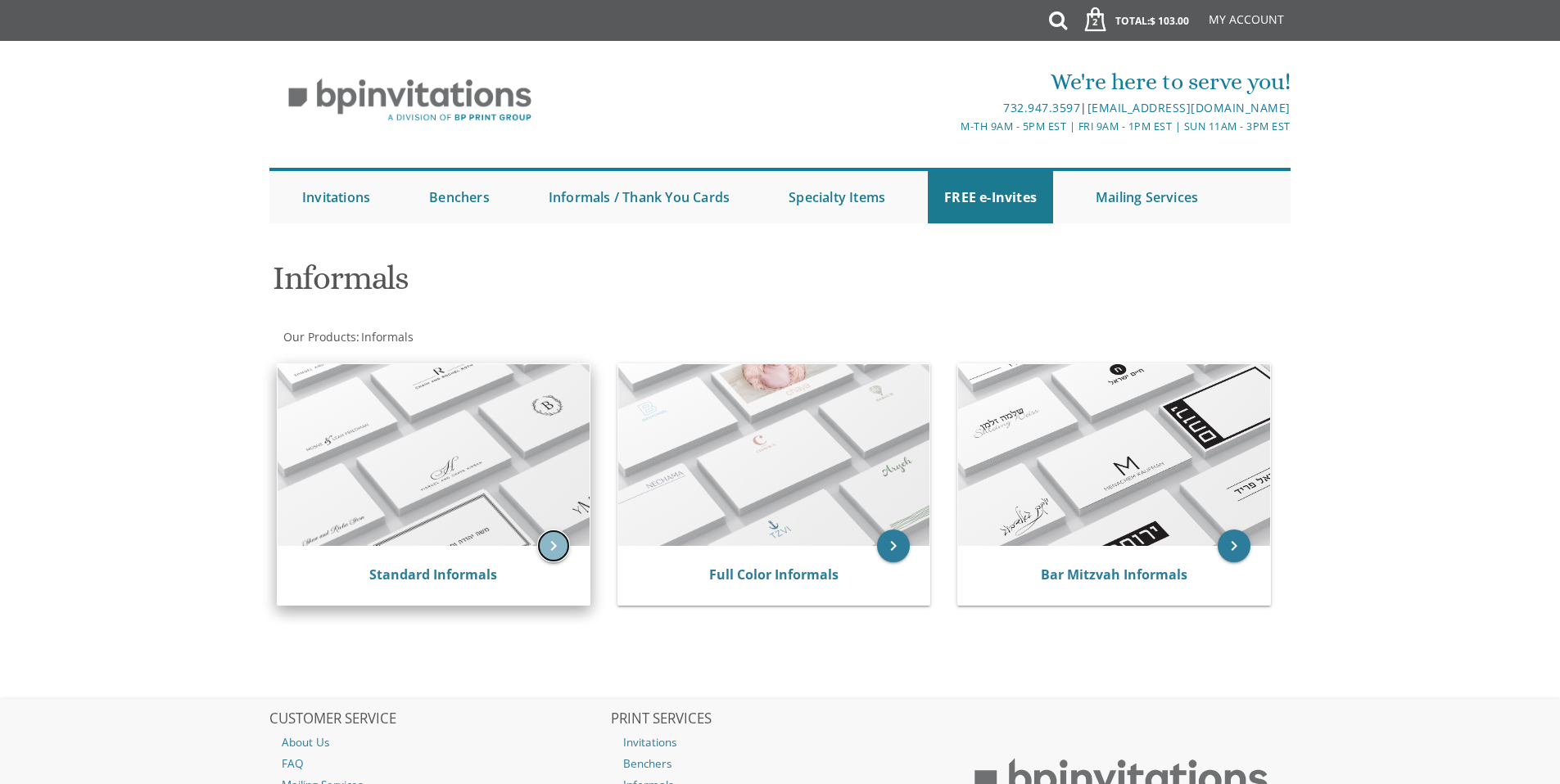
click at [554, 544] on icon "keyboard_arrow_right" at bounding box center [553, 546] width 32 height 32
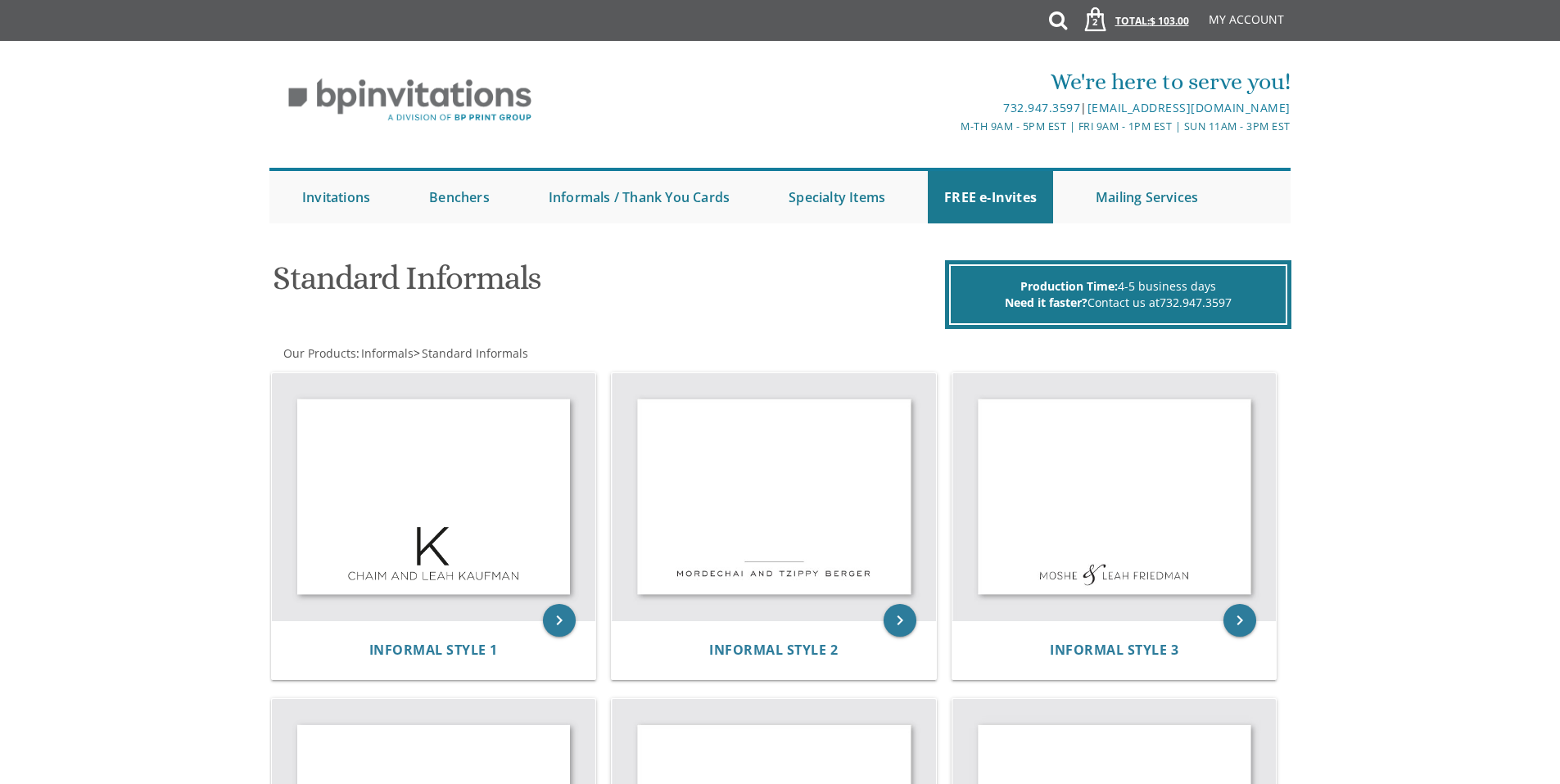
click at [1156, 24] on span "$ 103.00" at bounding box center [1169, 20] width 39 height 14
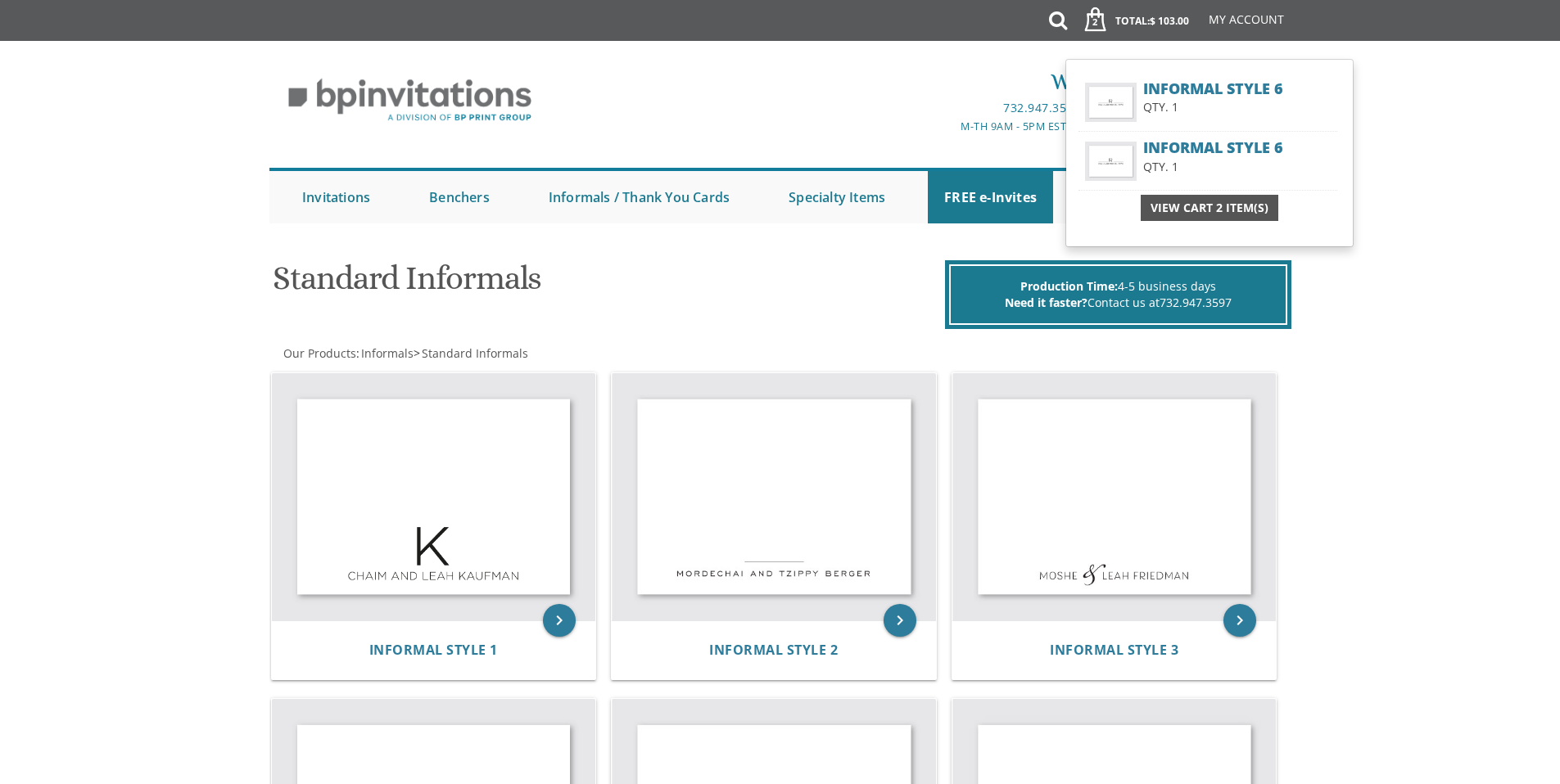
click at [1186, 202] on span "View Cart 2 Item(s)" at bounding box center [1209, 208] width 118 height 17
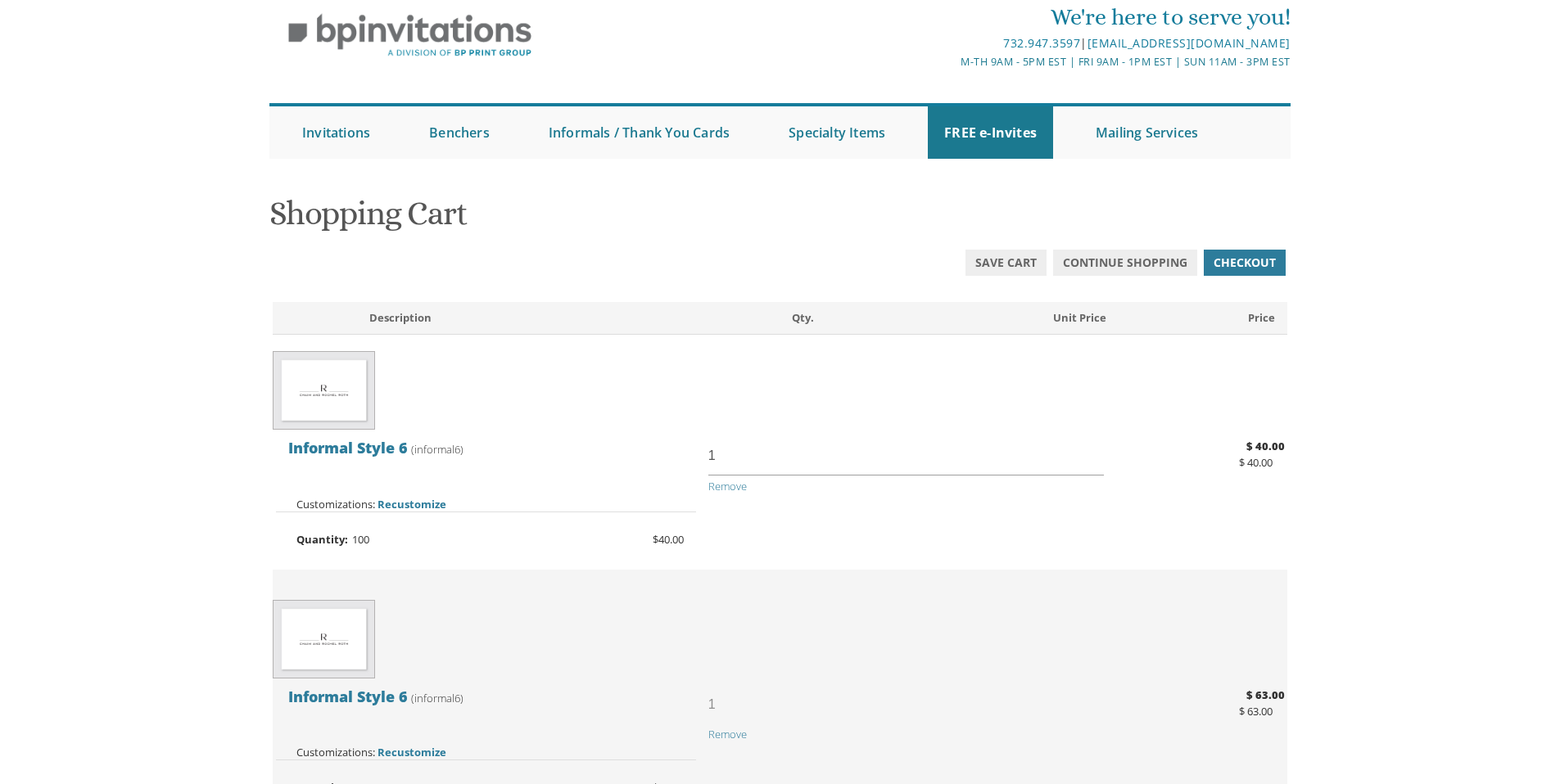
scroll to position [59, 0]
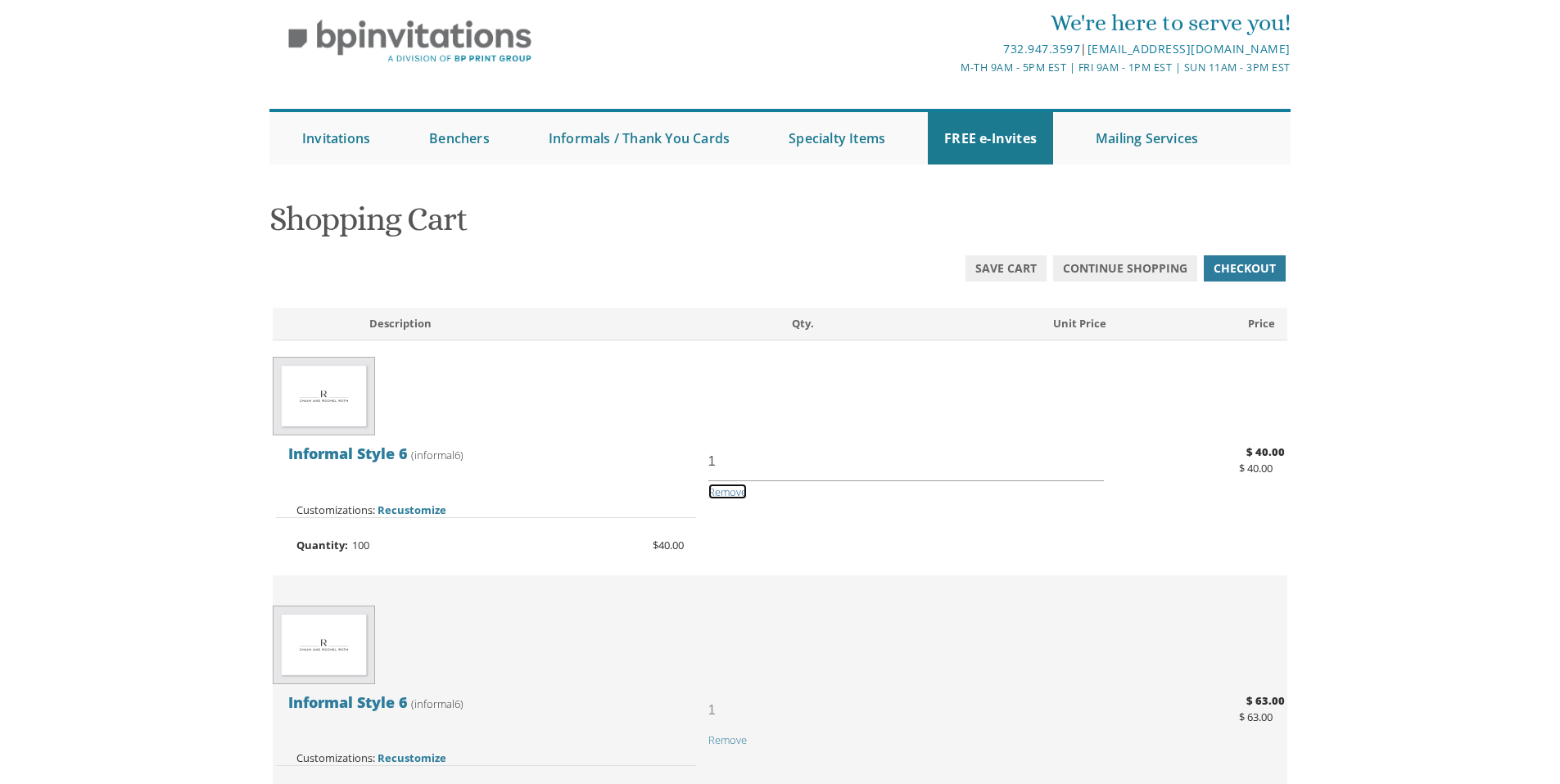
click at [728, 493] on span "Remove" at bounding box center [727, 492] width 38 height 15
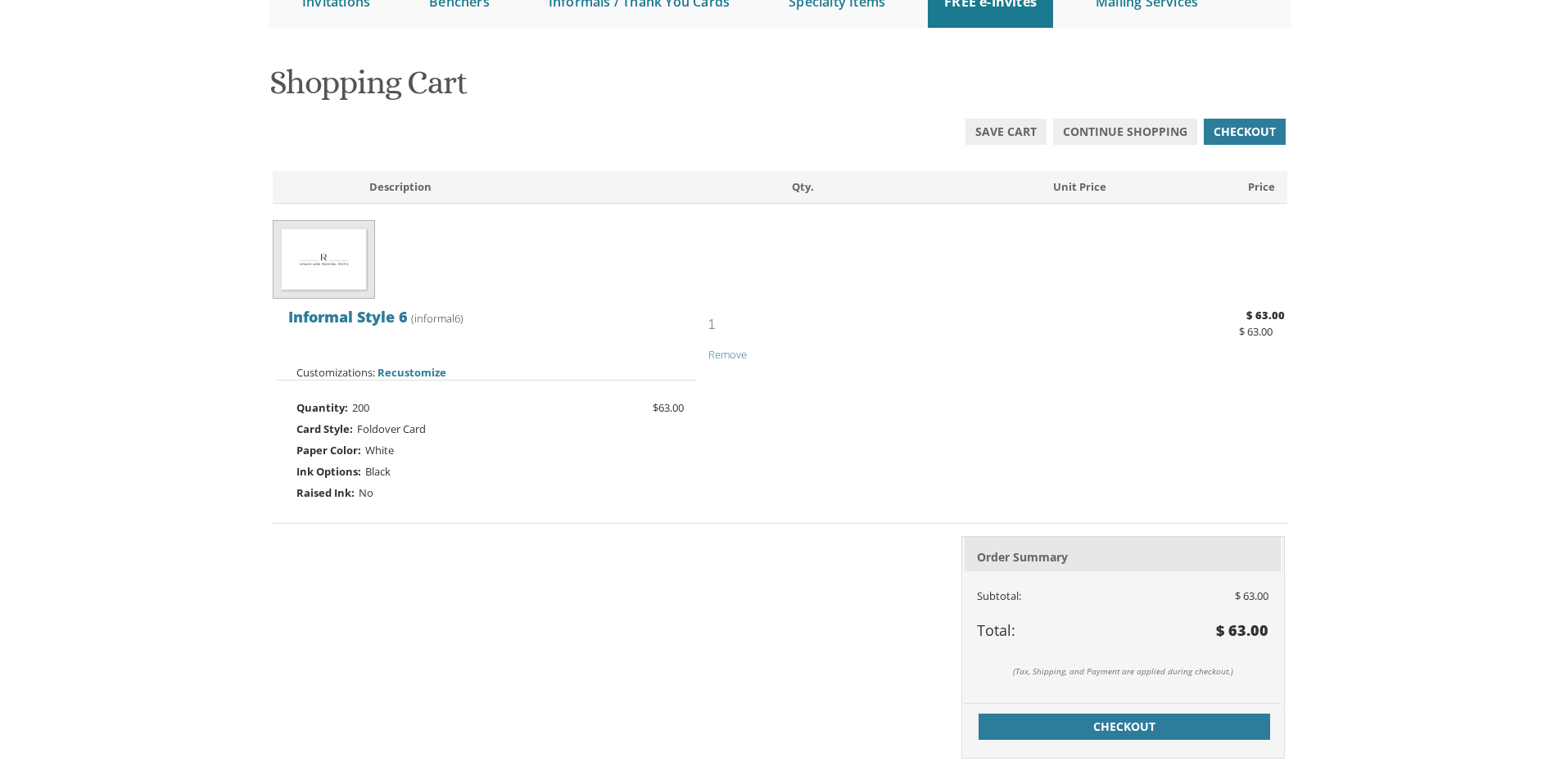
scroll to position [204, 0]
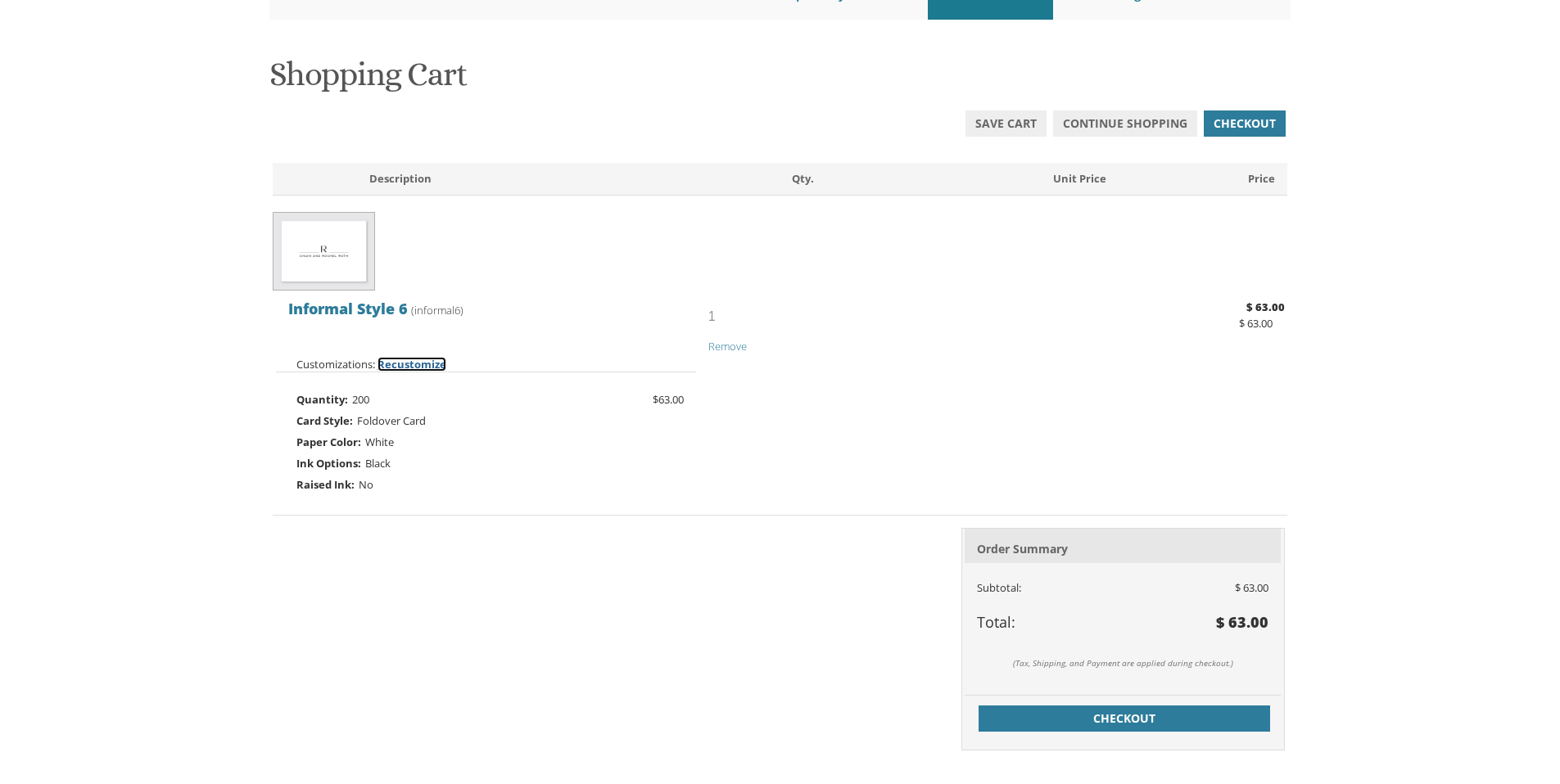
click at [402, 366] on span "Recustomize" at bounding box center [412, 365] width 69 height 15
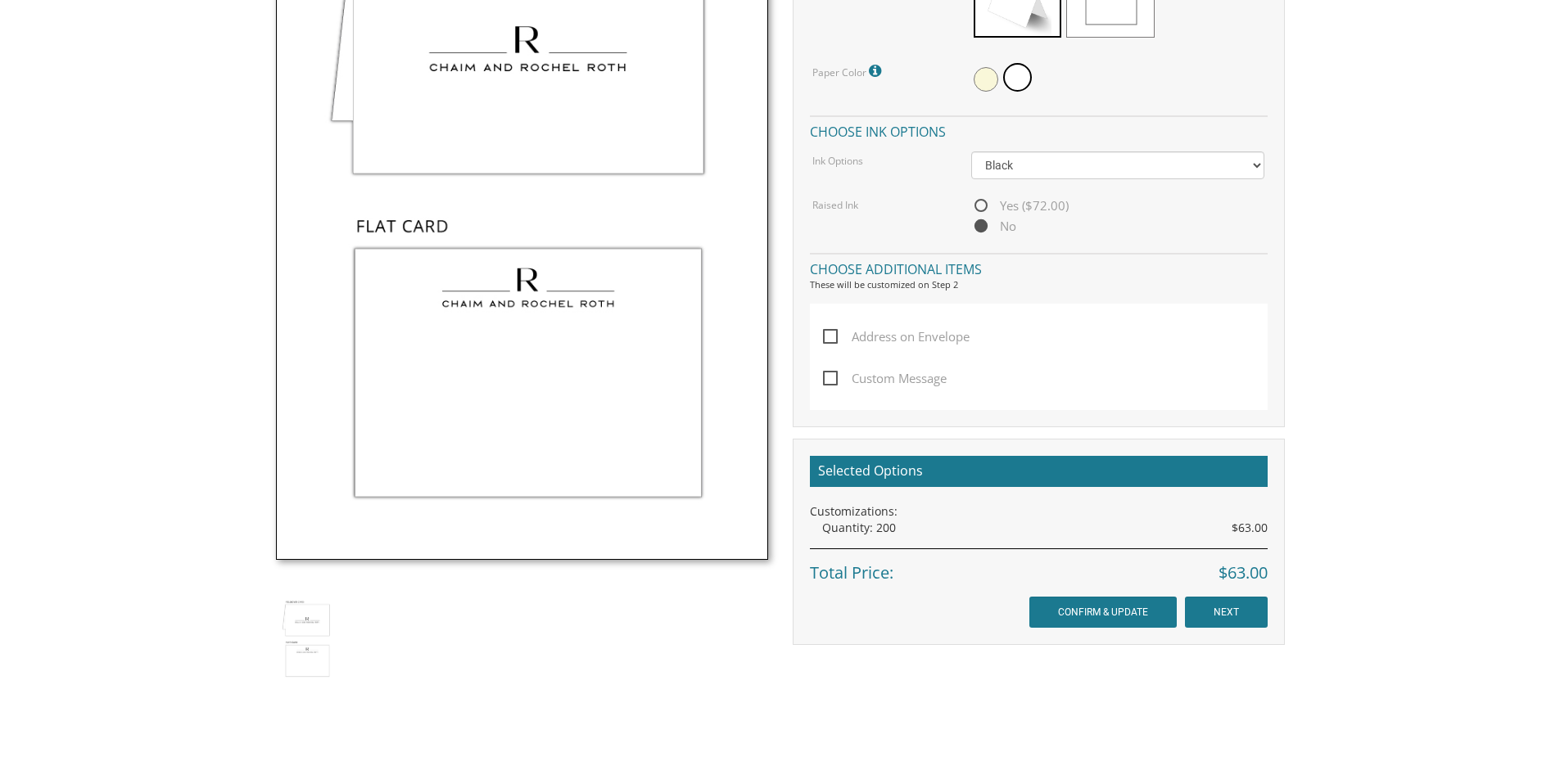
scroll to position [667, 0]
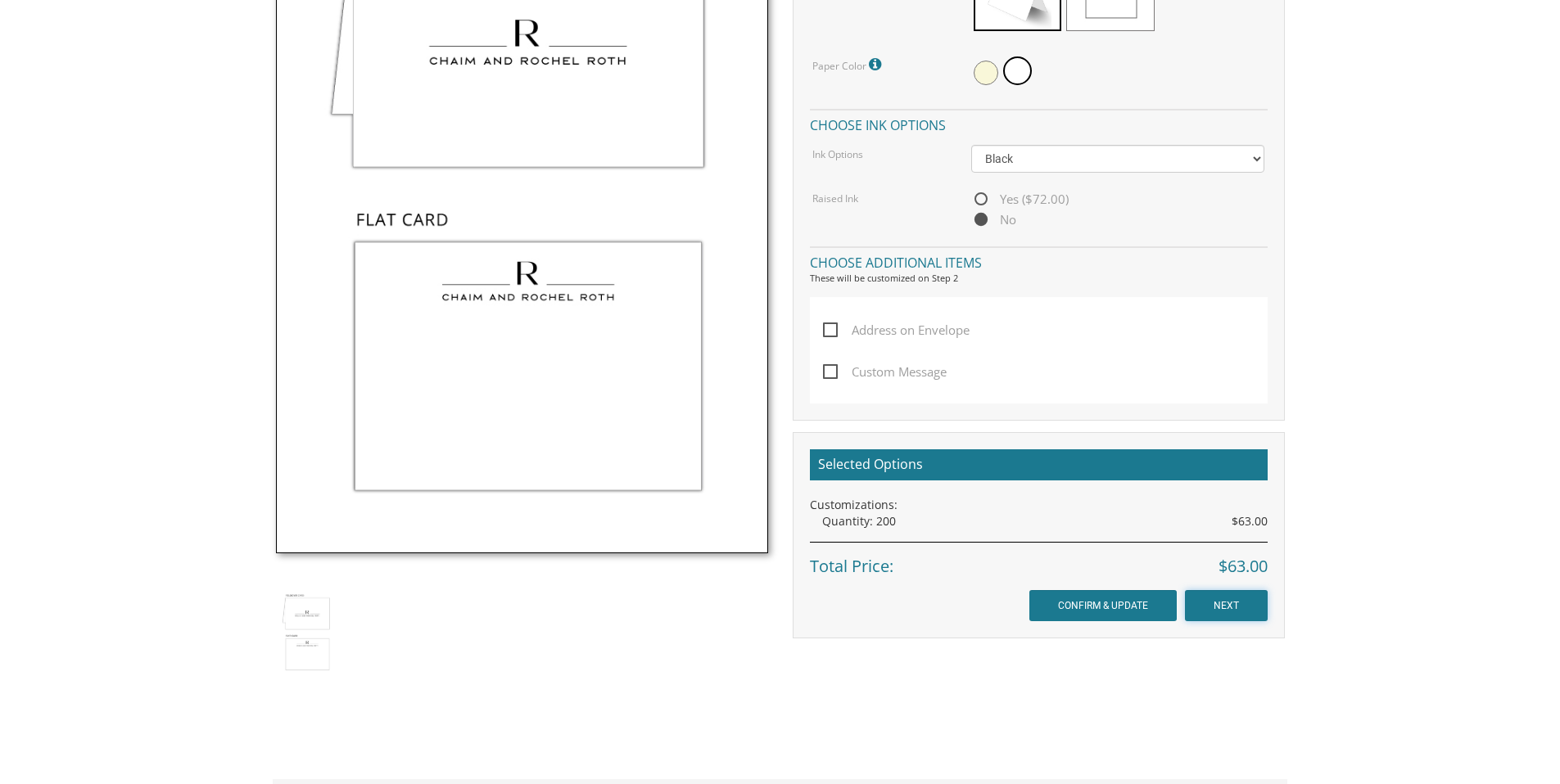
click at [1213, 608] on input "NEXT" at bounding box center [1226, 606] width 83 height 32
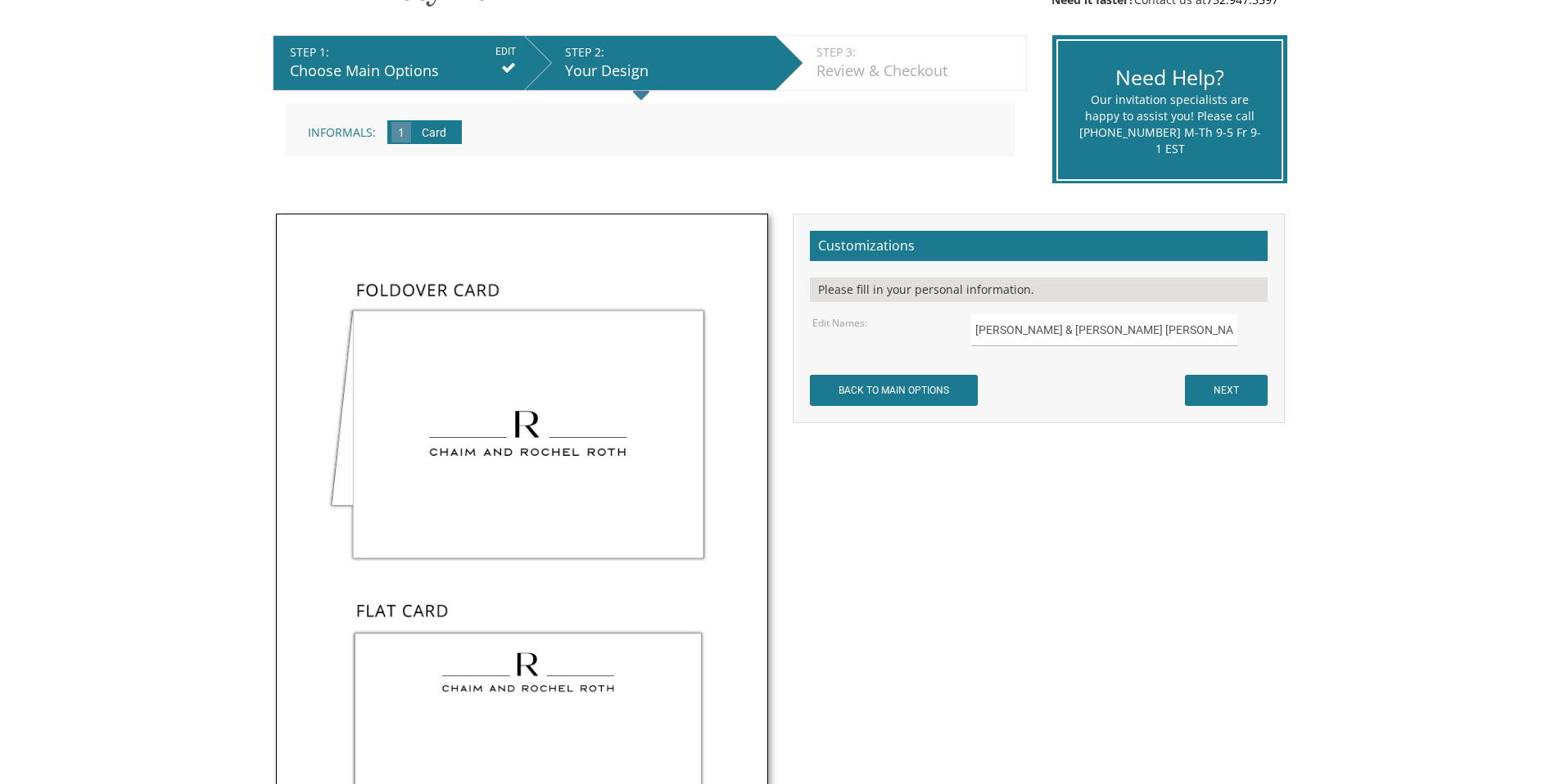
scroll to position [303, 0]
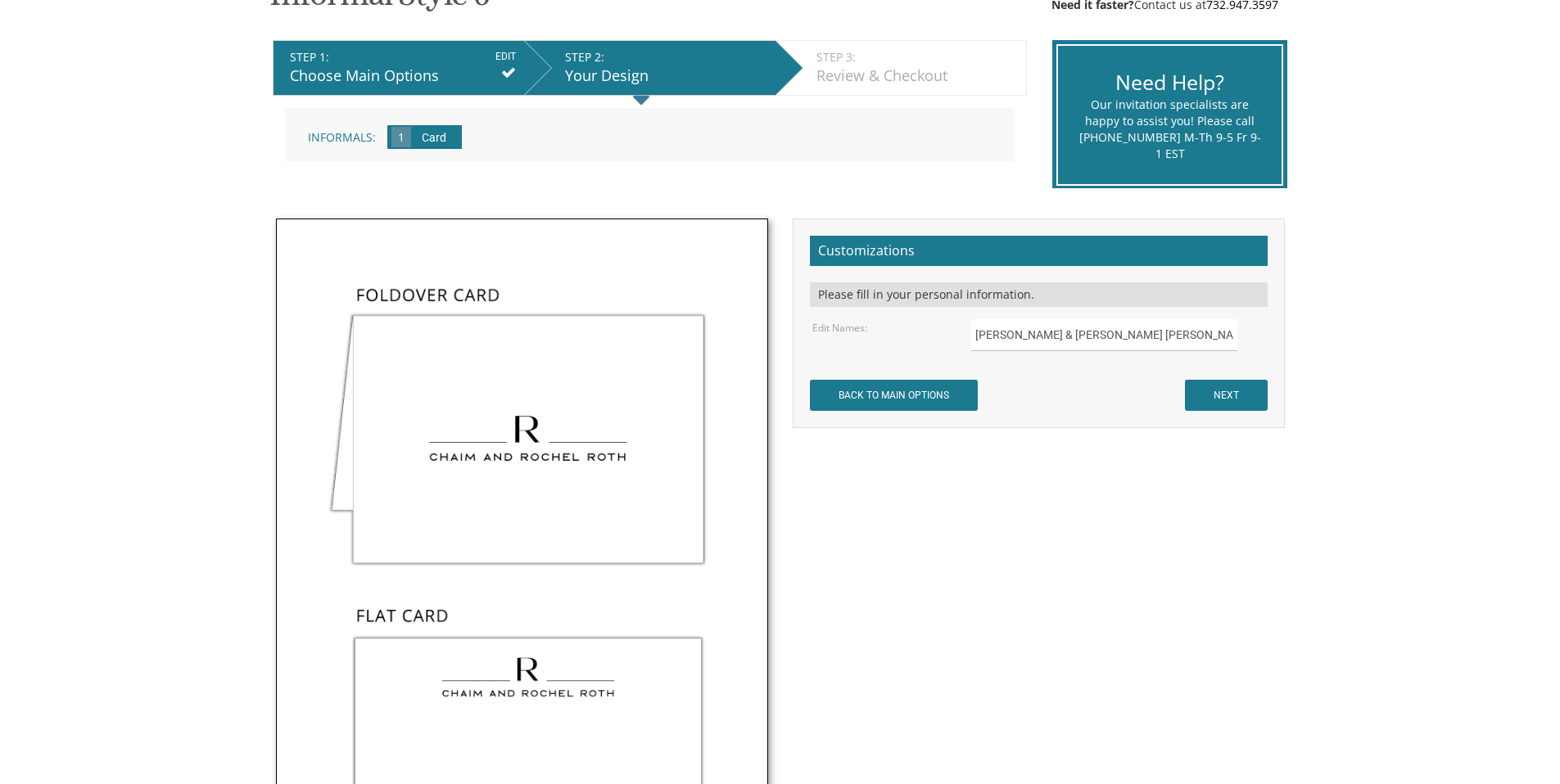
click at [421, 139] on input "Card" at bounding box center [434, 138] width 41 height 45
click at [1227, 385] on input "NEXT" at bounding box center [1226, 395] width 83 height 32
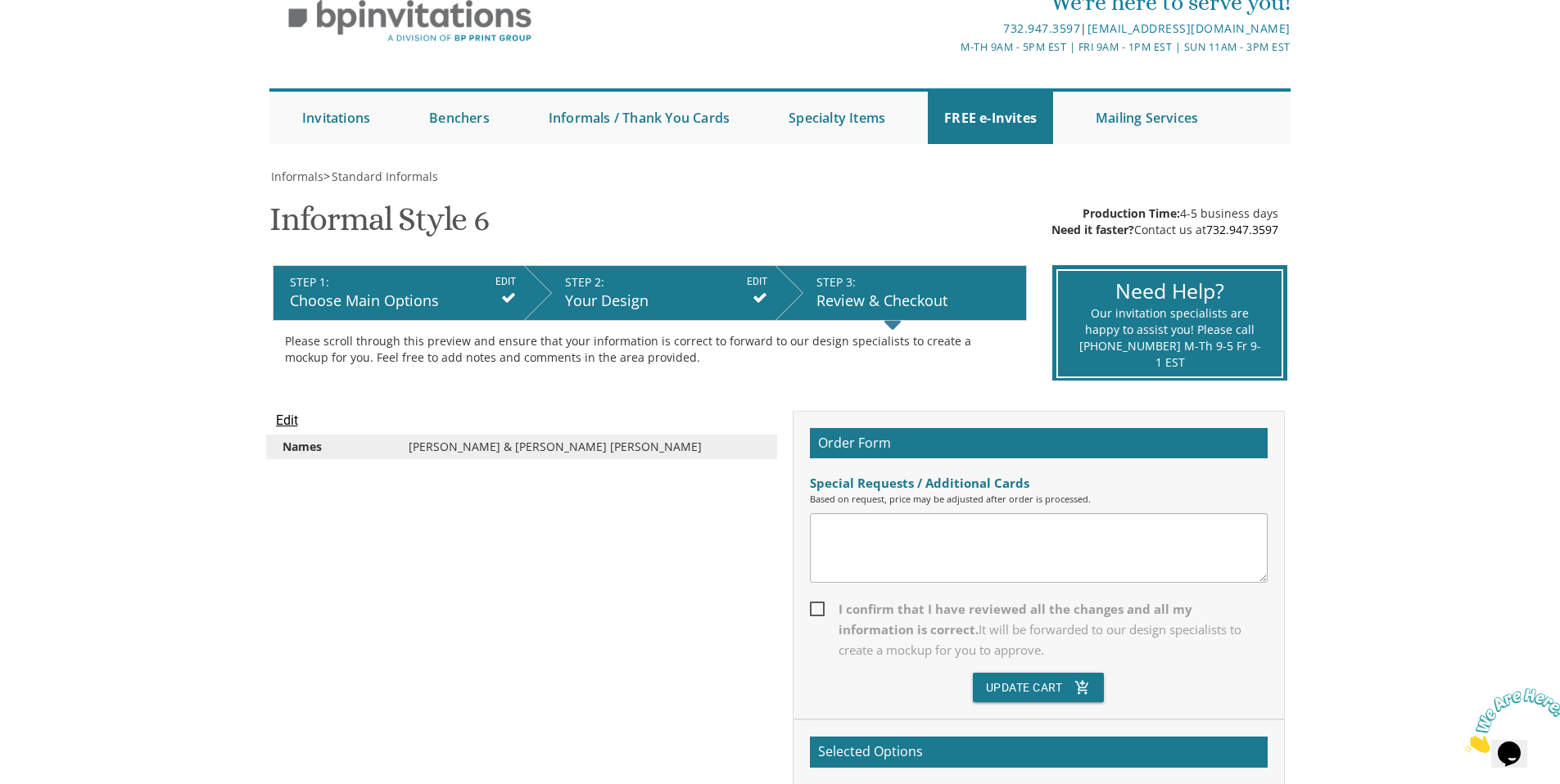
click at [352, 297] on div "Choose Main Options" at bounding box center [403, 301] width 226 height 21
drag, startPoint x: 352, startPoint y: 297, endPoint x: 355, endPoint y: 306, distance: 9.5
click at [355, 306] on div "Choose Main Options" at bounding box center [403, 301] width 226 height 21
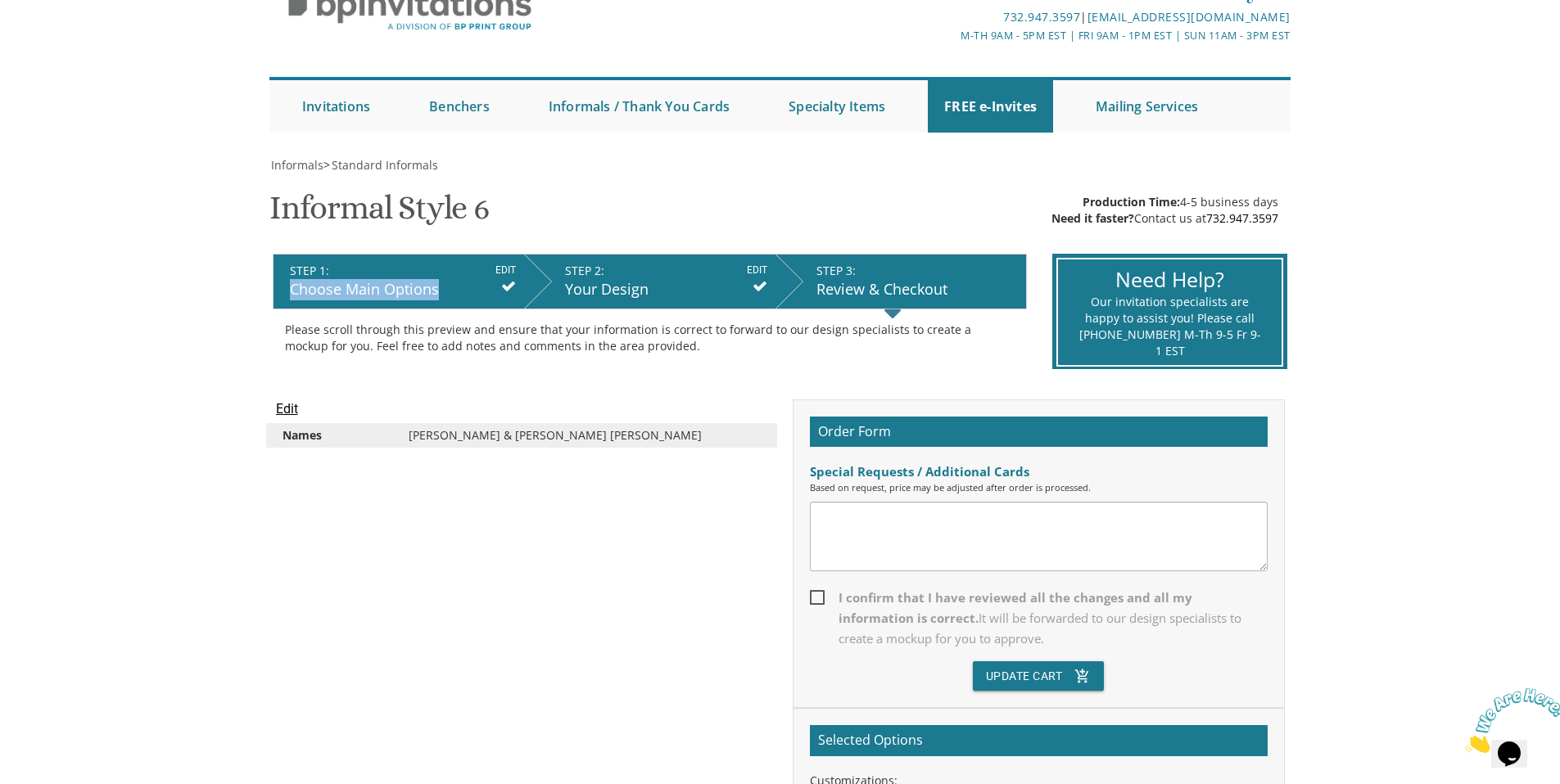
scroll to position [45, 0]
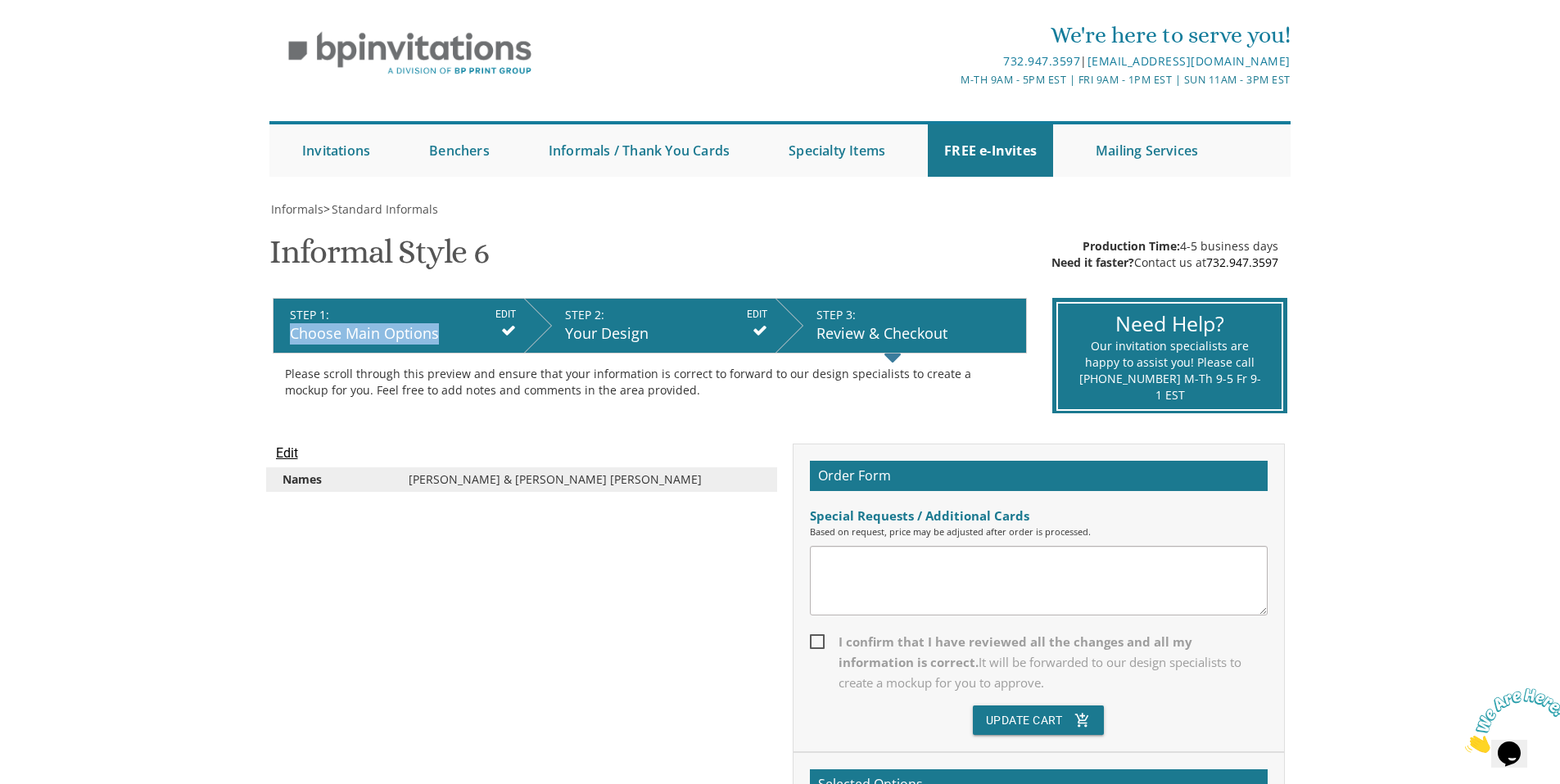
click at [819, 651] on span "I confirm that I have reviewed all the changes and all my information is correc…" at bounding box center [1038, 662] width 458 height 61
click at [819, 646] on input "I confirm that I have reviewed all the changes and all my information is correc…" at bounding box center [815, 640] width 10 height 10
checkbox input "true"
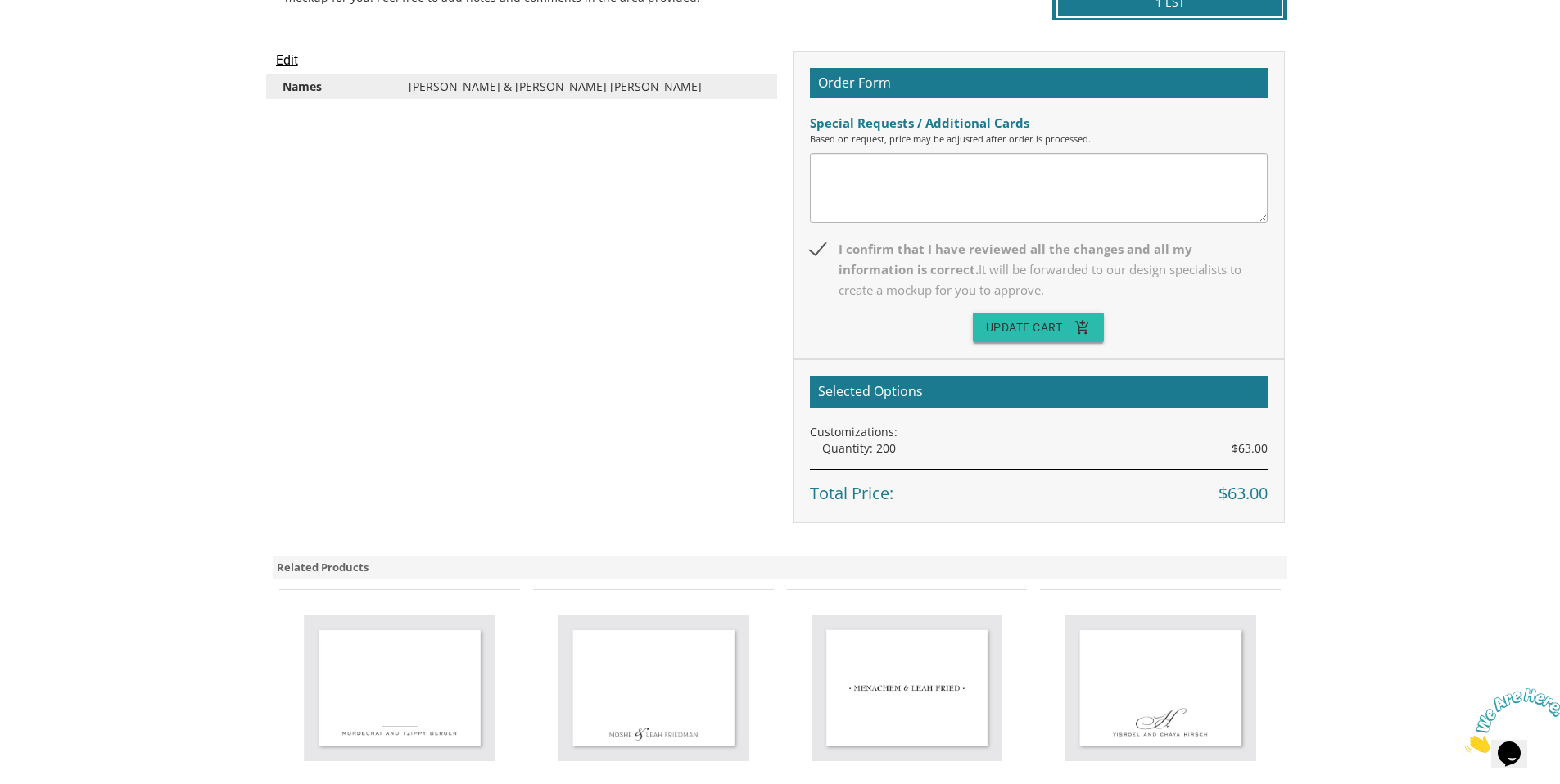
scroll to position [433, 0]
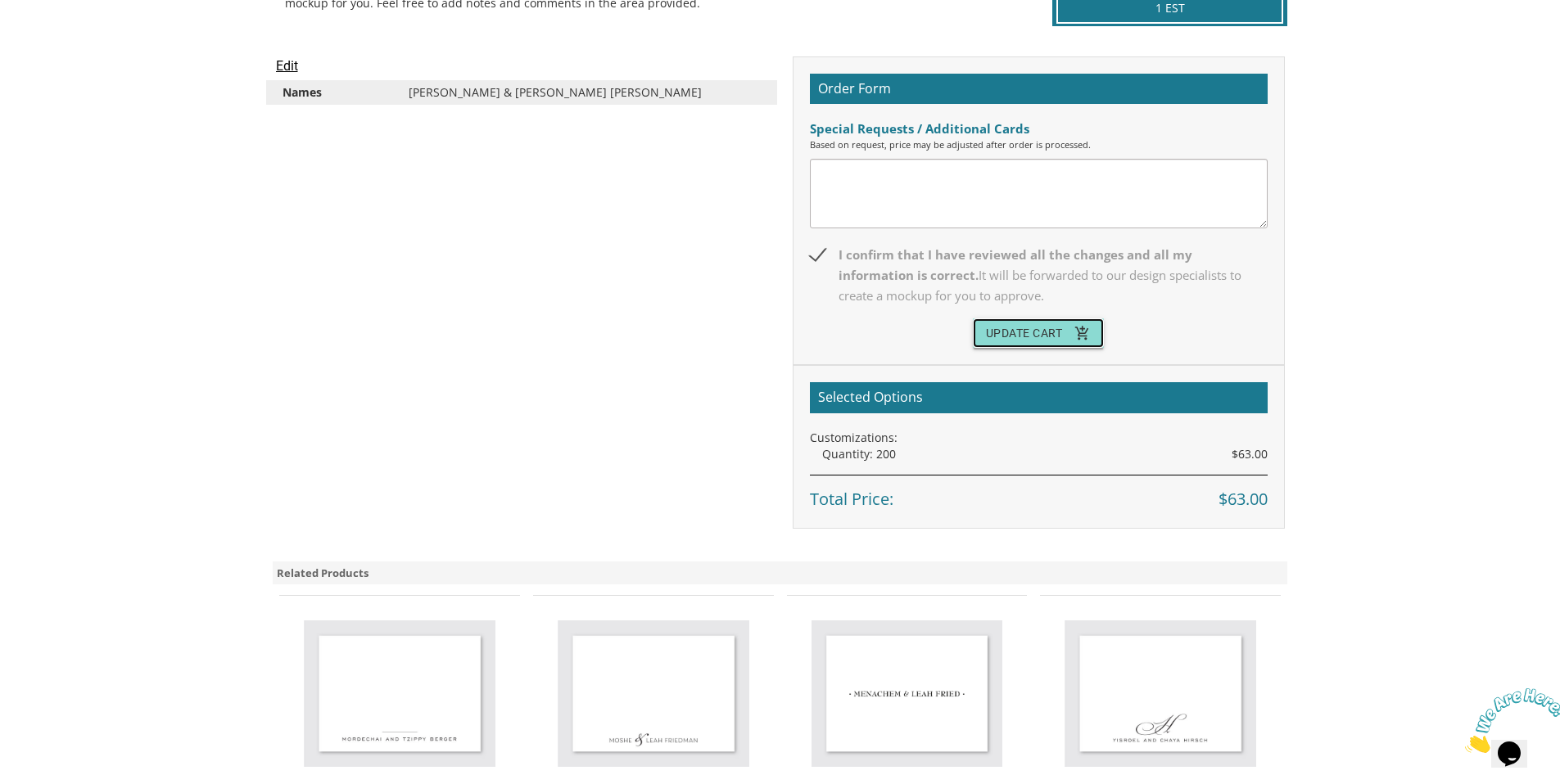
click at [1014, 328] on button "Update Cart add_shopping_cart" at bounding box center [1038, 333] width 132 height 30
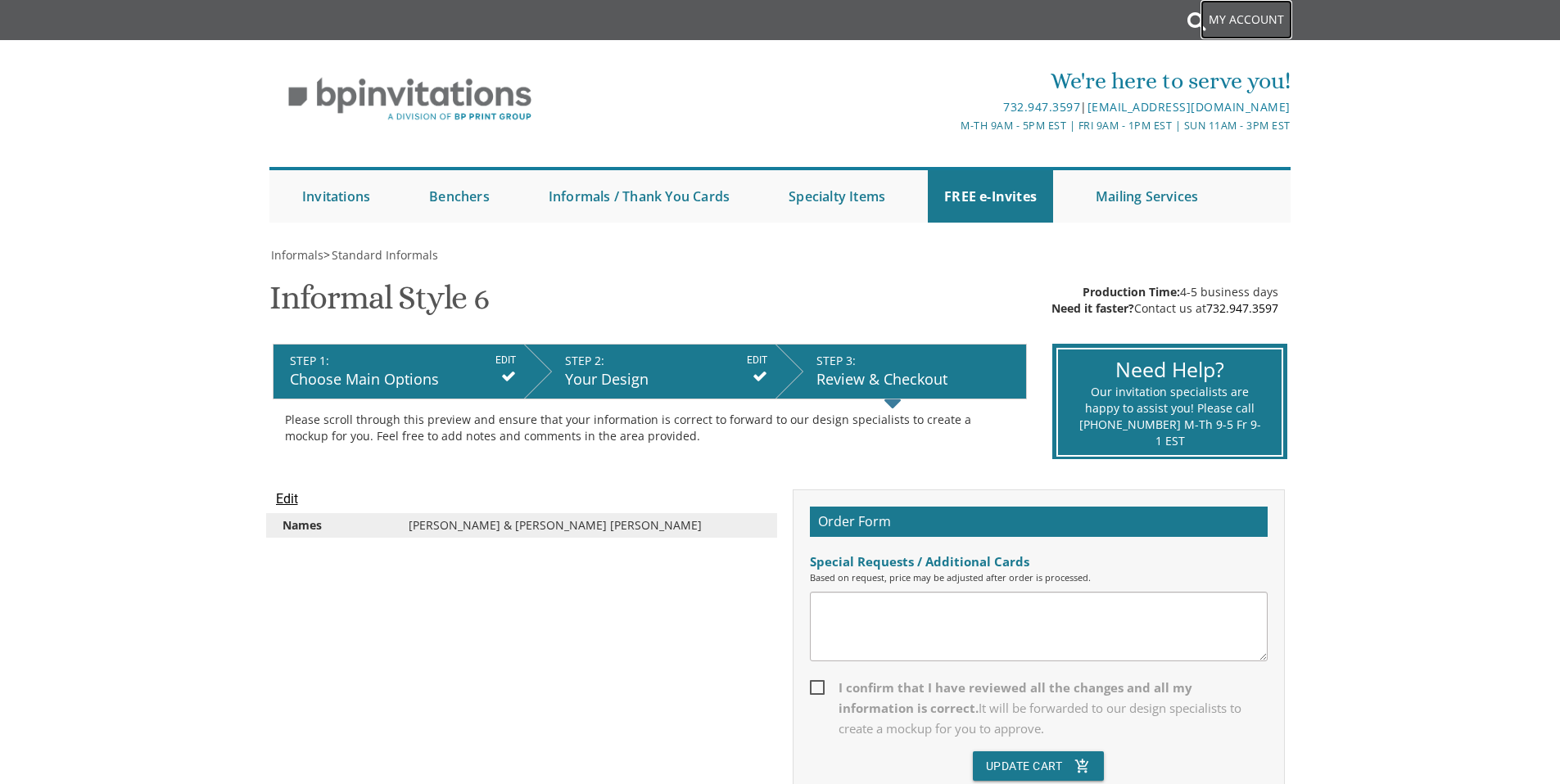
click at [1238, 24] on link "My Account" at bounding box center [1246, 19] width 92 height 39
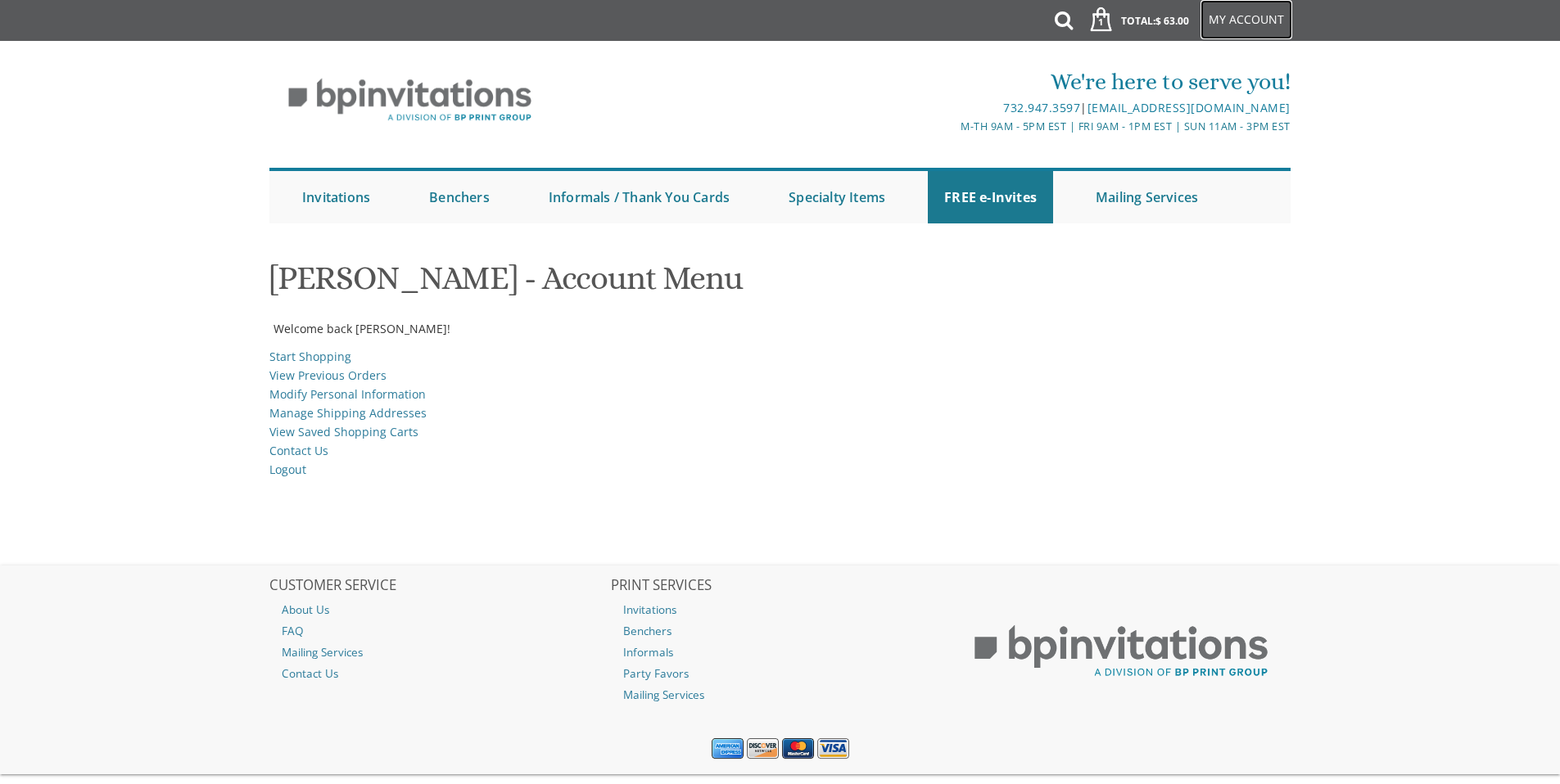
click at [1234, 23] on link "My Account" at bounding box center [1246, 19] width 92 height 39
click at [1123, 27] on link "1 Total: $ 63.00 $ 63.00" at bounding box center [1134, 29] width 126 height 58
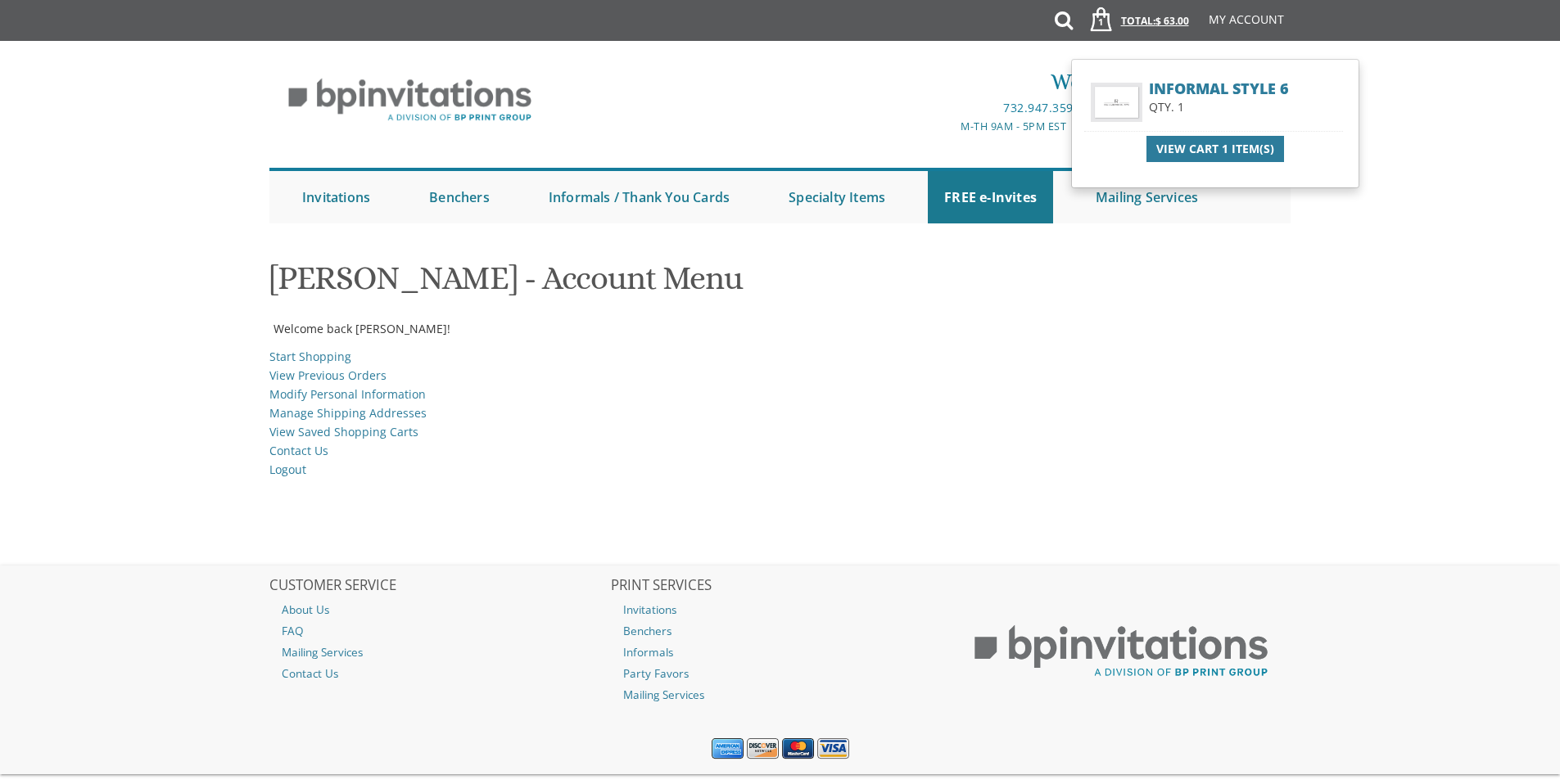
click at [1189, 26] on span "$ 63.00" at bounding box center [1172, 20] width 33 height 14
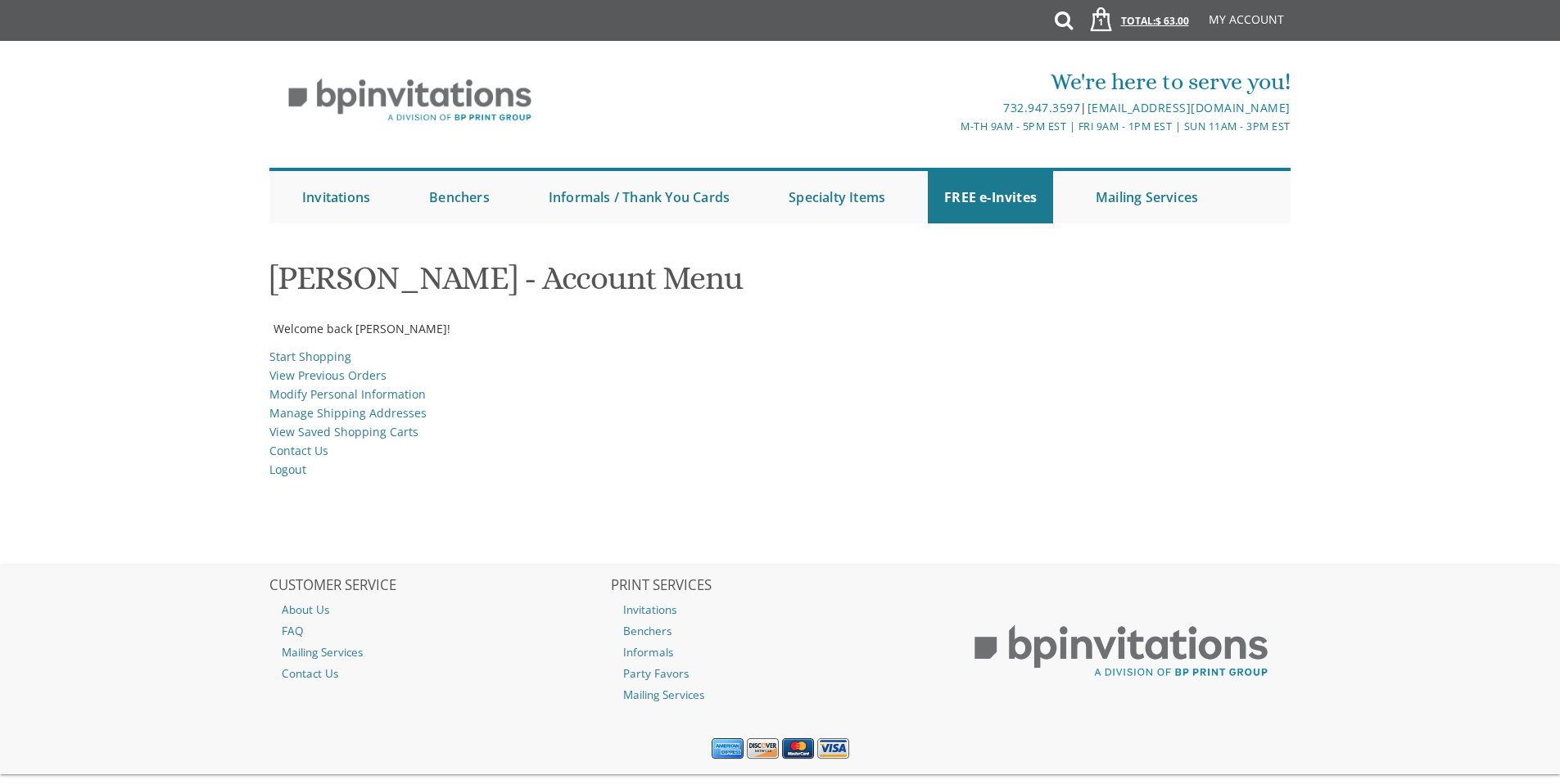
click at [1159, 26] on span "$ 63.00" at bounding box center [1172, 20] width 33 height 14
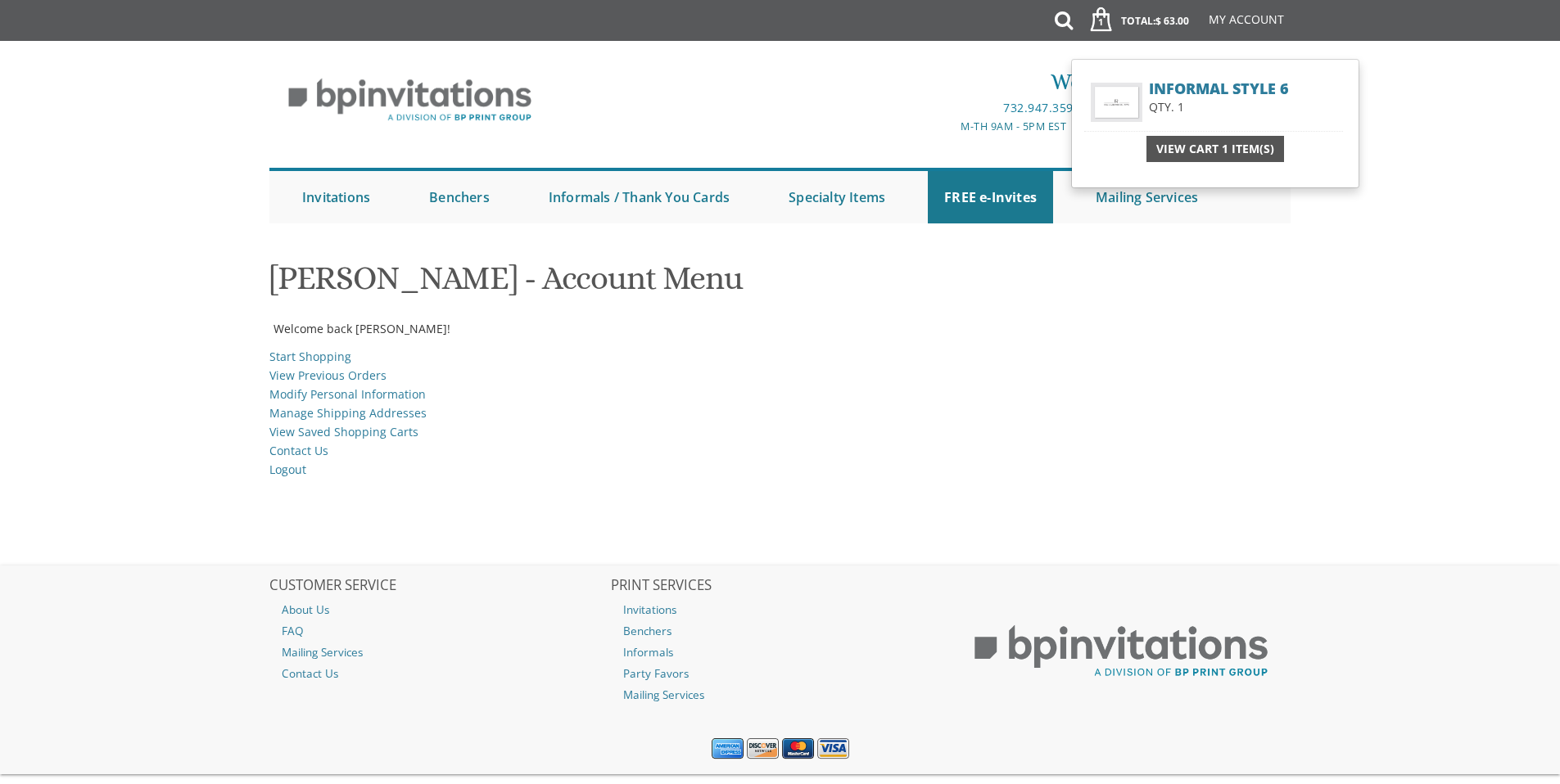
click at [1192, 148] on span "View Cart 1 Item(s)" at bounding box center [1215, 149] width 118 height 17
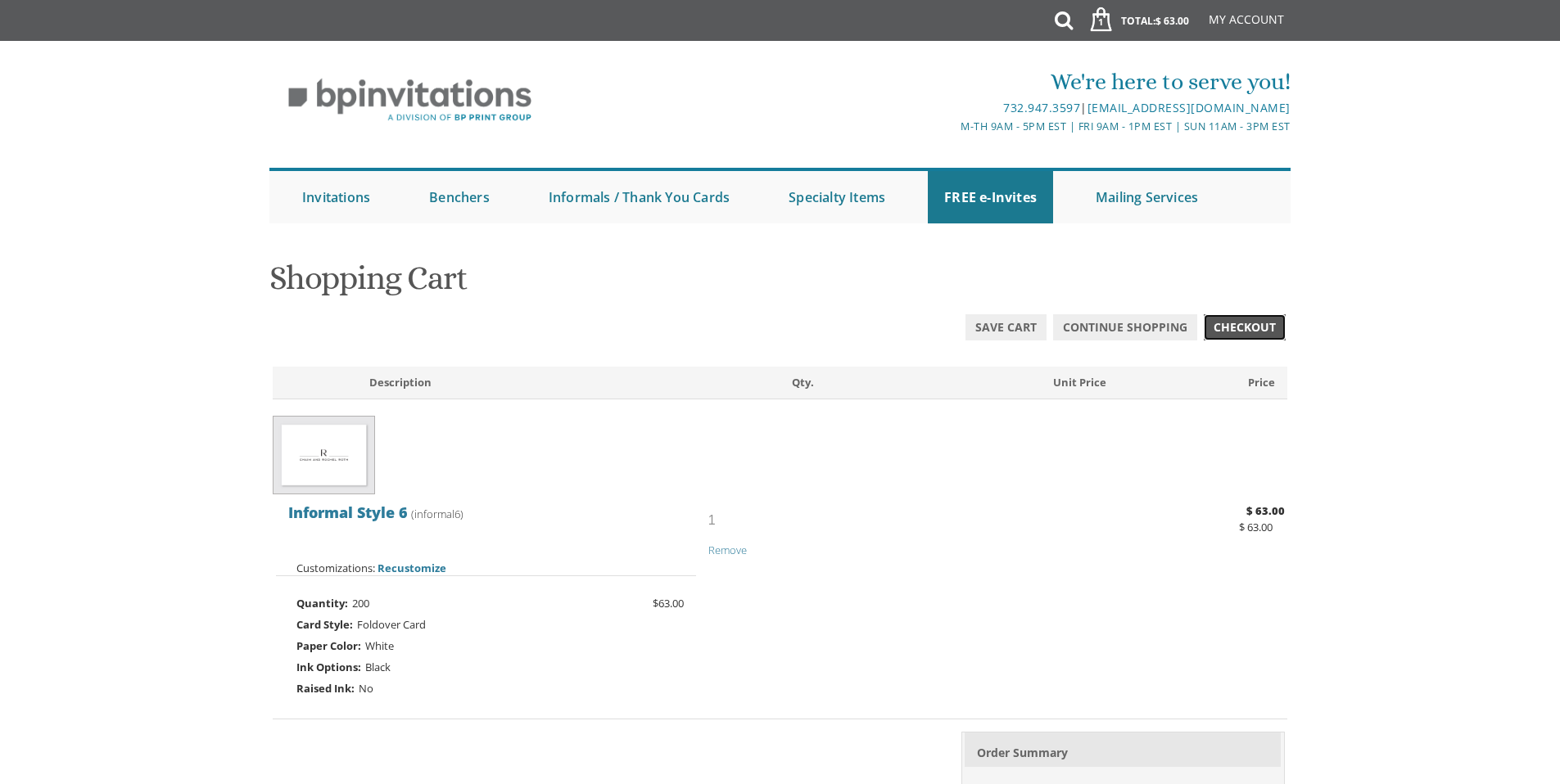
click at [1234, 326] on span "Checkout" at bounding box center [1244, 328] width 62 height 17
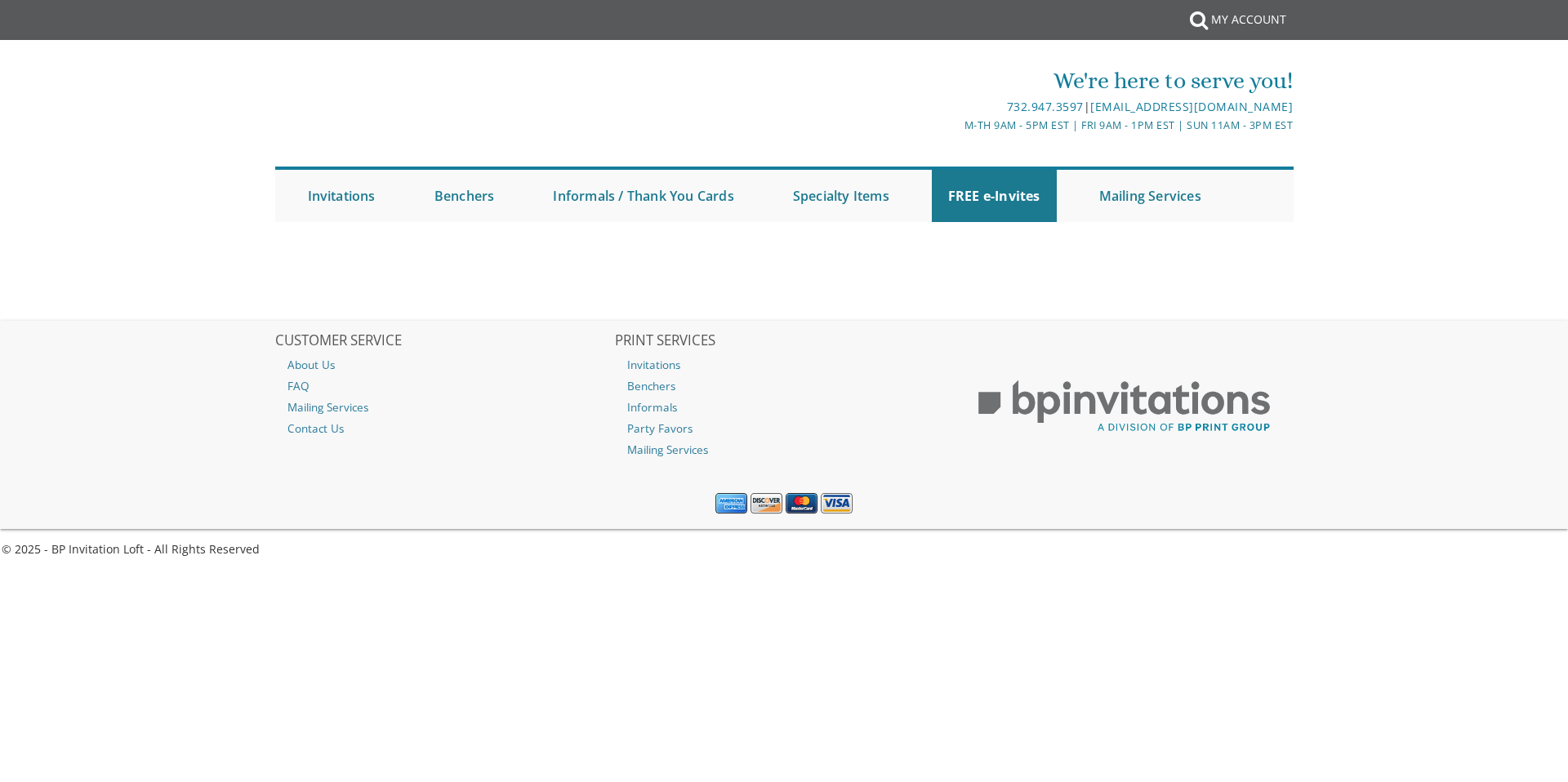
select select
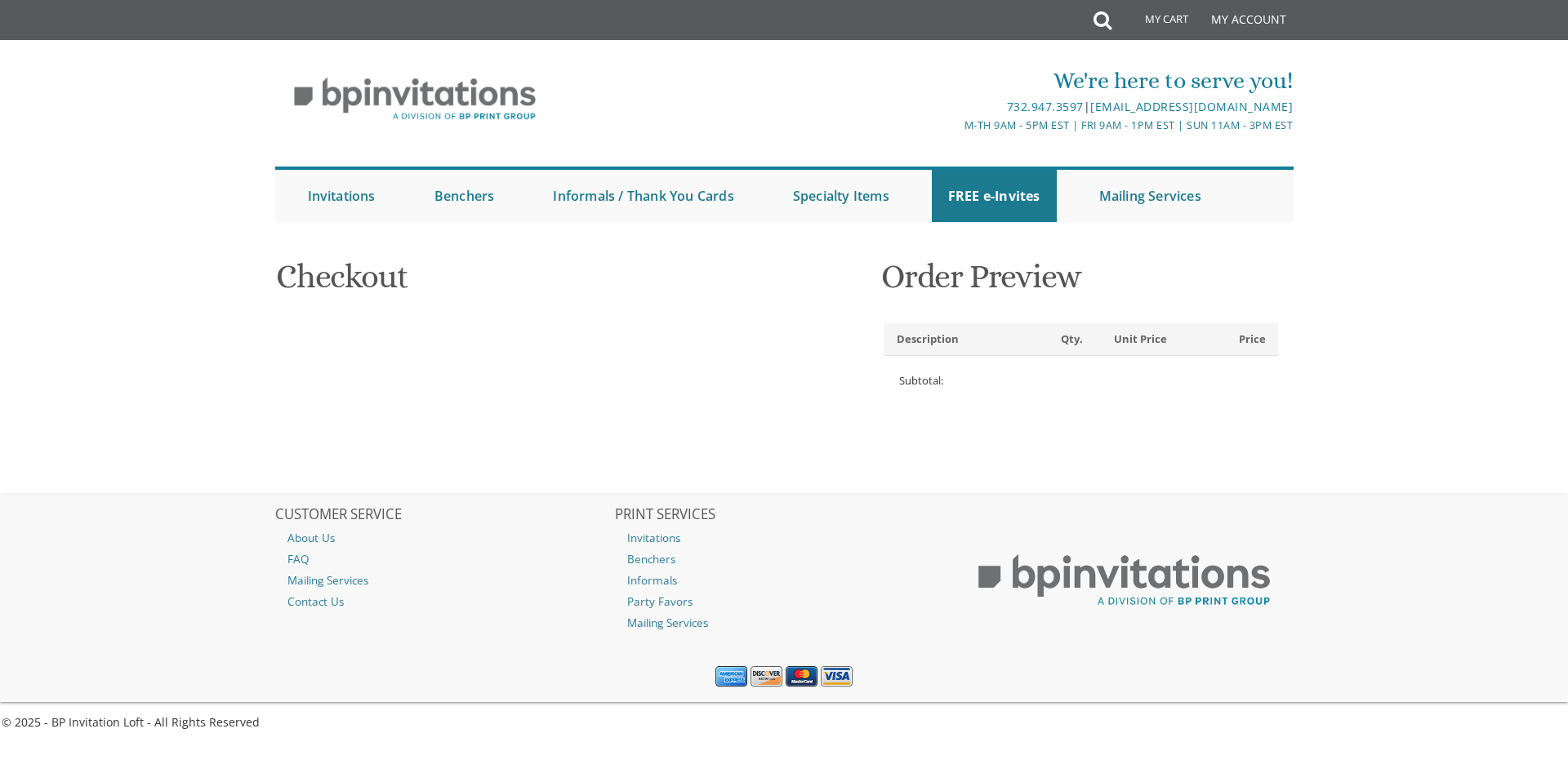
type input "Rachamim"
type input "Dabbah"
type input "6 WINCHESTER DR"
type input "JACKSON"
type input "08527-2625"
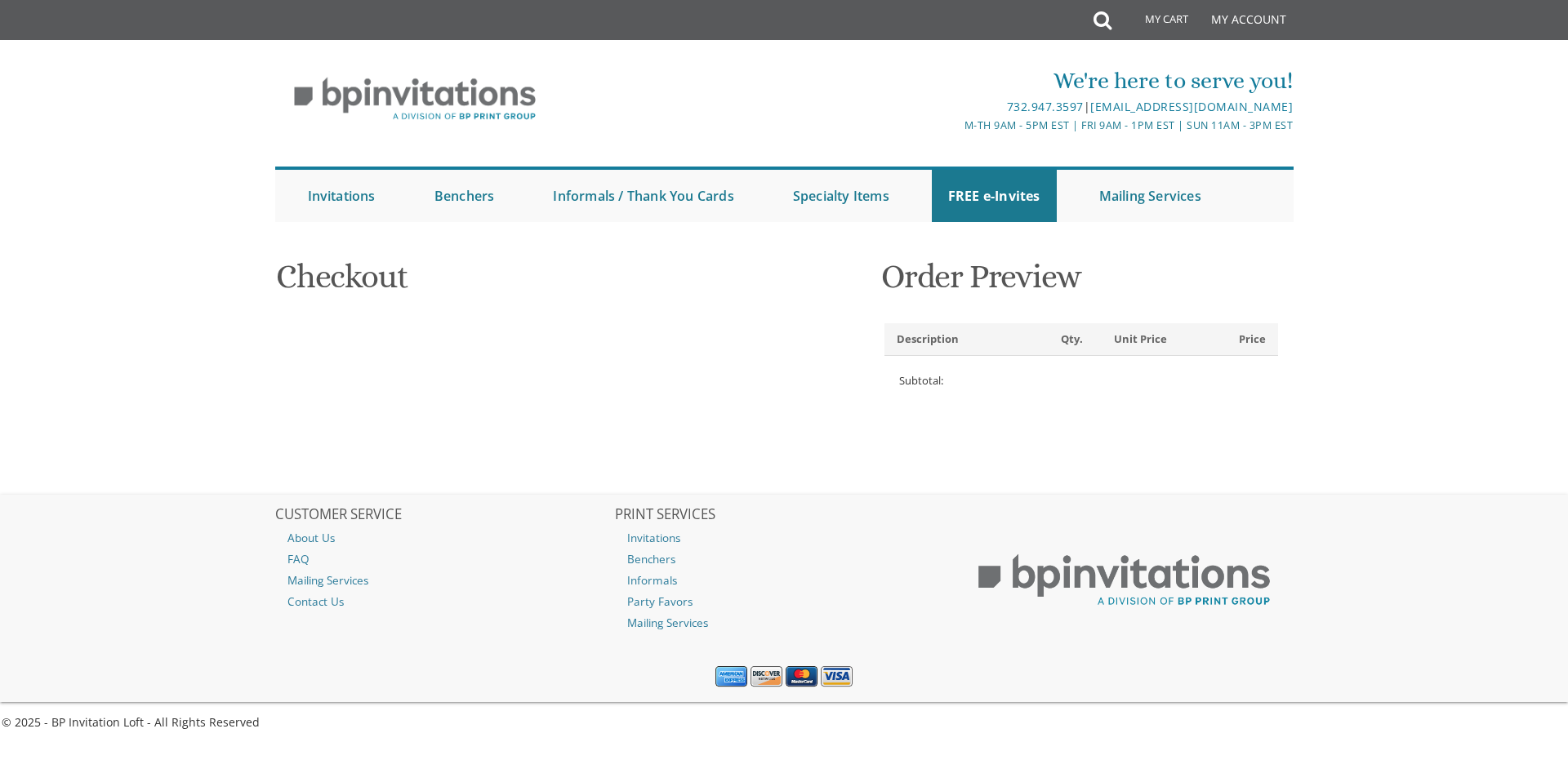
select select "US"
select select "NJ"
type input "7323636968"
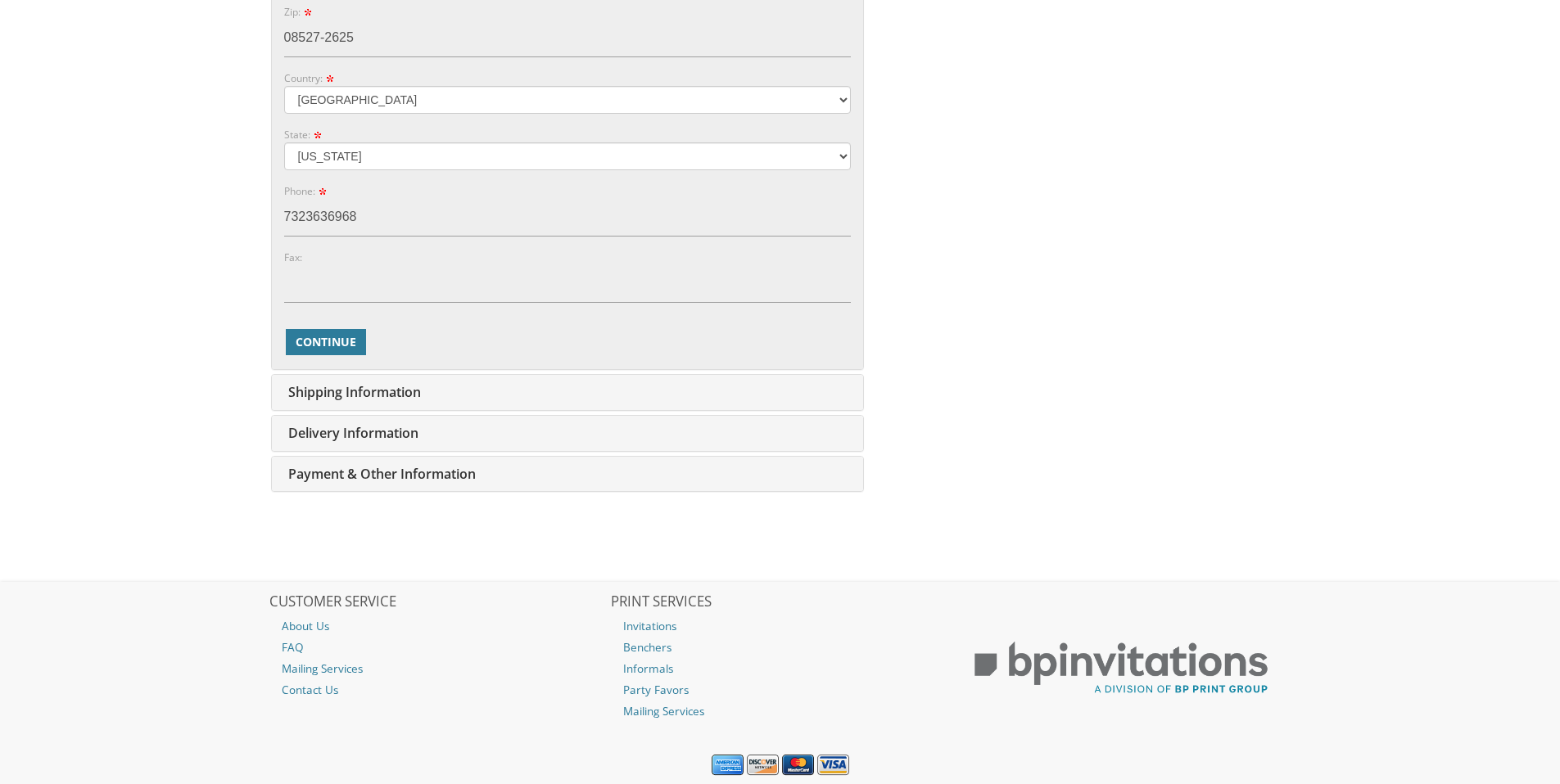
scroll to position [844, 0]
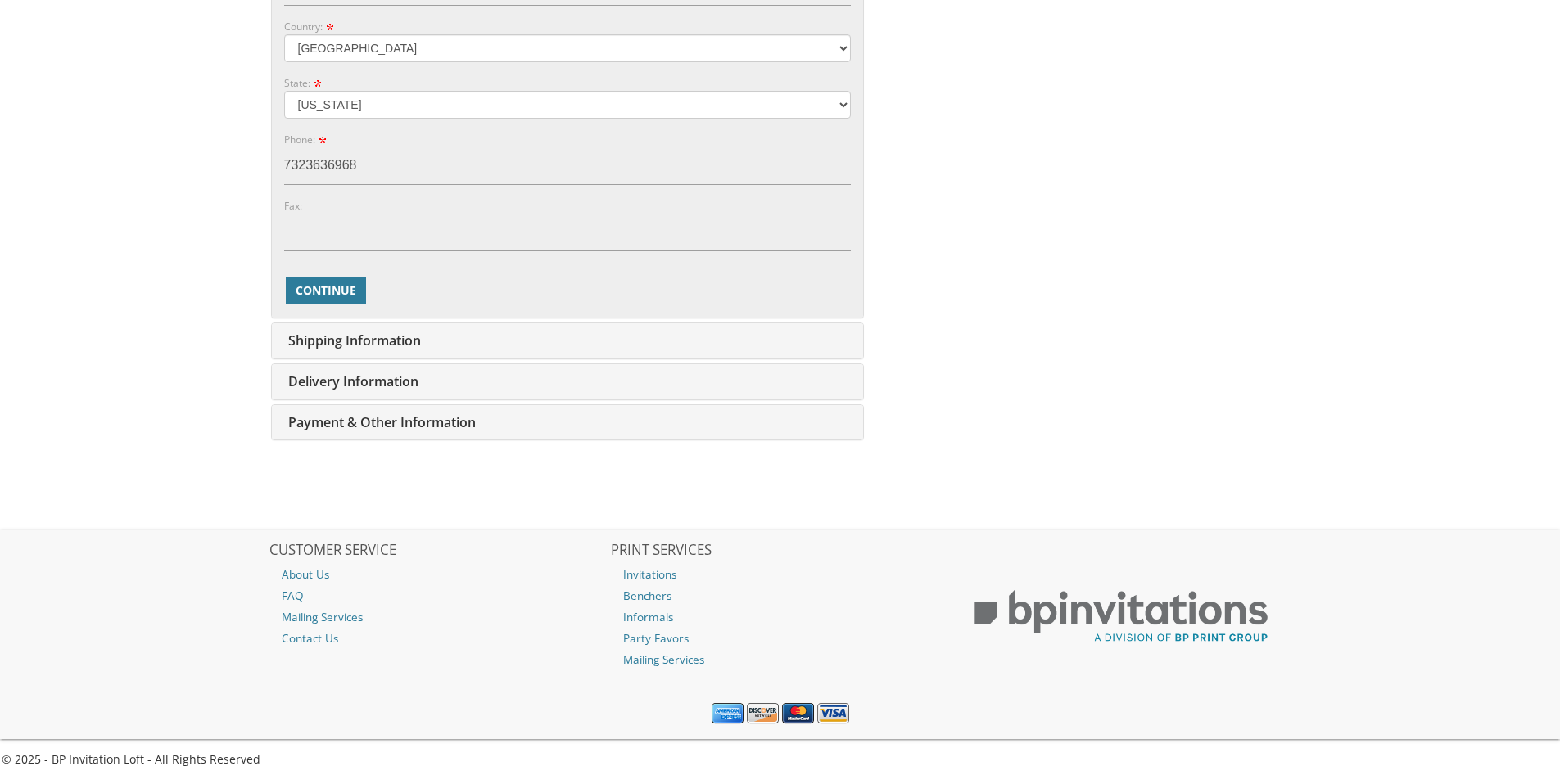
click at [343, 417] on span "Payment & Other Information" at bounding box center [380, 422] width 192 height 18
click at [337, 293] on span "Continue" at bounding box center [326, 290] width 60 height 17
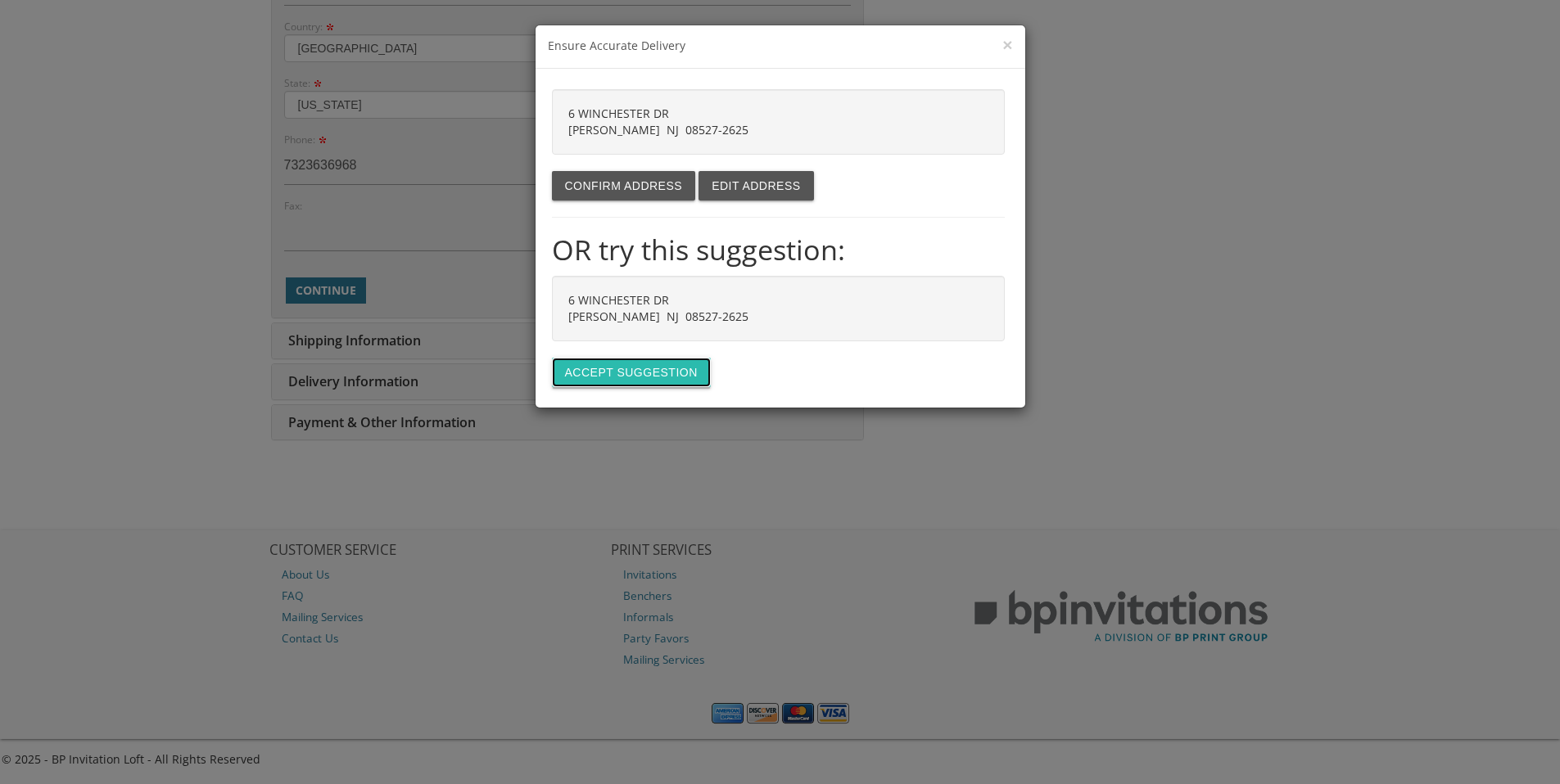
click at [637, 373] on button "Accept suggestion" at bounding box center [631, 373] width 159 height 30
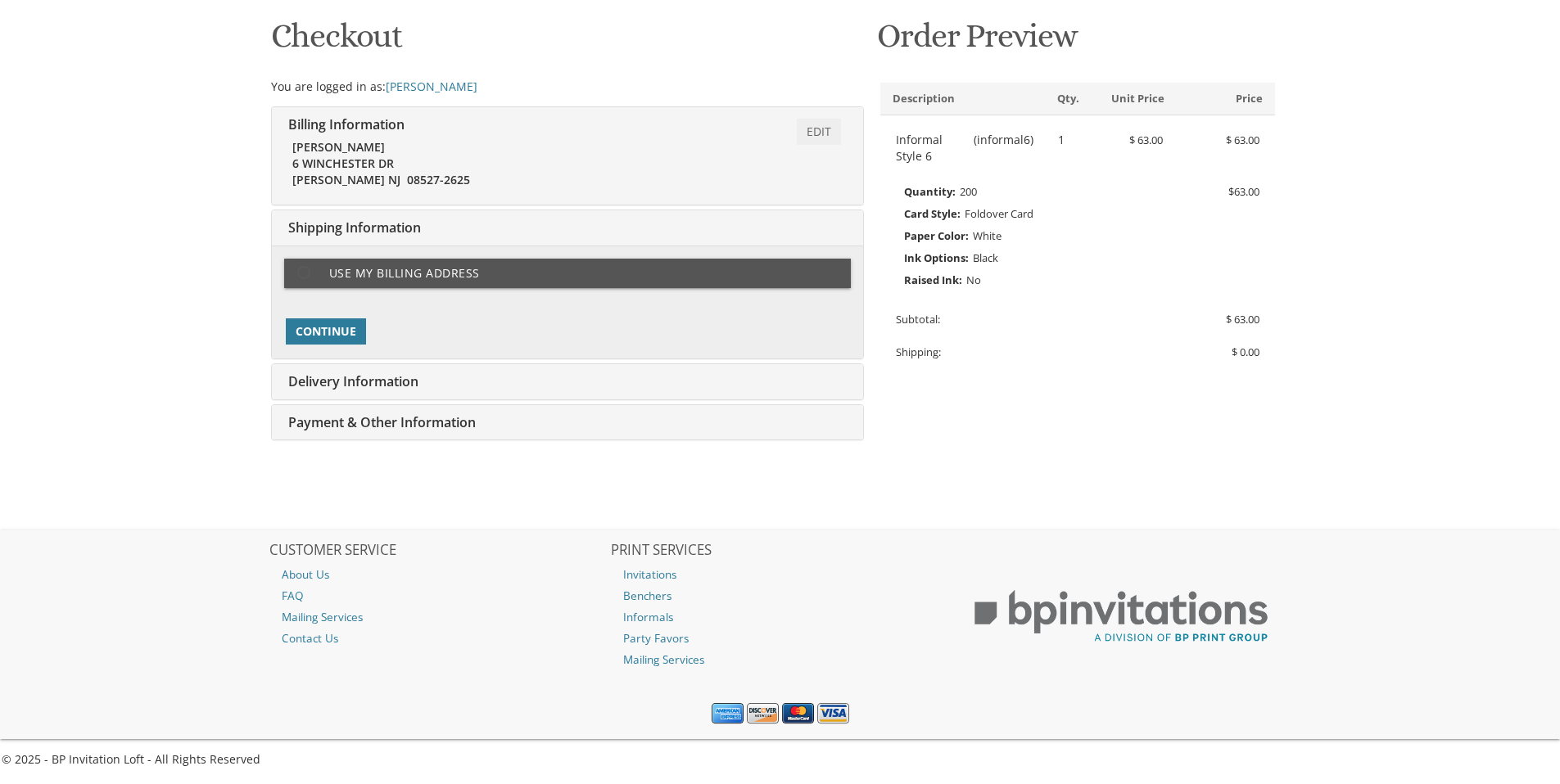
type input "raydabbah@gmail.com"
type input "6 WINCHESTER DR"
type input "JACKSON"
type input "08527-2625"
select select "US"
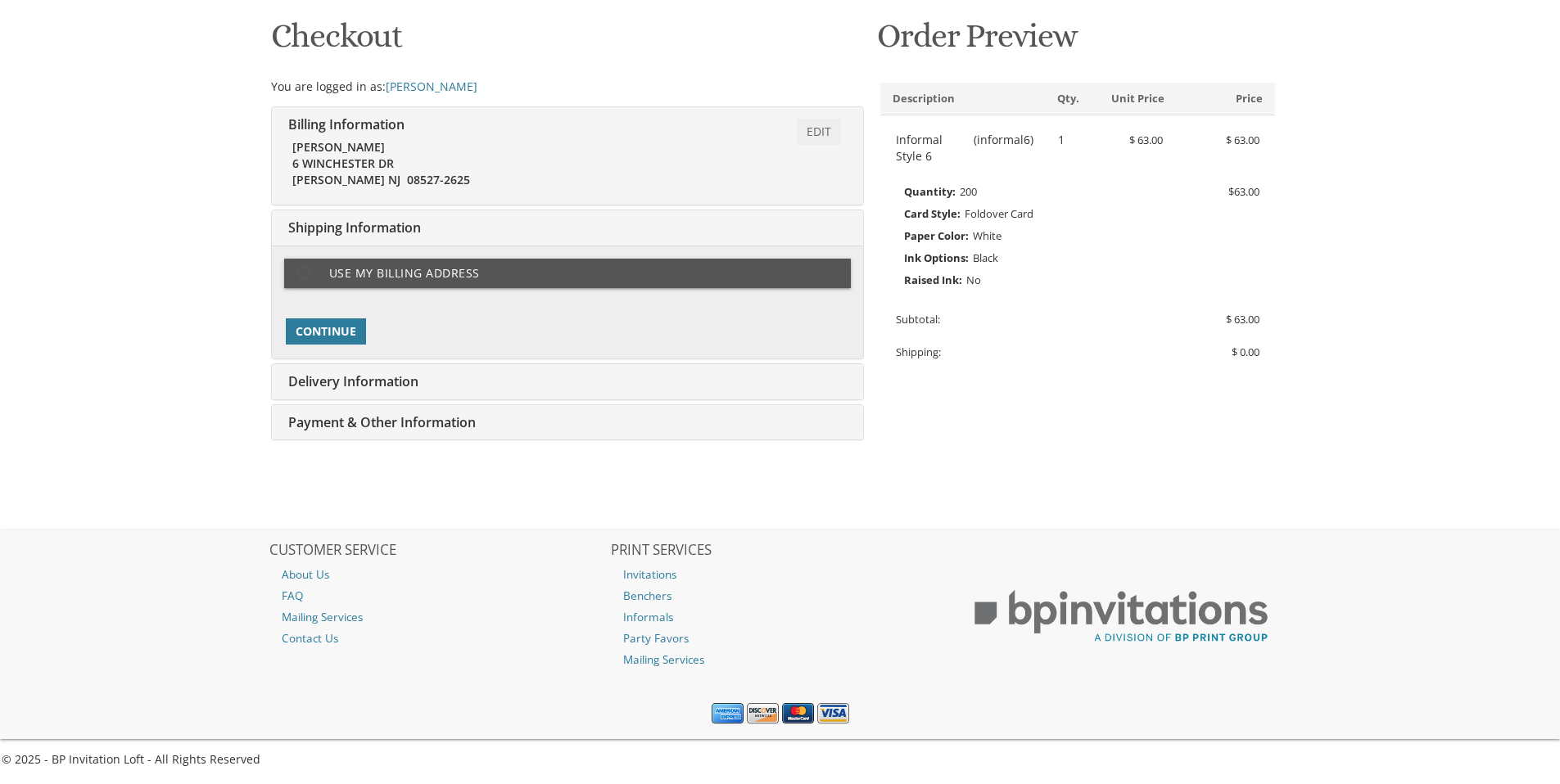
type input "7323636968"
select select "NJ"
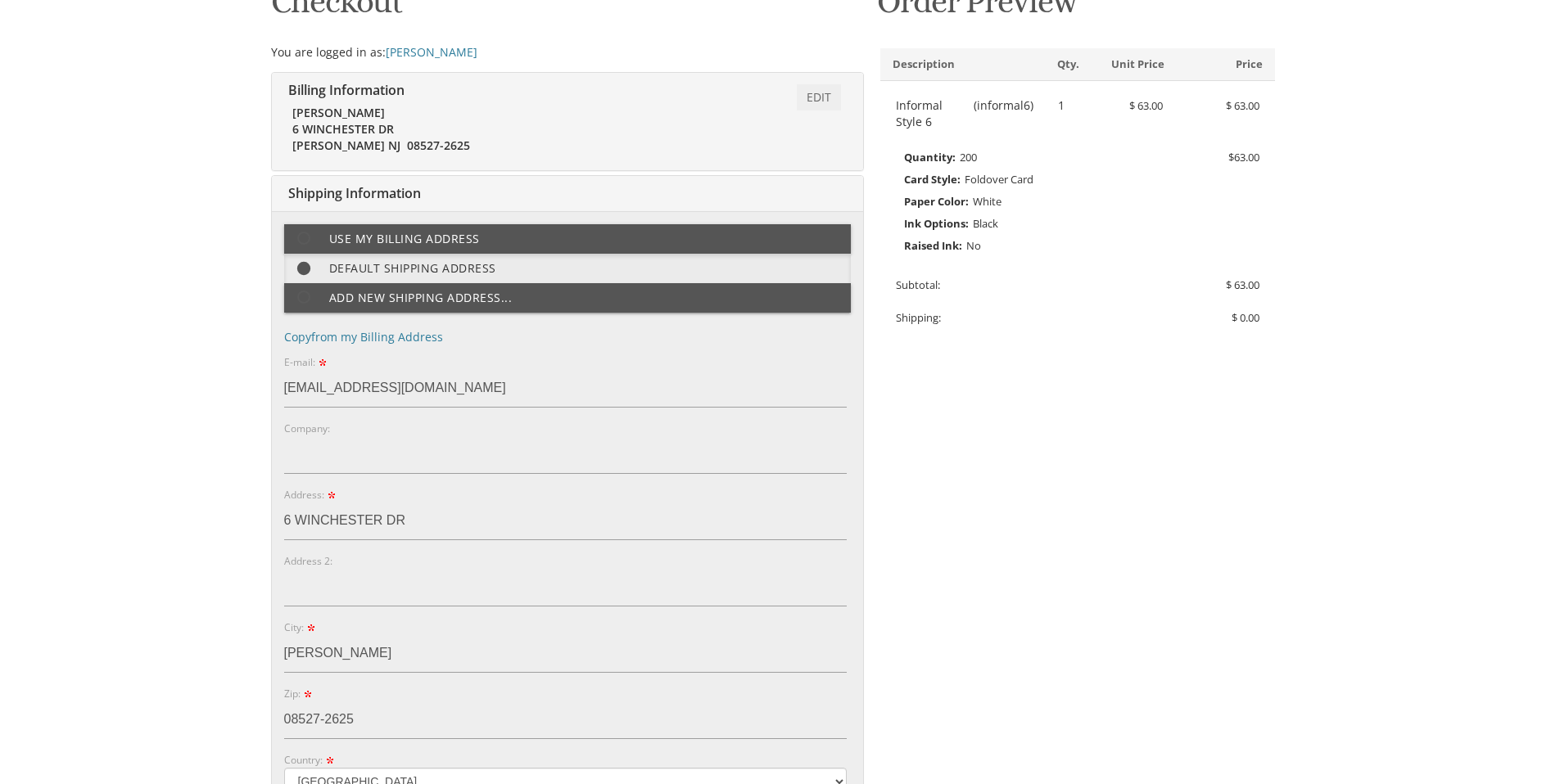
scroll to position [235, 0]
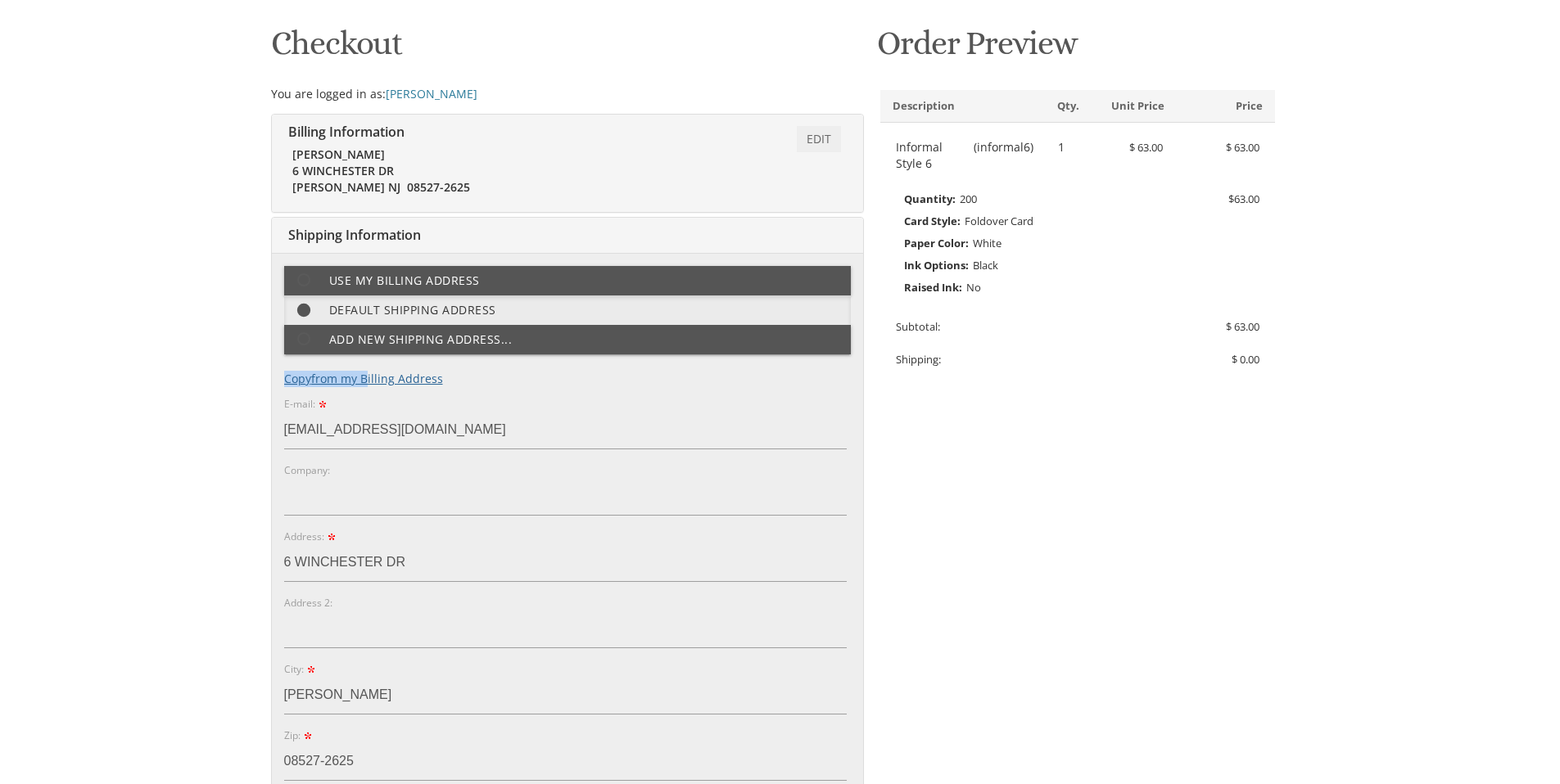
drag, startPoint x: 364, startPoint y: 363, endPoint x: 362, endPoint y: 378, distance: 15.1
click at [362, 378] on form "Primary Shipping Address: Use my billing address Default shipping address Add n…" at bounding box center [567, 674] width 567 height 815
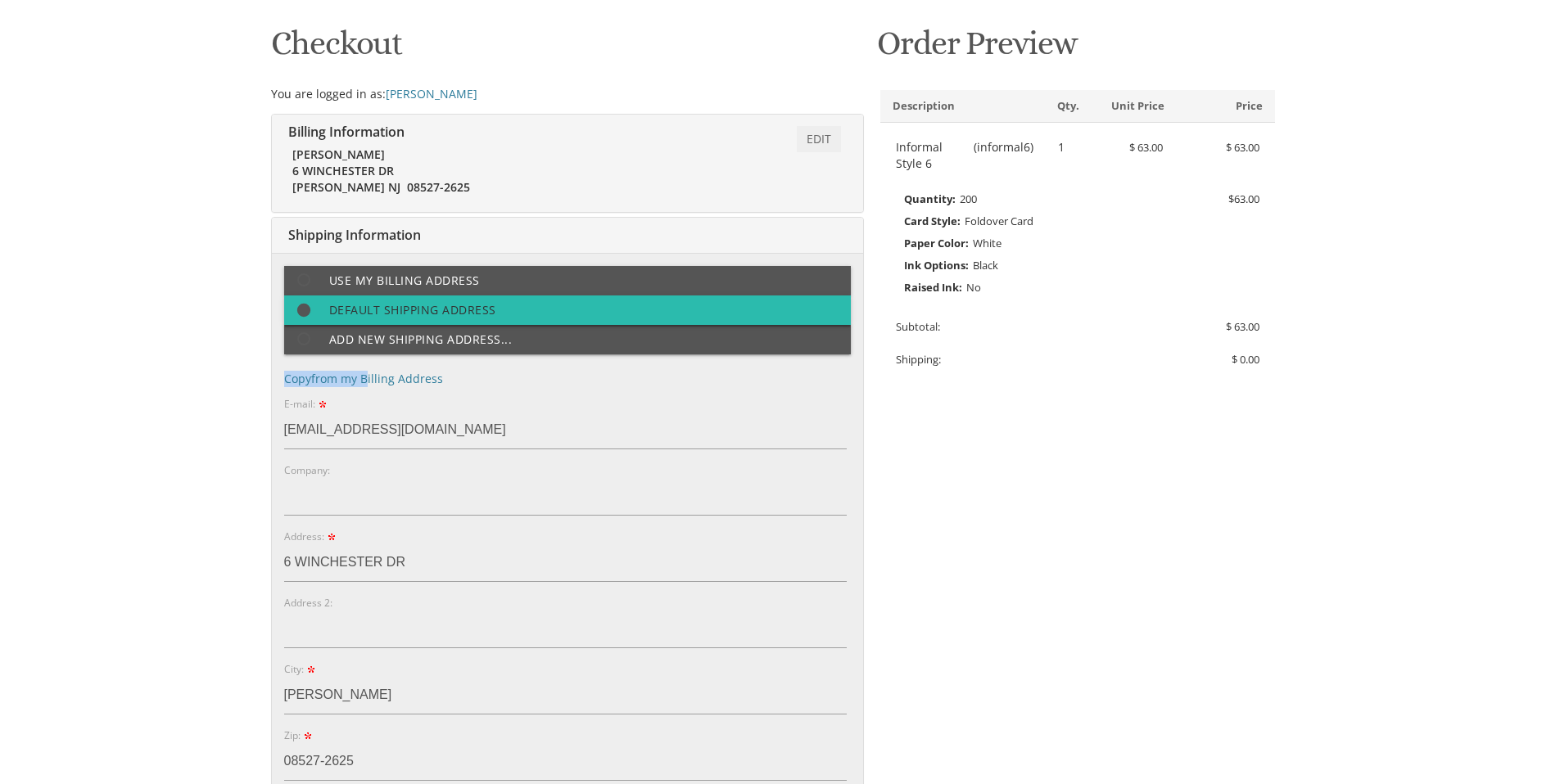
click at [303, 309] on span at bounding box center [312, 311] width 35 height 20
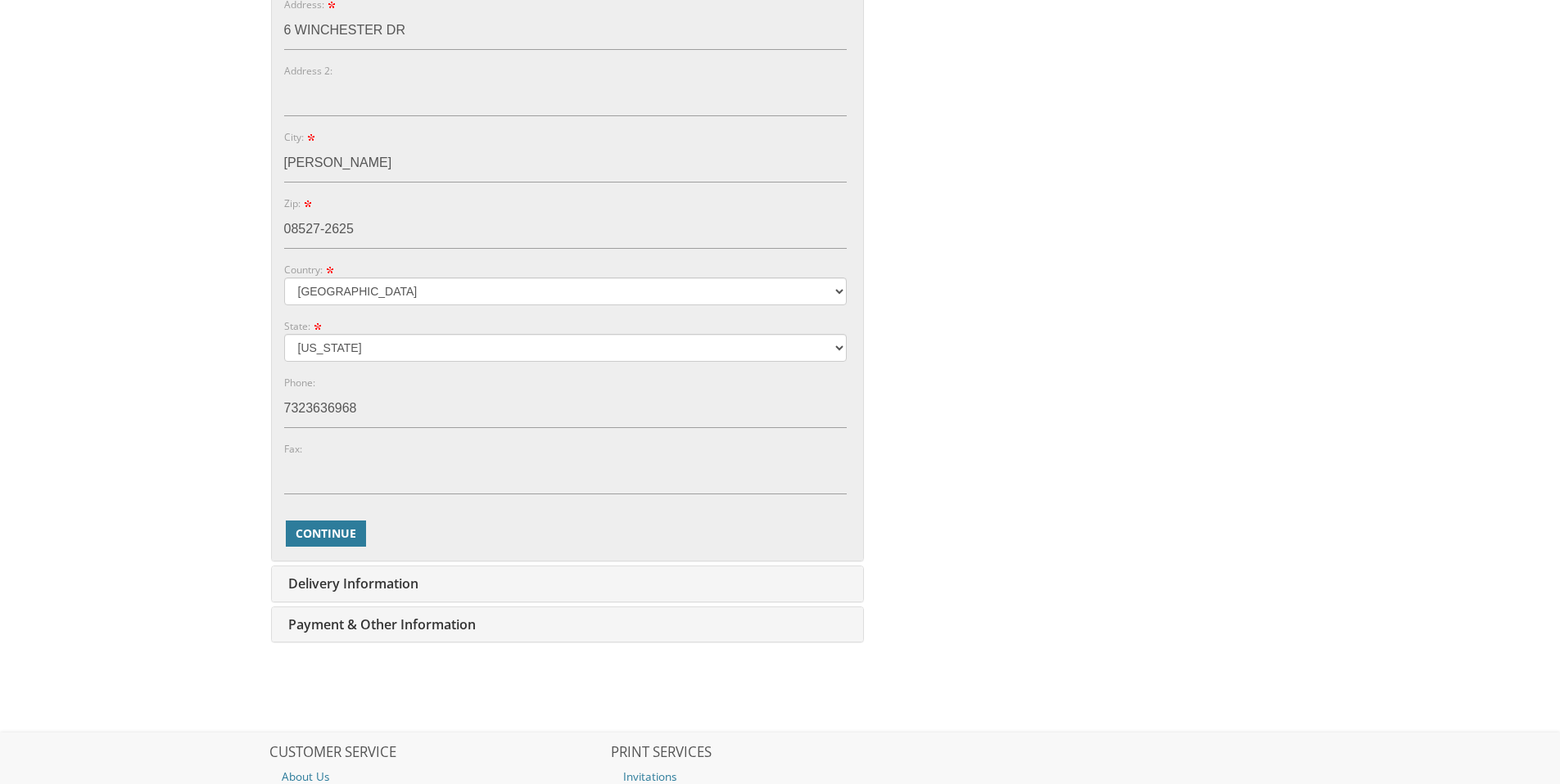
scroll to position [768, 0]
click at [315, 522] on button "Continue" at bounding box center [326, 533] width 80 height 26
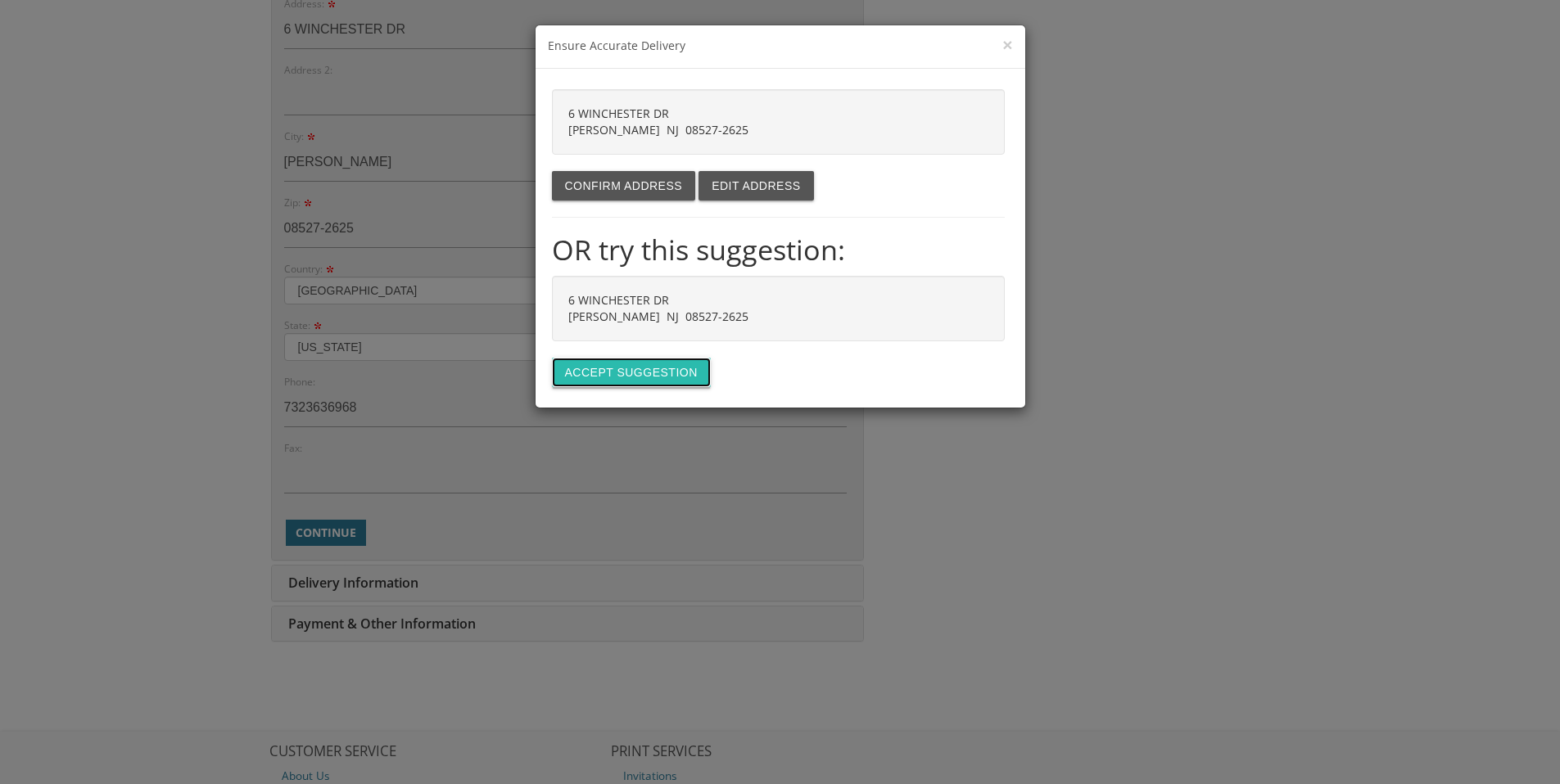
click at [600, 371] on button "Accept suggestion" at bounding box center [631, 373] width 159 height 30
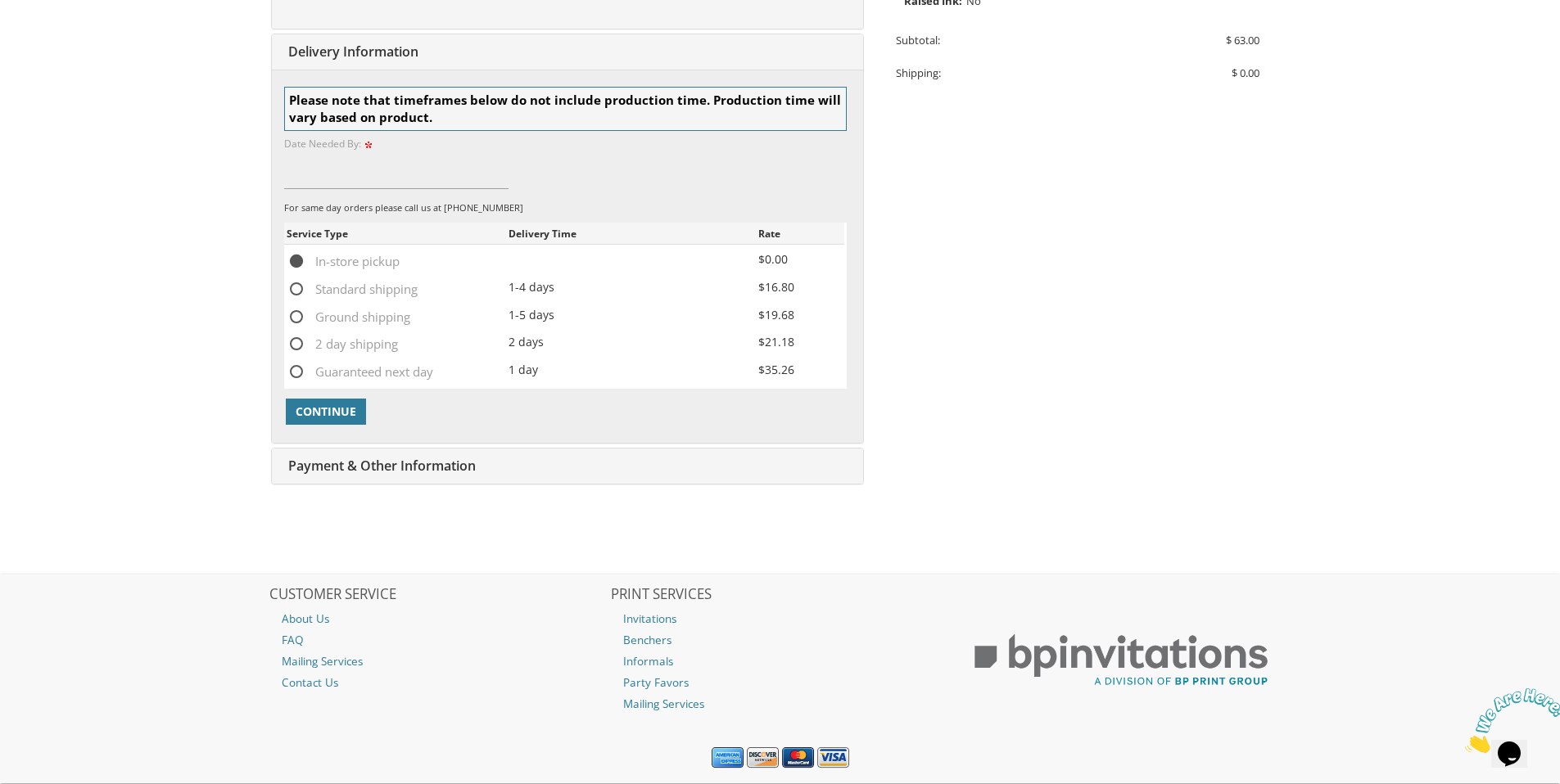
scroll to position [526, 0]
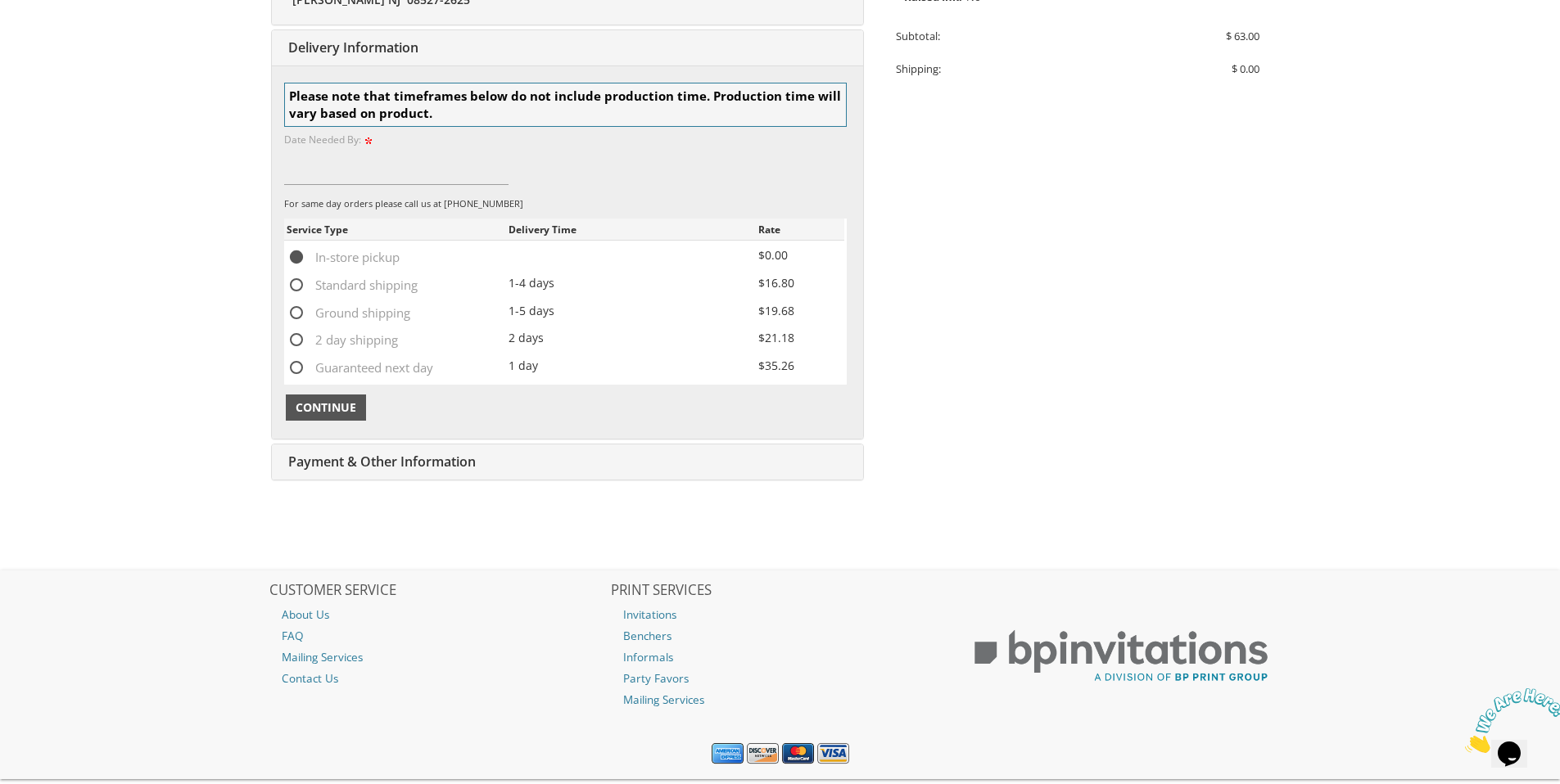
click at [339, 409] on span "Continue" at bounding box center [326, 408] width 60 height 17
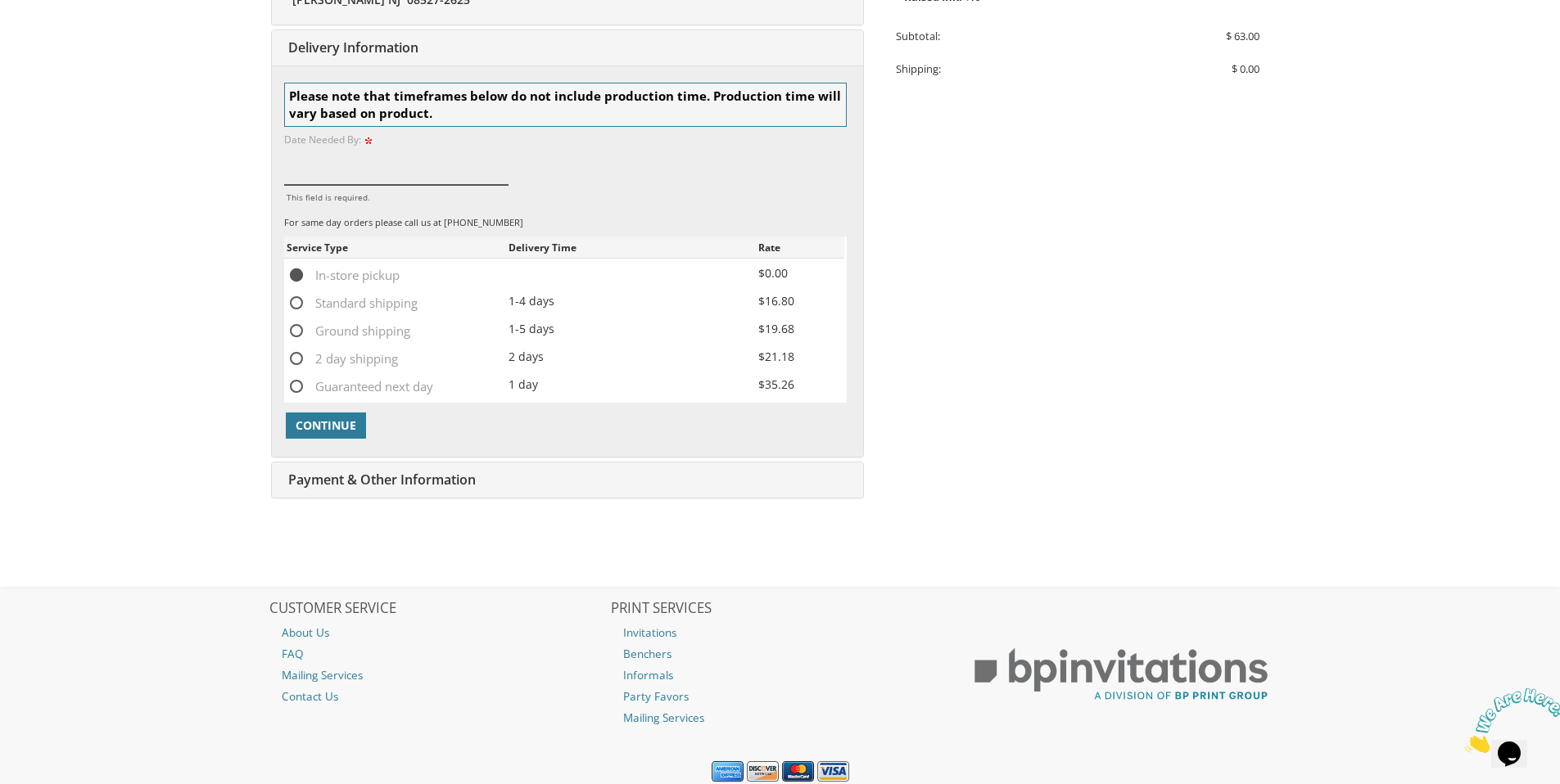
click at [429, 176] on input "This field is required." at bounding box center [396, 166] width 226 height 38
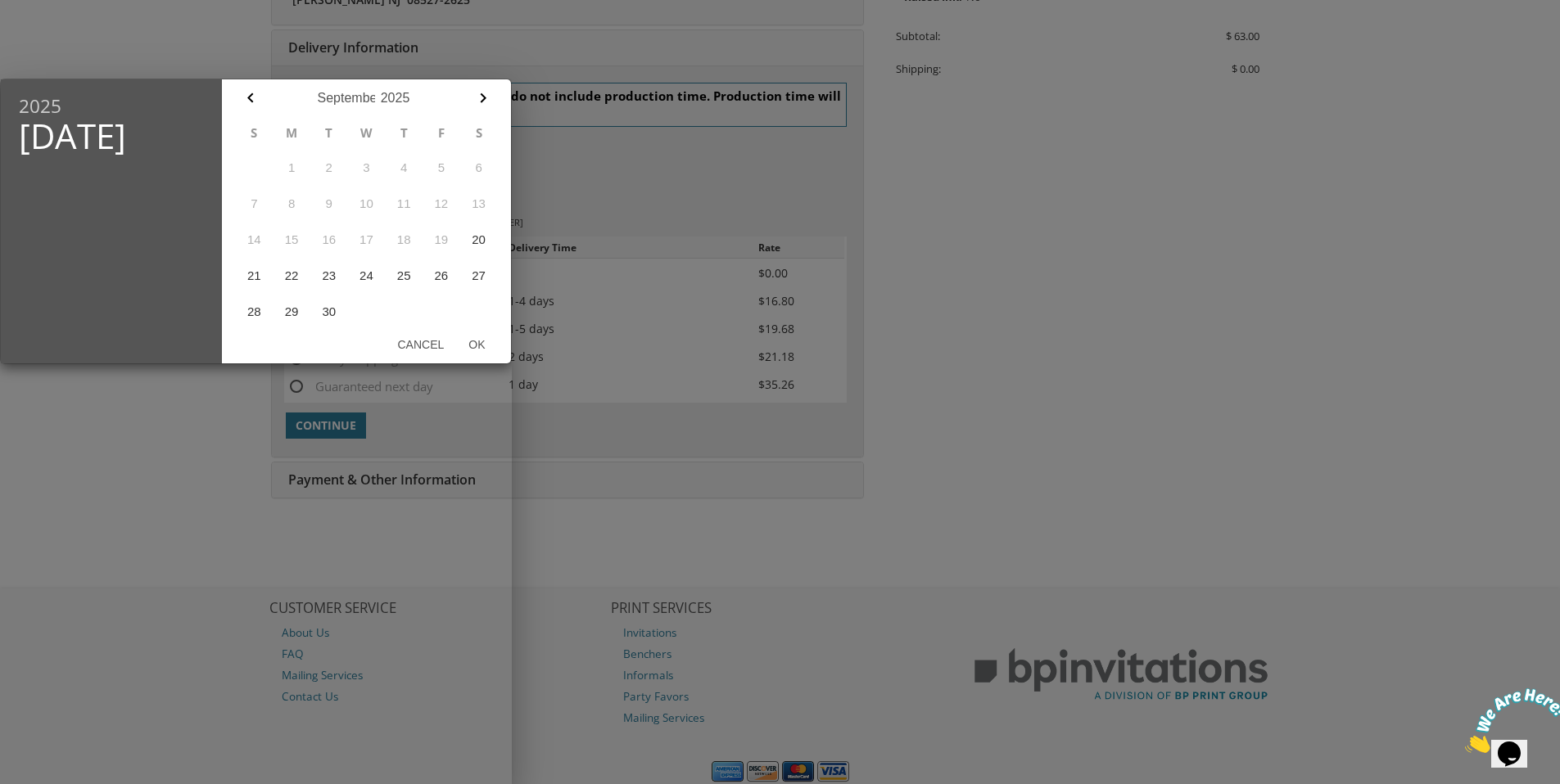
click at [659, 186] on div at bounding box center [780, 294] width 1560 height 981
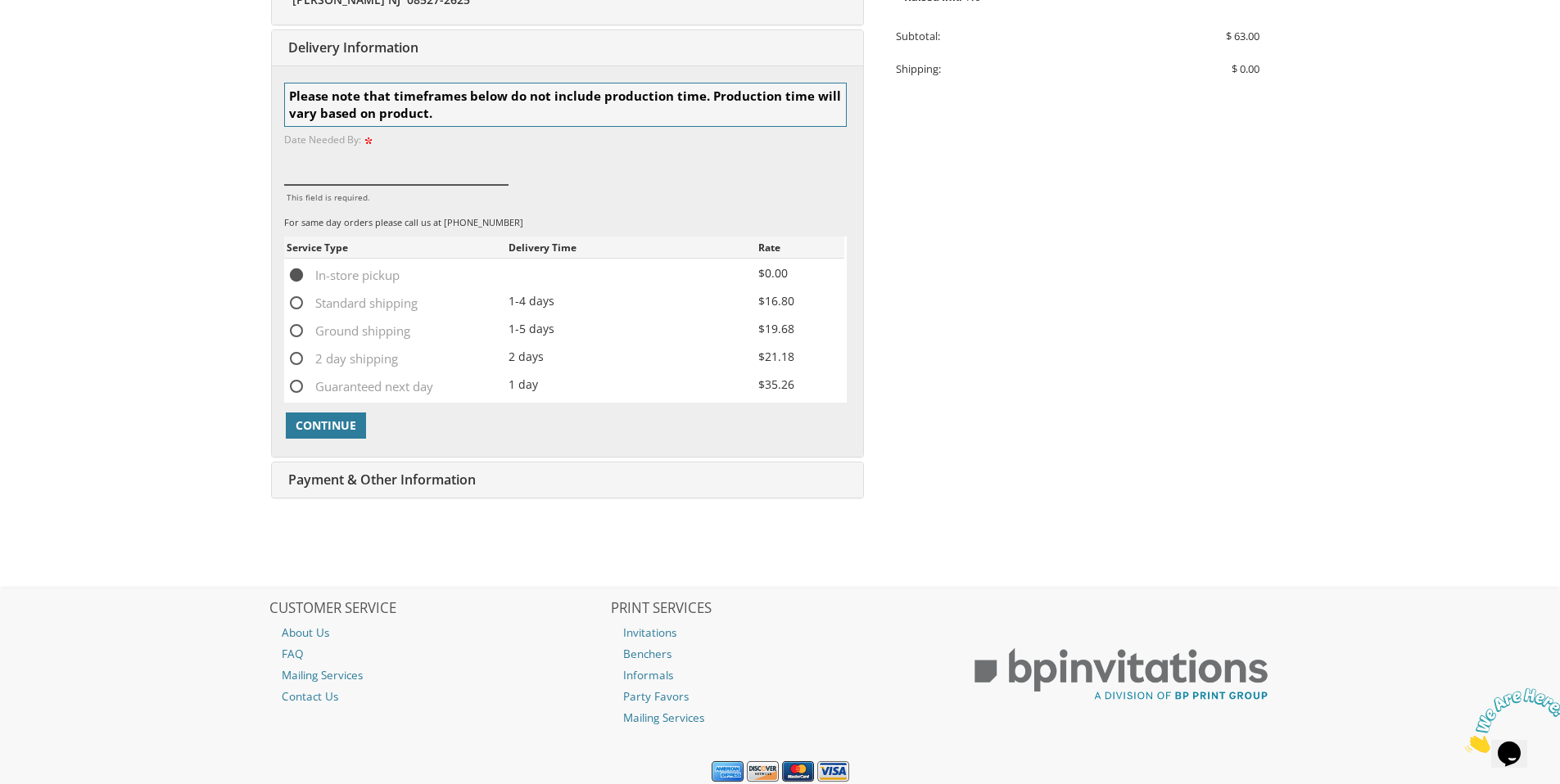
click at [345, 177] on input "This field is required." at bounding box center [396, 166] width 226 height 38
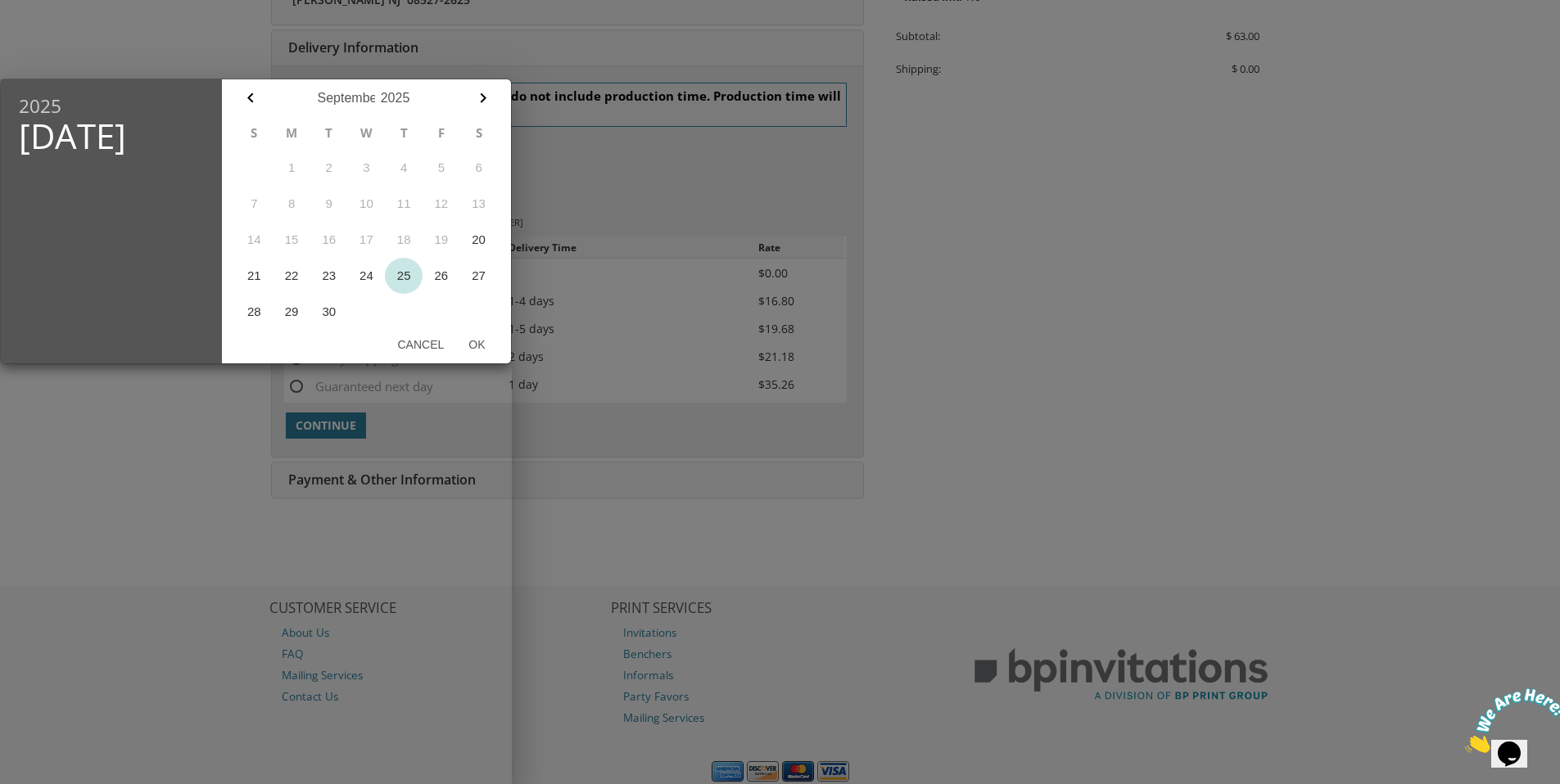
click at [399, 271] on button "25" at bounding box center [404, 276] width 38 height 36
click at [447, 276] on button "26" at bounding box center [441, 276] width 38 height 36
click at [478, 354] on button "Ok" at bounding box center [477, 345] width 41 height 30
type input "Sep 26, 2025"
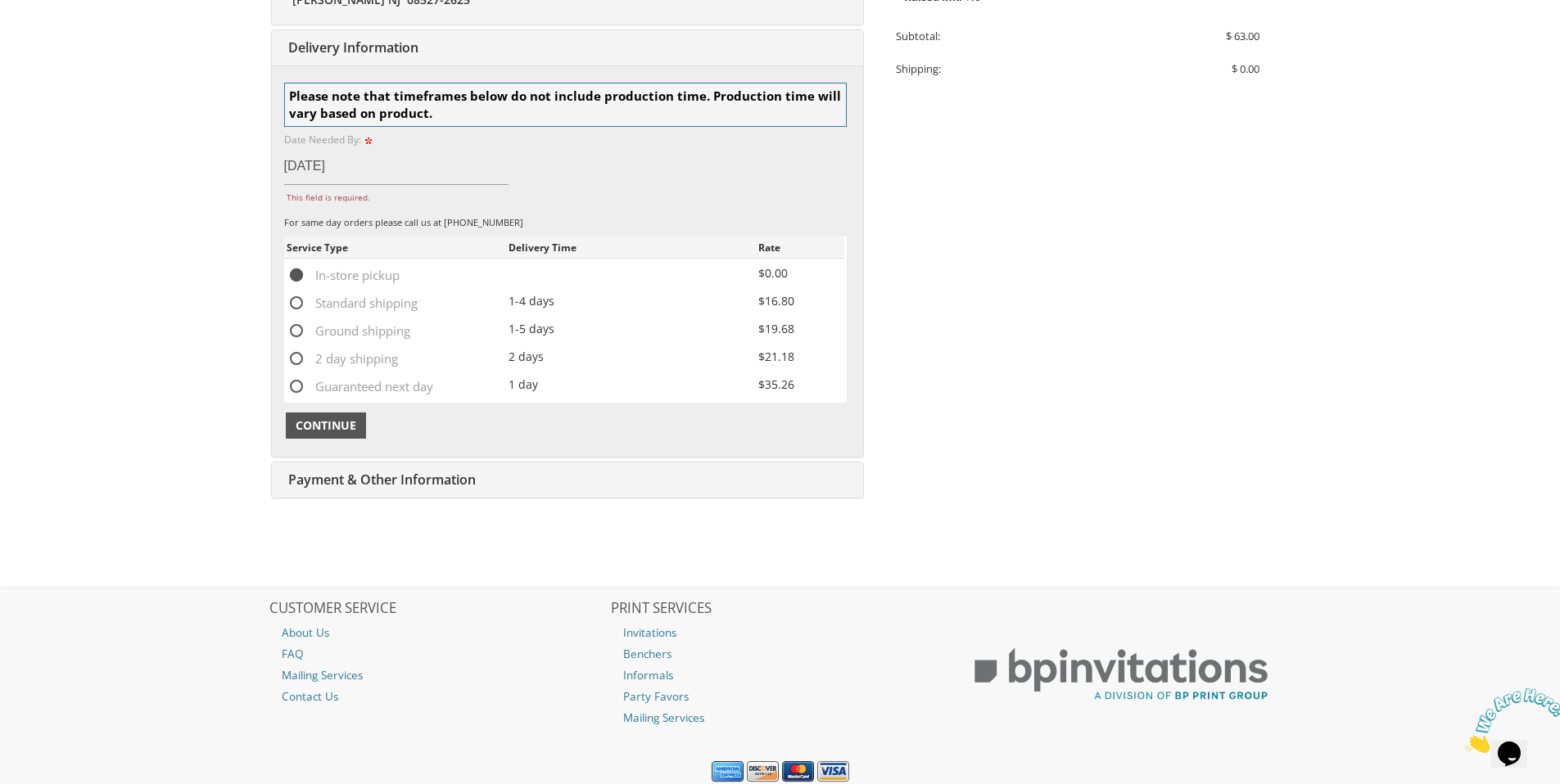
click at [315, 432] on span "Continue" at bounding box center [326, 426] width 60 height 17
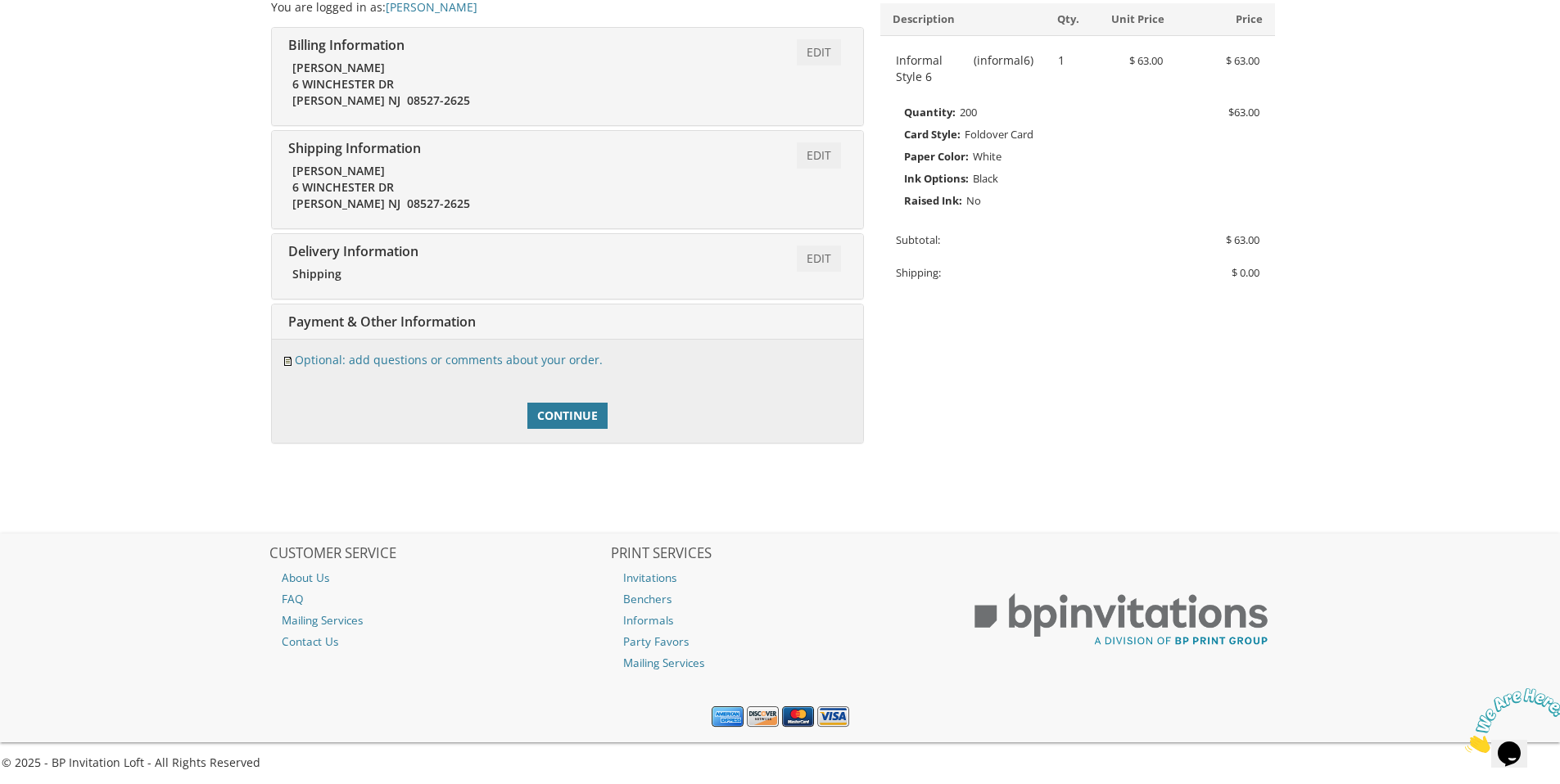
scroll to position [325, 0]
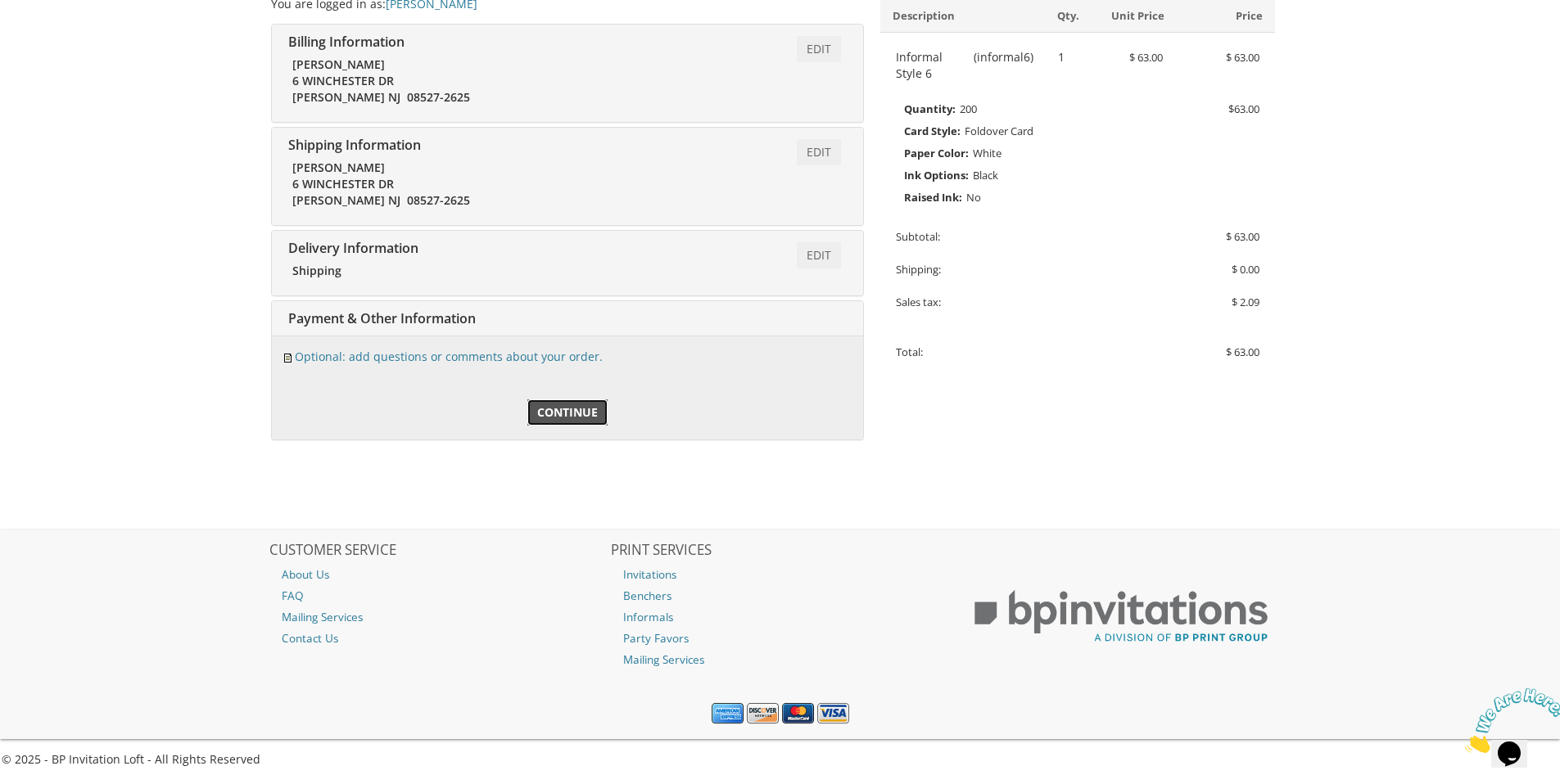
click at [546, 419] on span "Continue" at bounding box center [567, 413] width 60 height 17
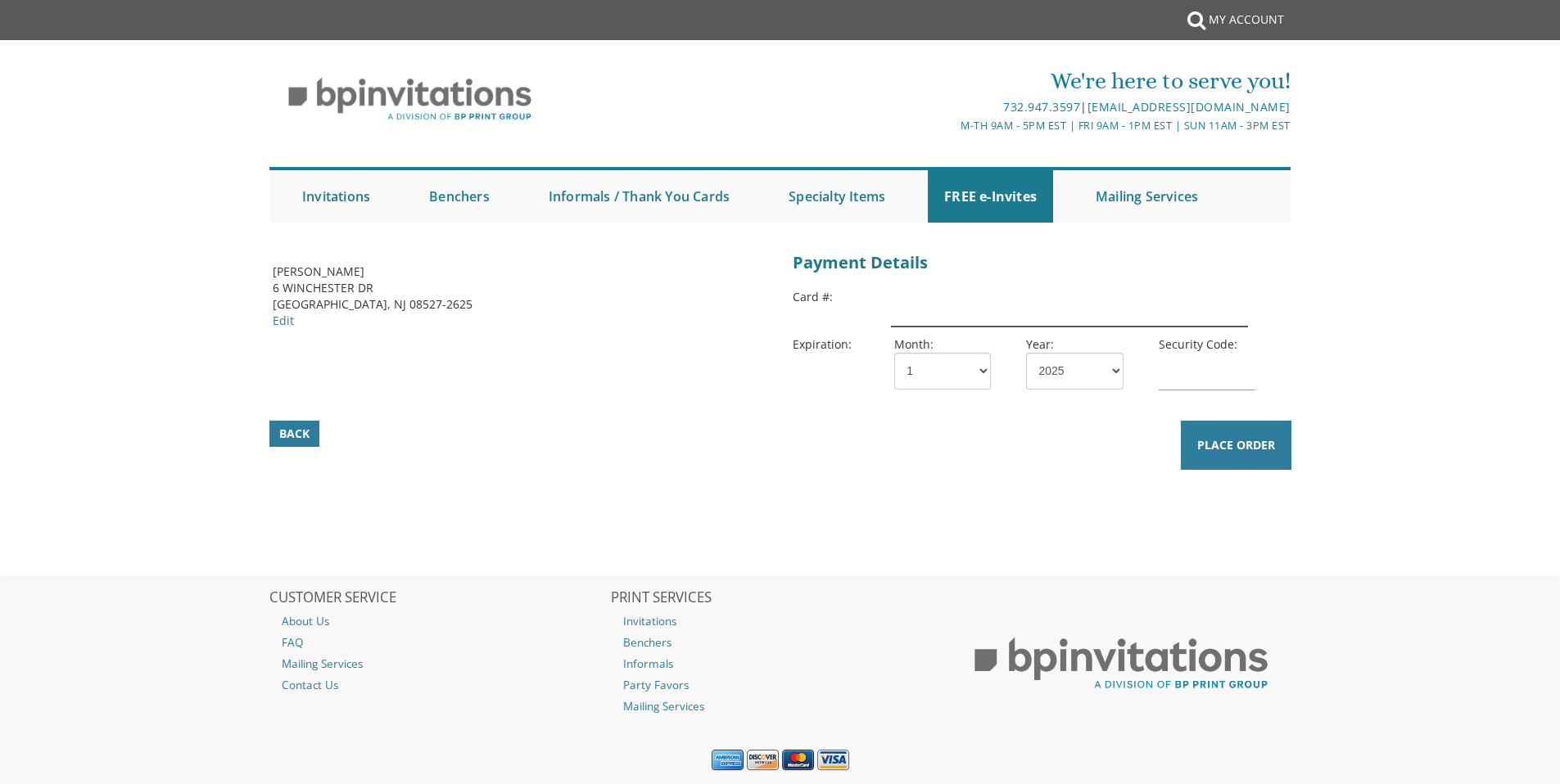
click at [960, 300] on input "text" at bounding box center [1069, 308] width 356 height 38
type input "[CREDIT_CARD_NUMBER]"
select select "08"
select select "29"
type input "5660"
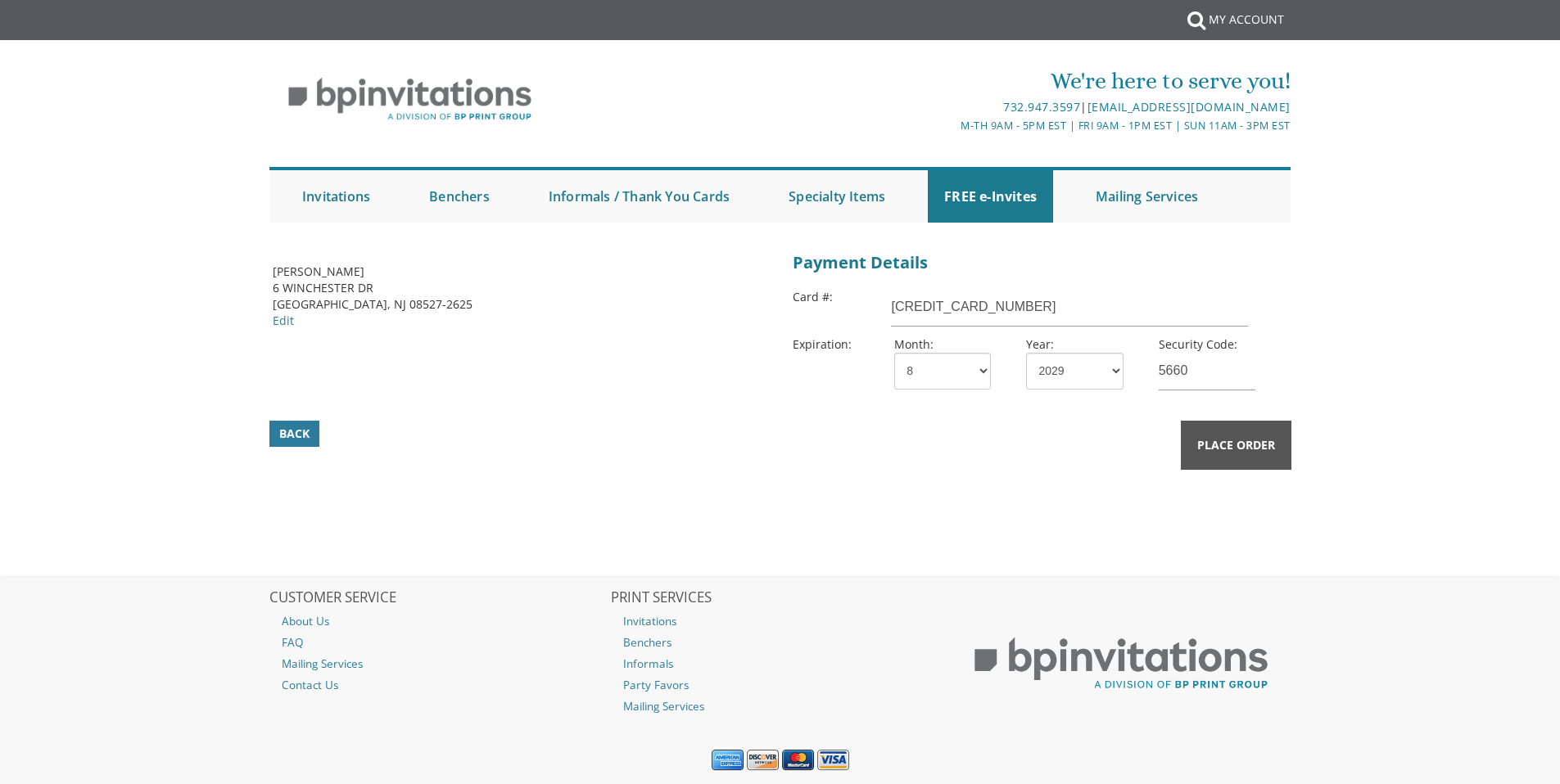
click at [1216, 441] on span "Place Order" at bounding box center [1236, 445] width 78 height 17
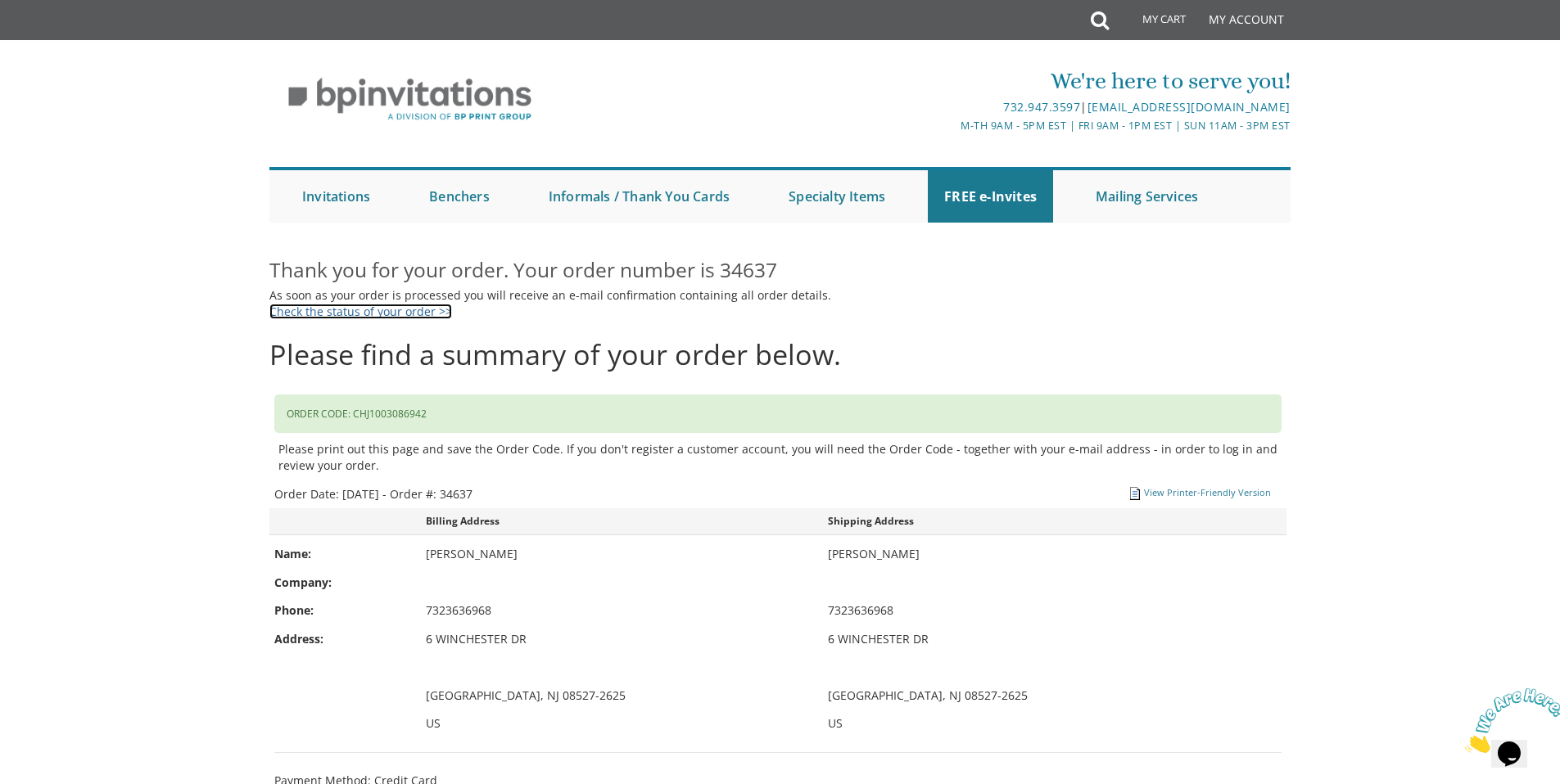
click at [315, 306] on link "Check the status of your order >>" at bounding box center [360, 311] width 183 height 16
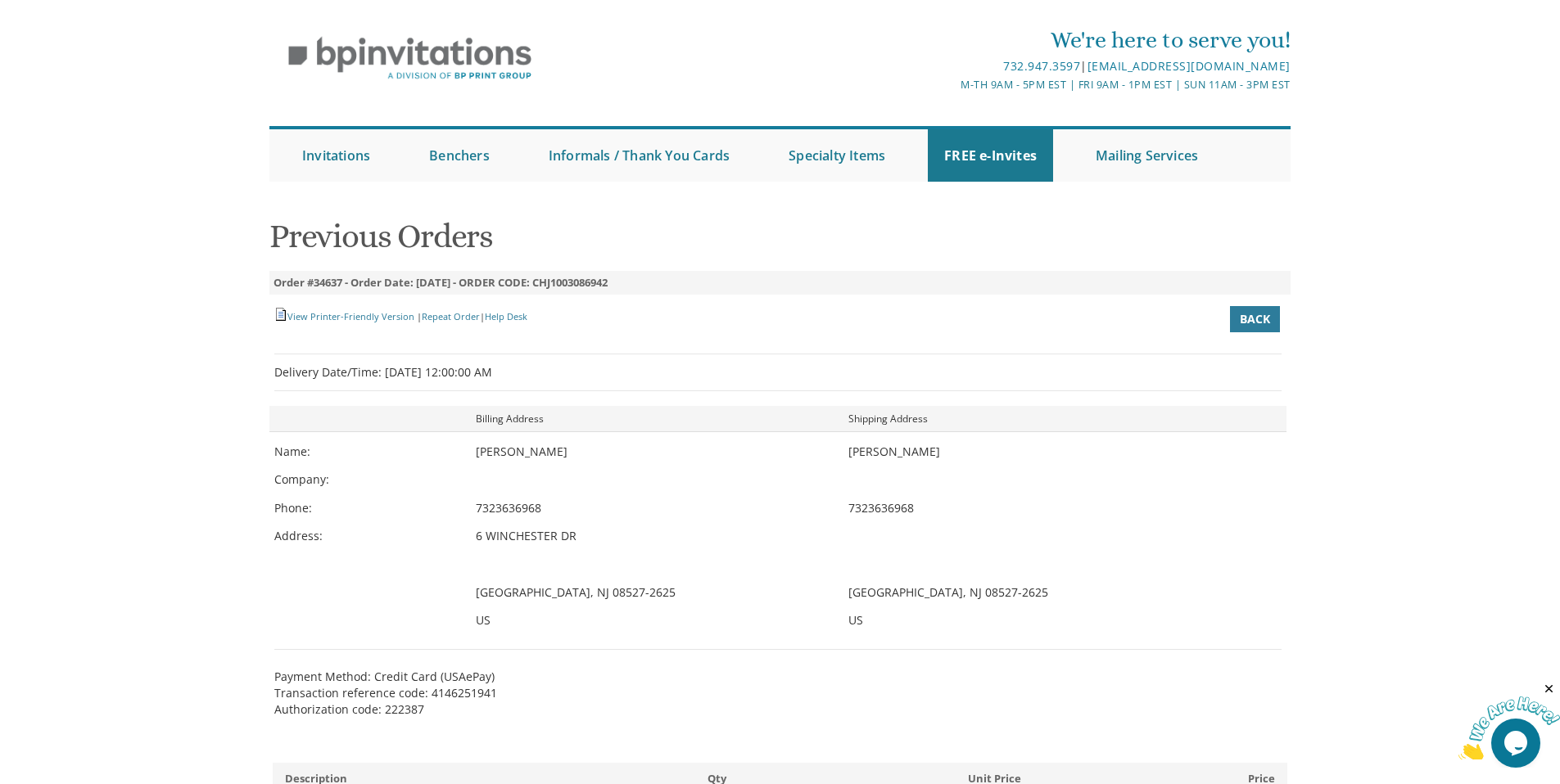
scroll to position [44, 0]
click at [343, 377] on div "Delivery Date/Time: [DATE] 12:00:00 AM" at bounding box center [779, 369] width 1008 height 18
